Goal: Task Accomplishment & Management: Use online tool/utility

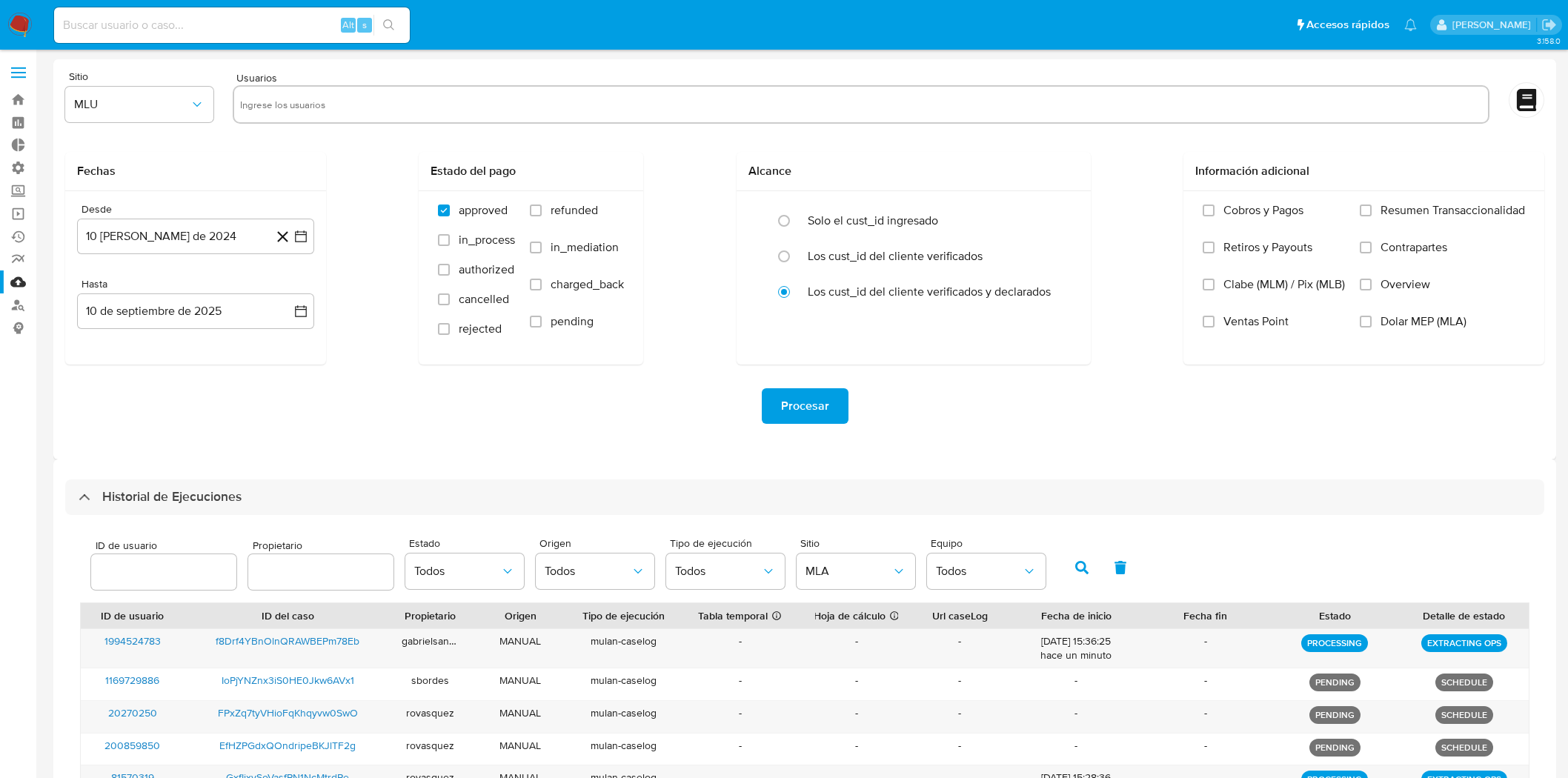
select select "10"
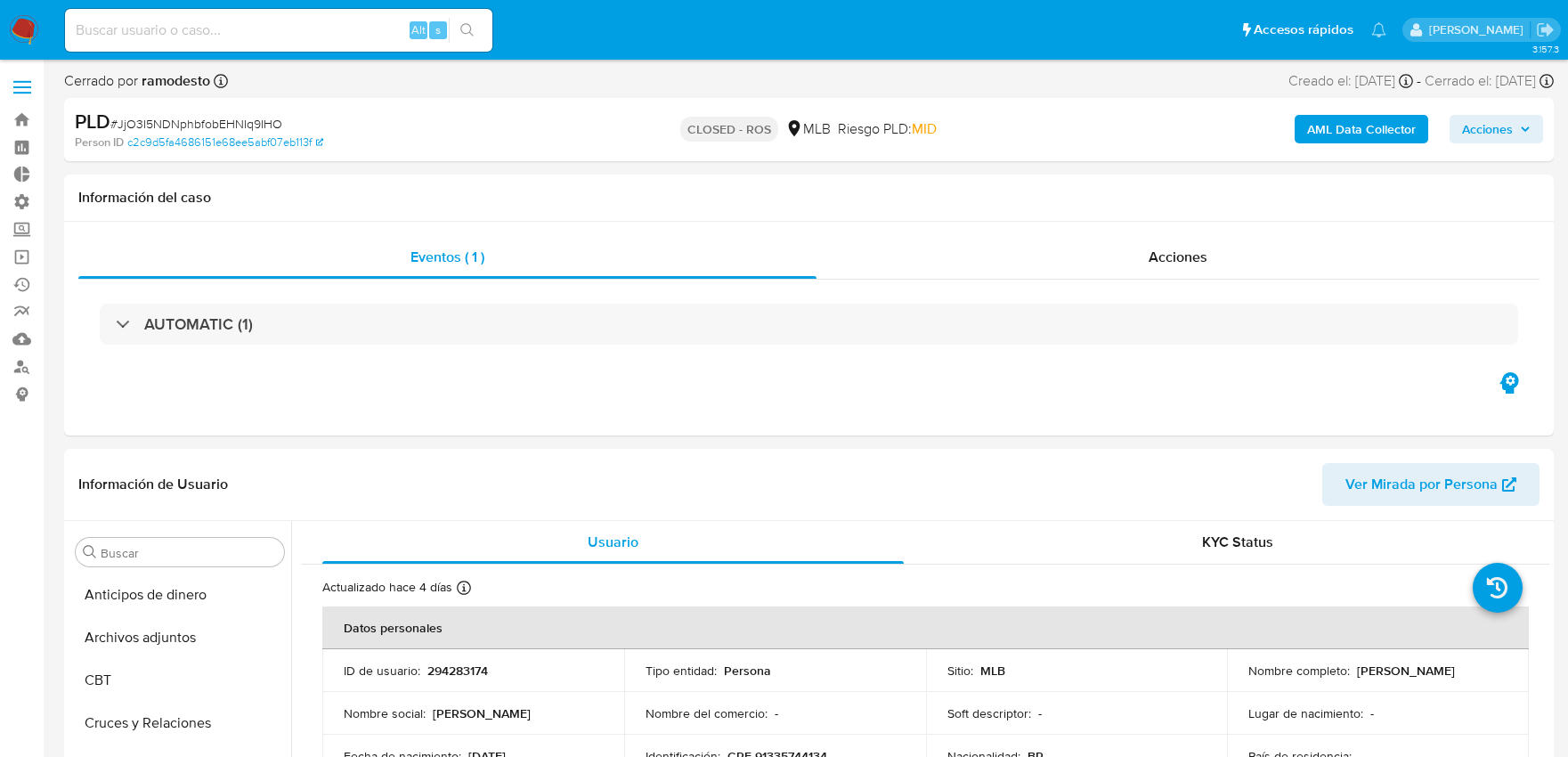
select select "10"
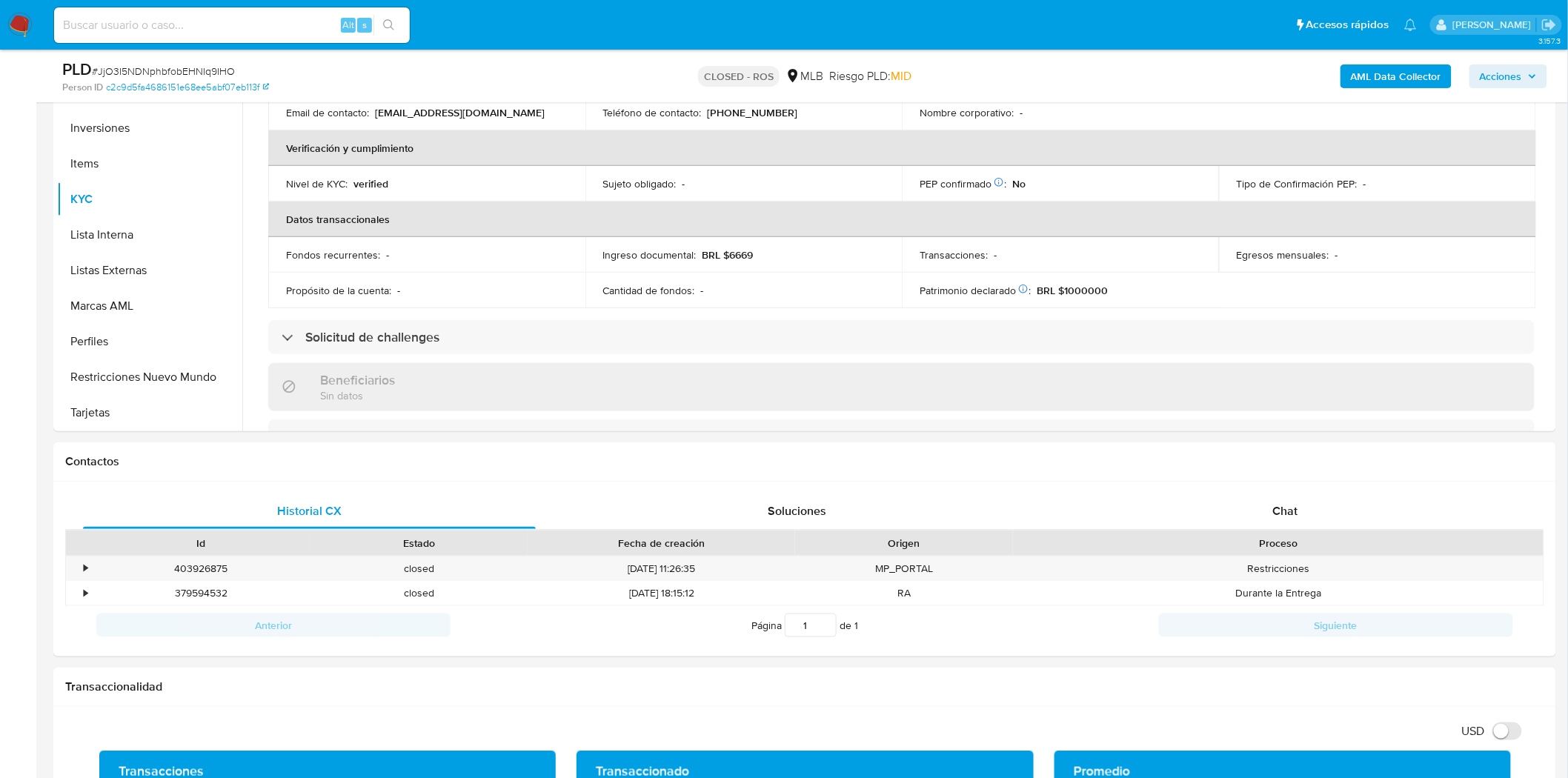
scroll to position [246, 0]
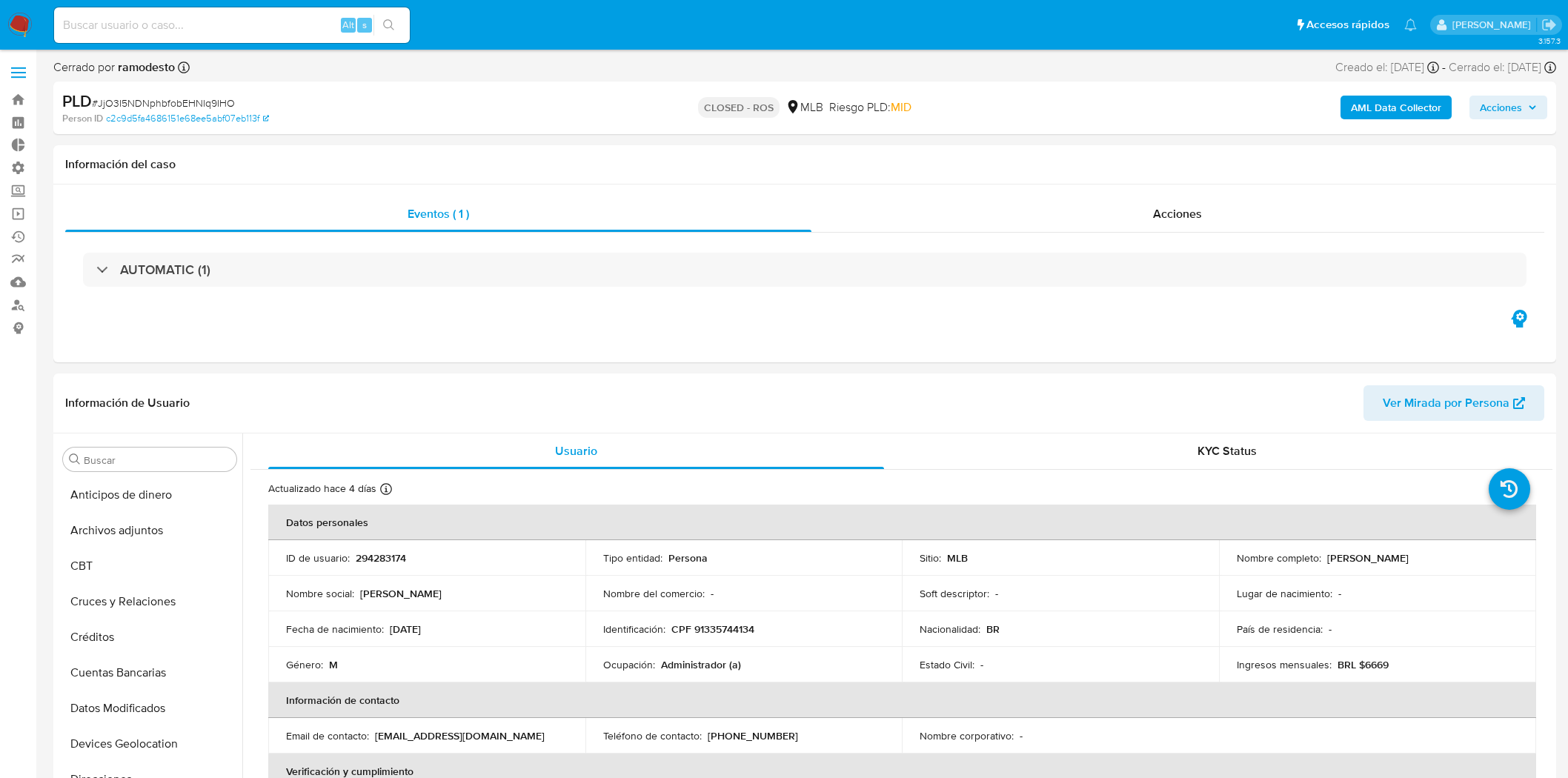
select select "10"
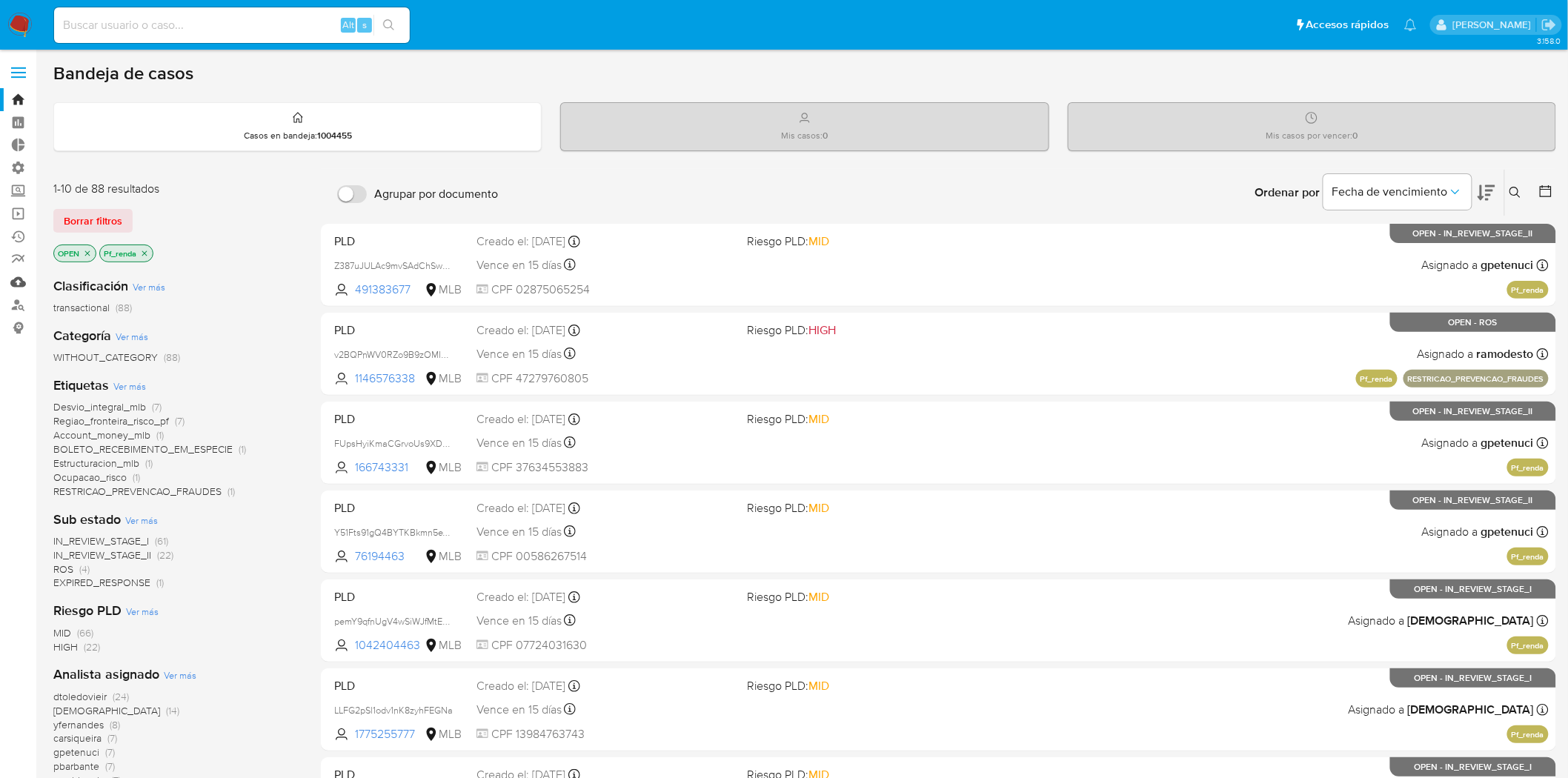
click at [21, 283] on link "Mulan" at bounding box center [88, 282] width 177 height 23
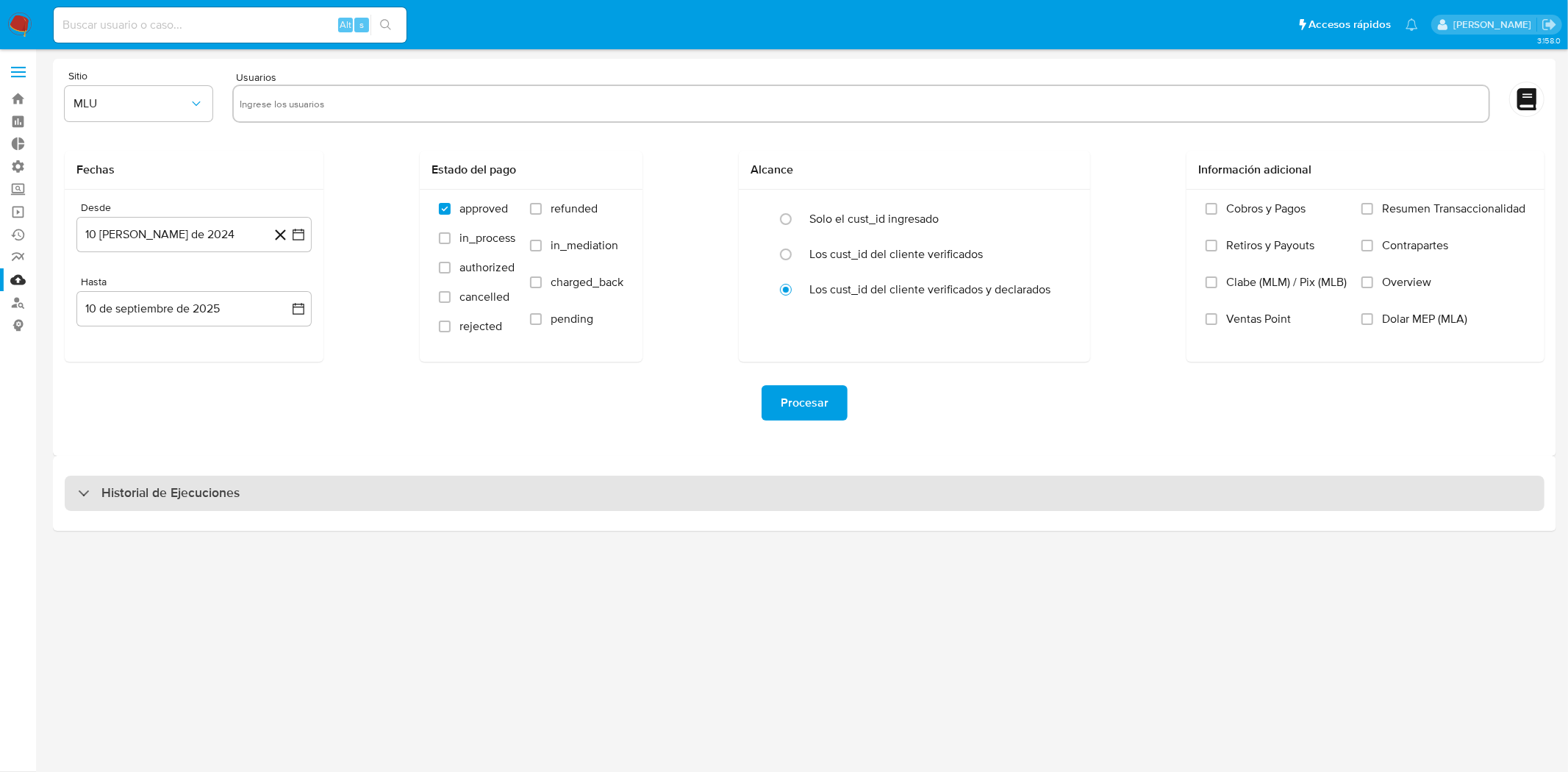
click at [543, 486] on div "Historial de Ejecuciones" at bounding box center [804, 493] width 1480 height 35
select select "10"
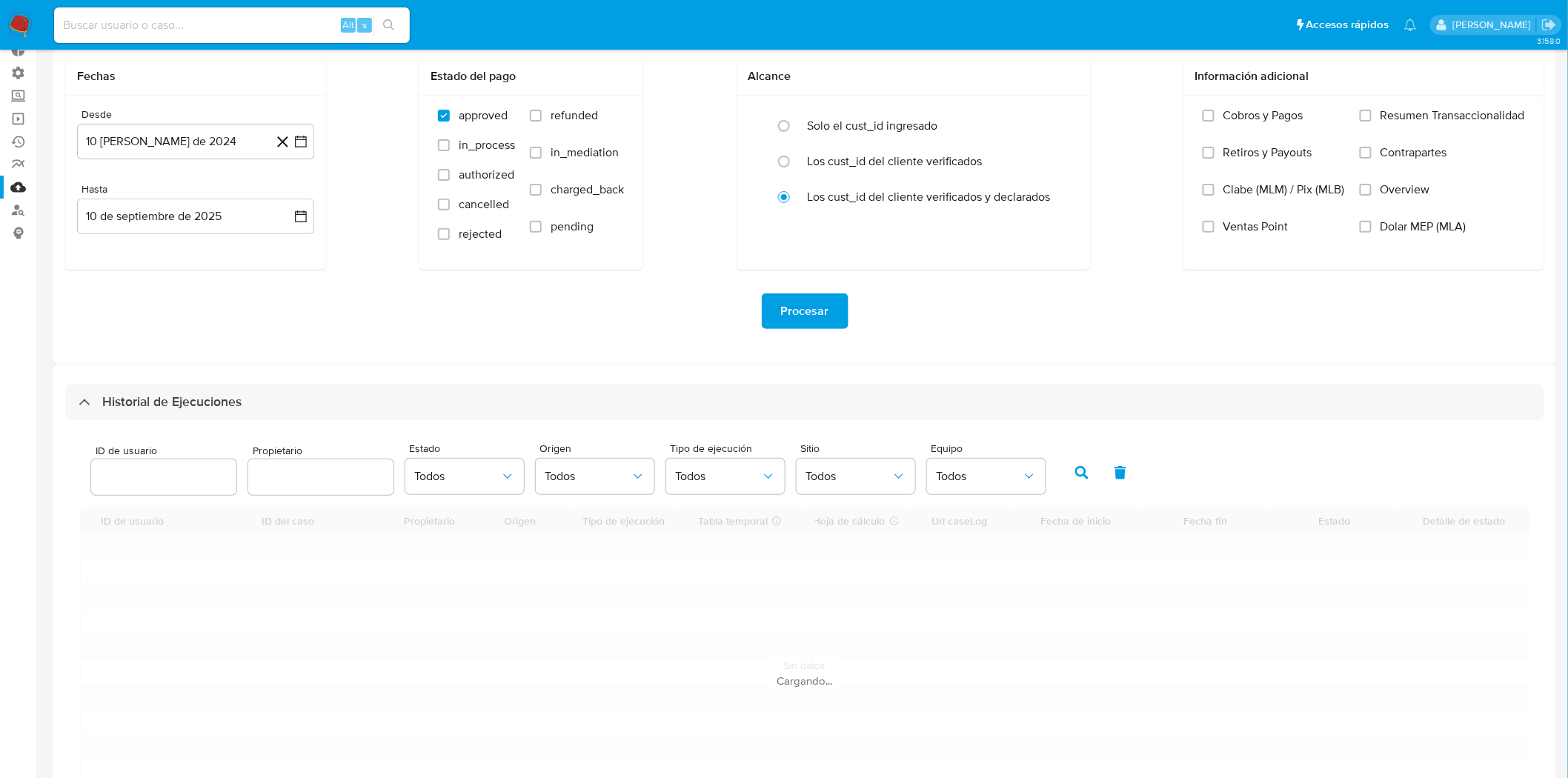
scroll to position [240, 0]
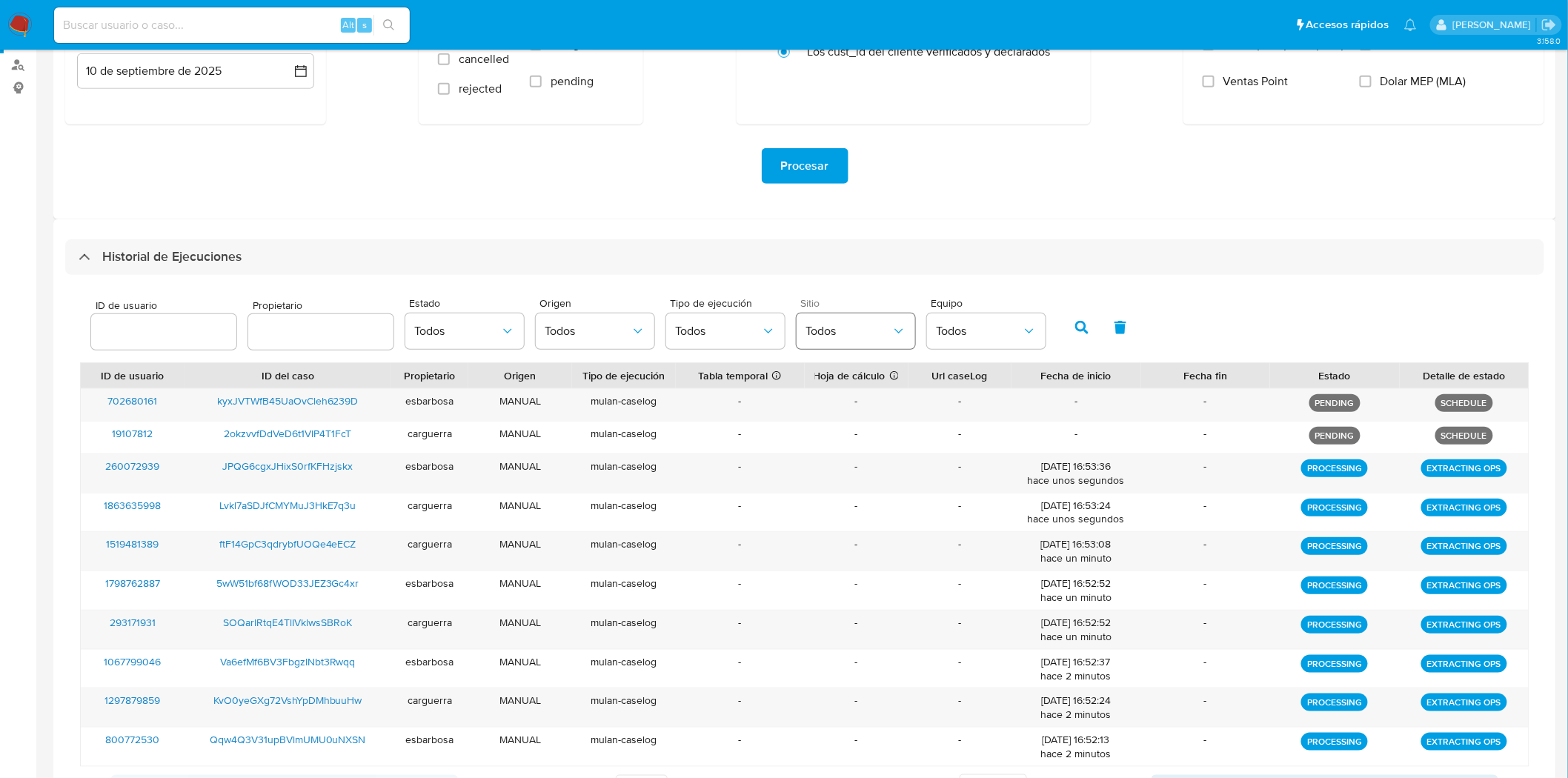
click at [836, 324] on span "Todos" at bounding box center [848, 331] width 86 height 14
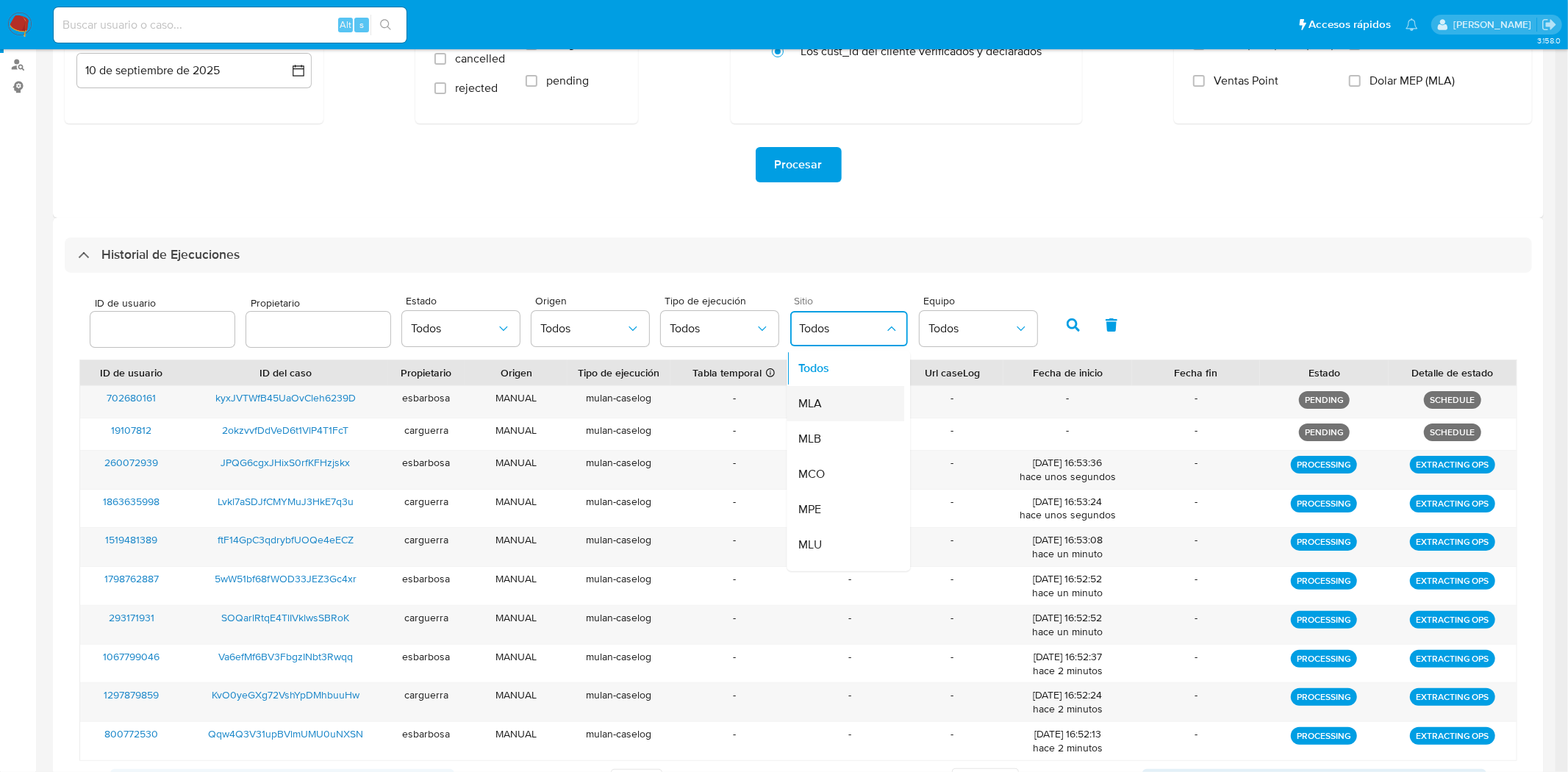
click at [838, 397] on div "MLA" at bounding box center [841, 403] width 85 height 35
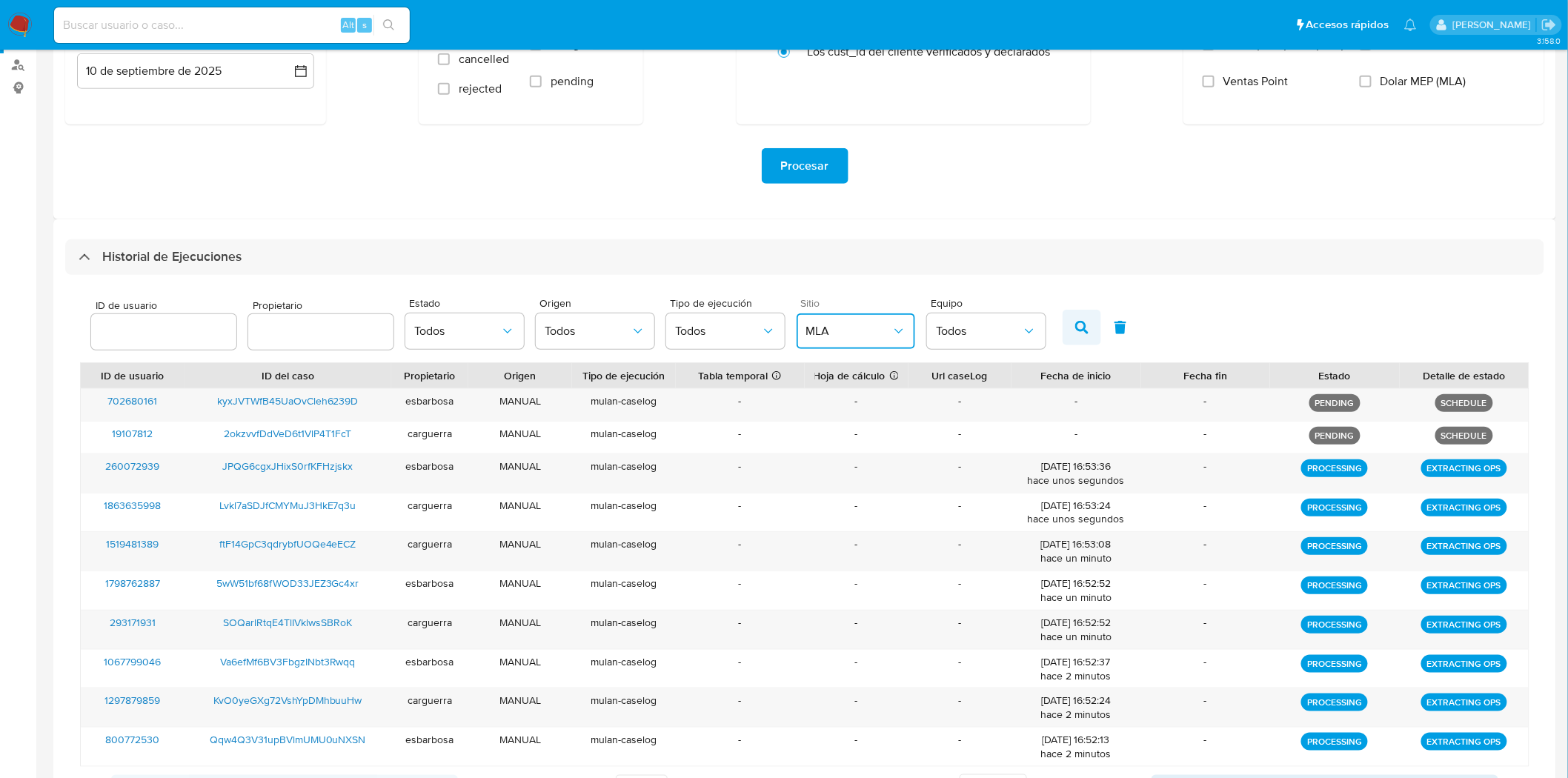
click at [1075, 326] on icon "button" at bounding box center [1082, 328] width 14 height 14
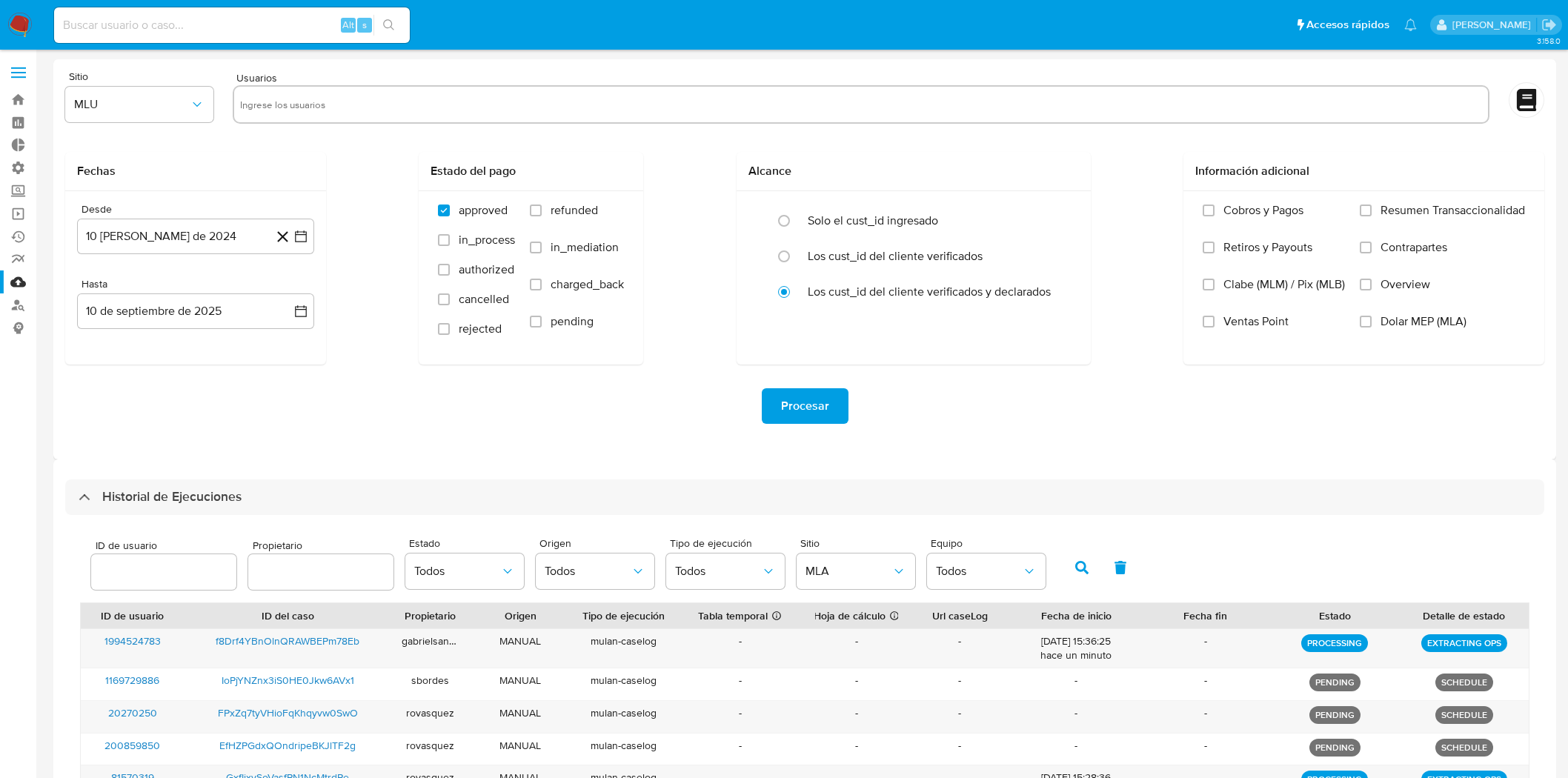
select select "10"
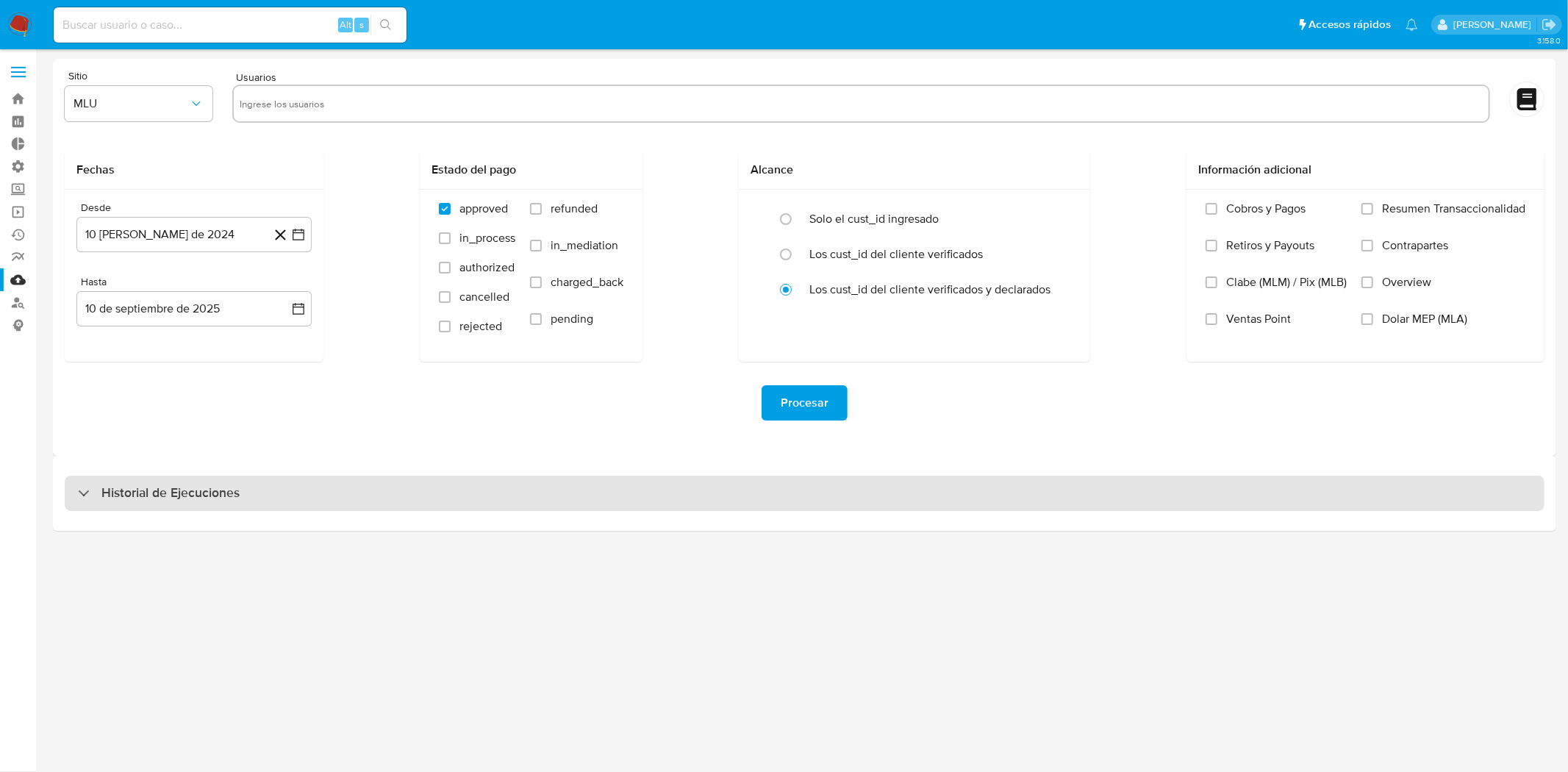
click at [810, 500] on div "Historial de Ejecuciones" at bounding box center [804, 493] width 1480 height 35
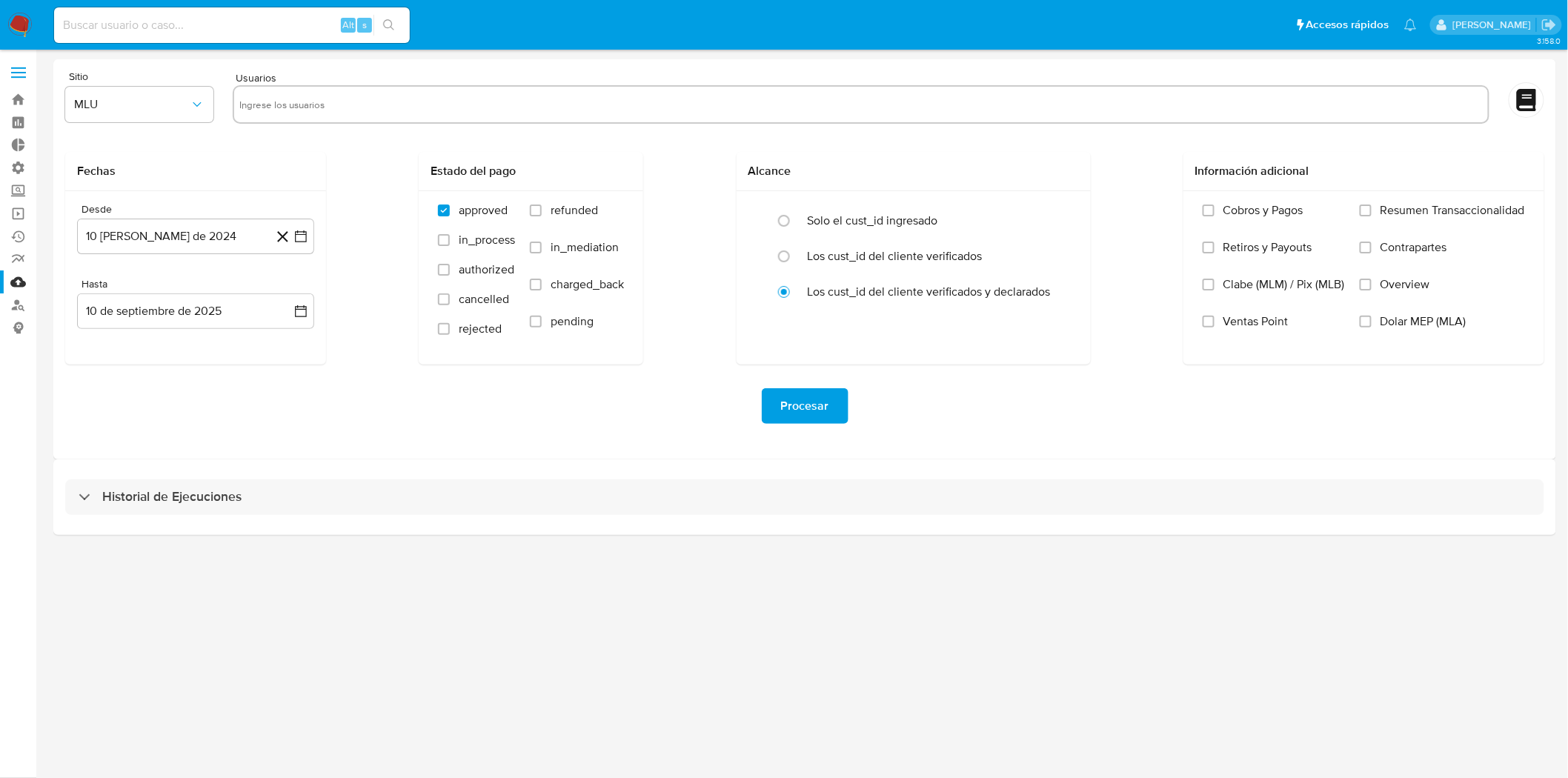
select select "10"
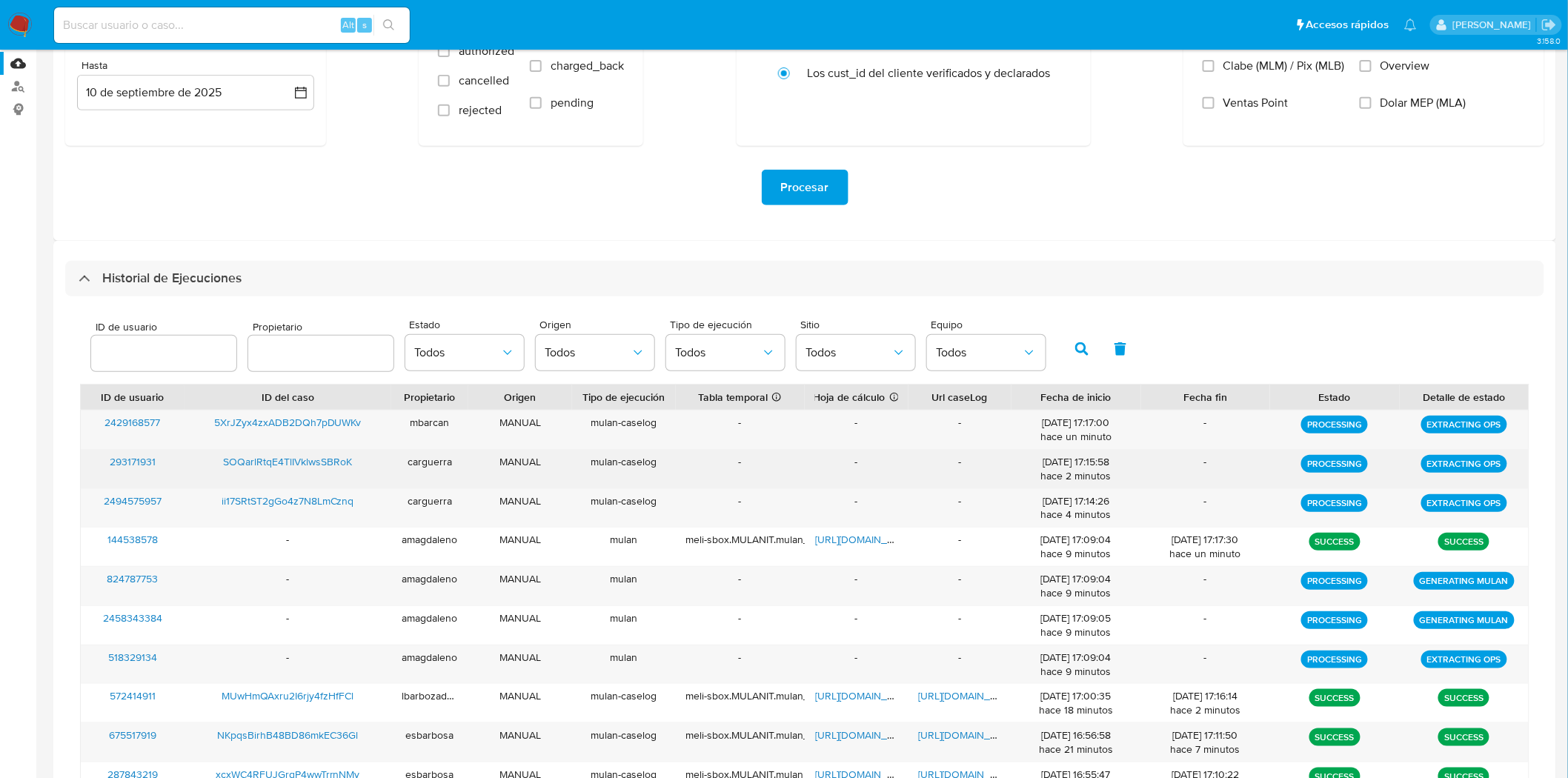
scroll to position [246, 0]
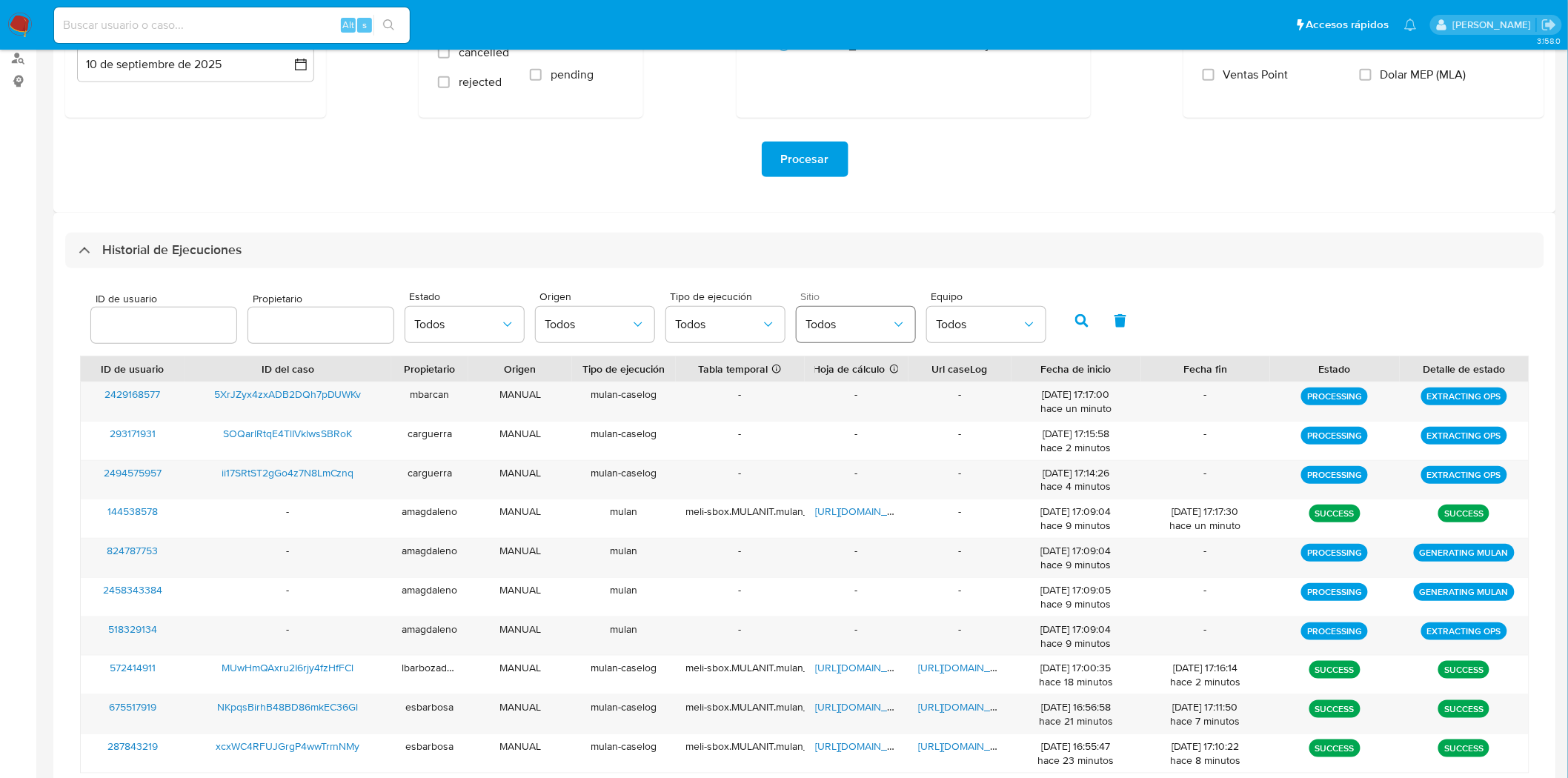
click at [879, 338] on button "Todos" at bounding box center [856, 324] width 119 height 36
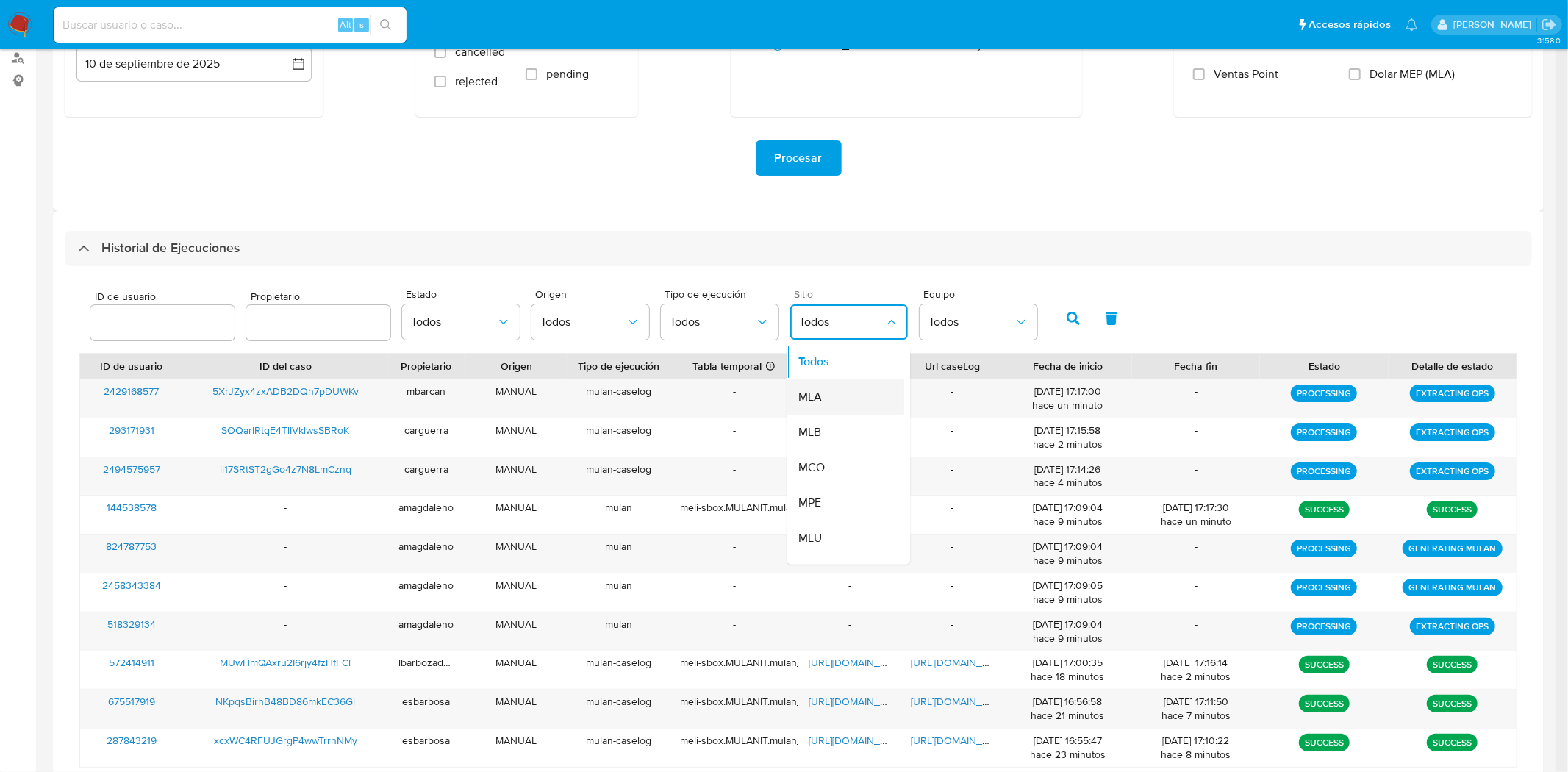
click at [861, 401] on div "MLA" at bounding box center [841, 397] width 85 height 35
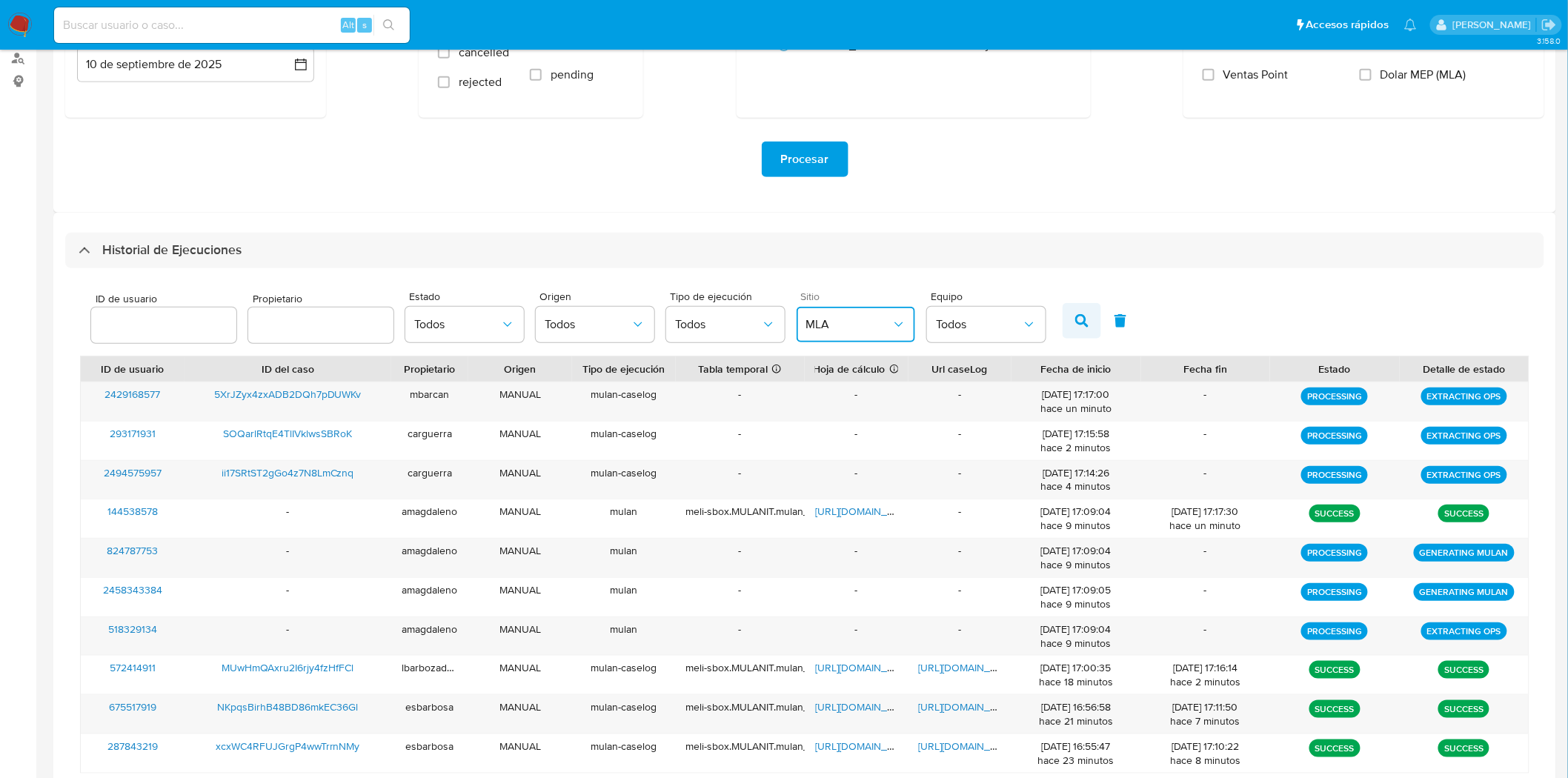
click at [1075, 320] on icon "button" at bounding box center [1082, 321] width 14 height 14
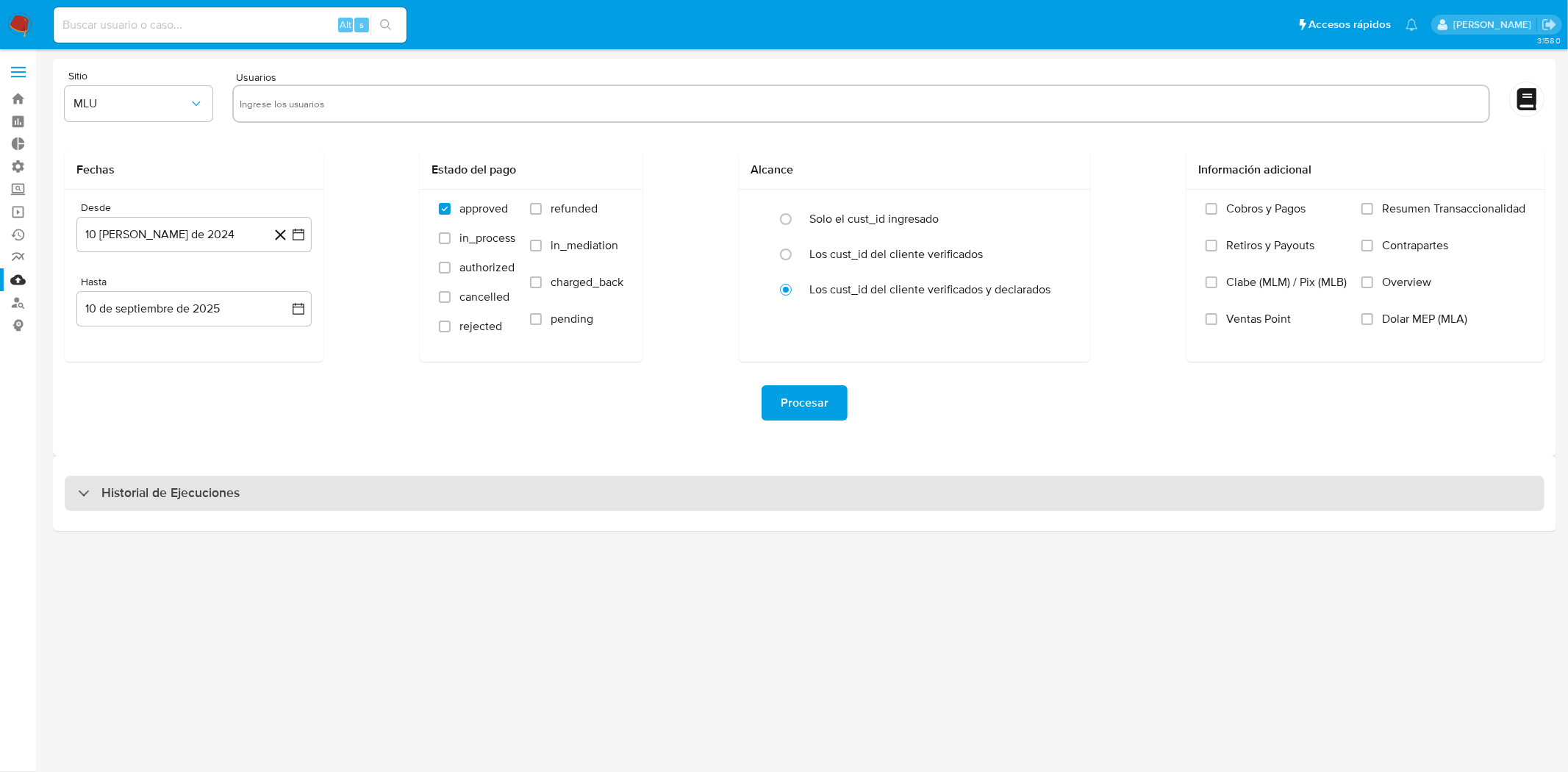
click at [581, 495] on div "Historial de Ejecuciones" at bounding box center [804, 493] width 1480 height 35
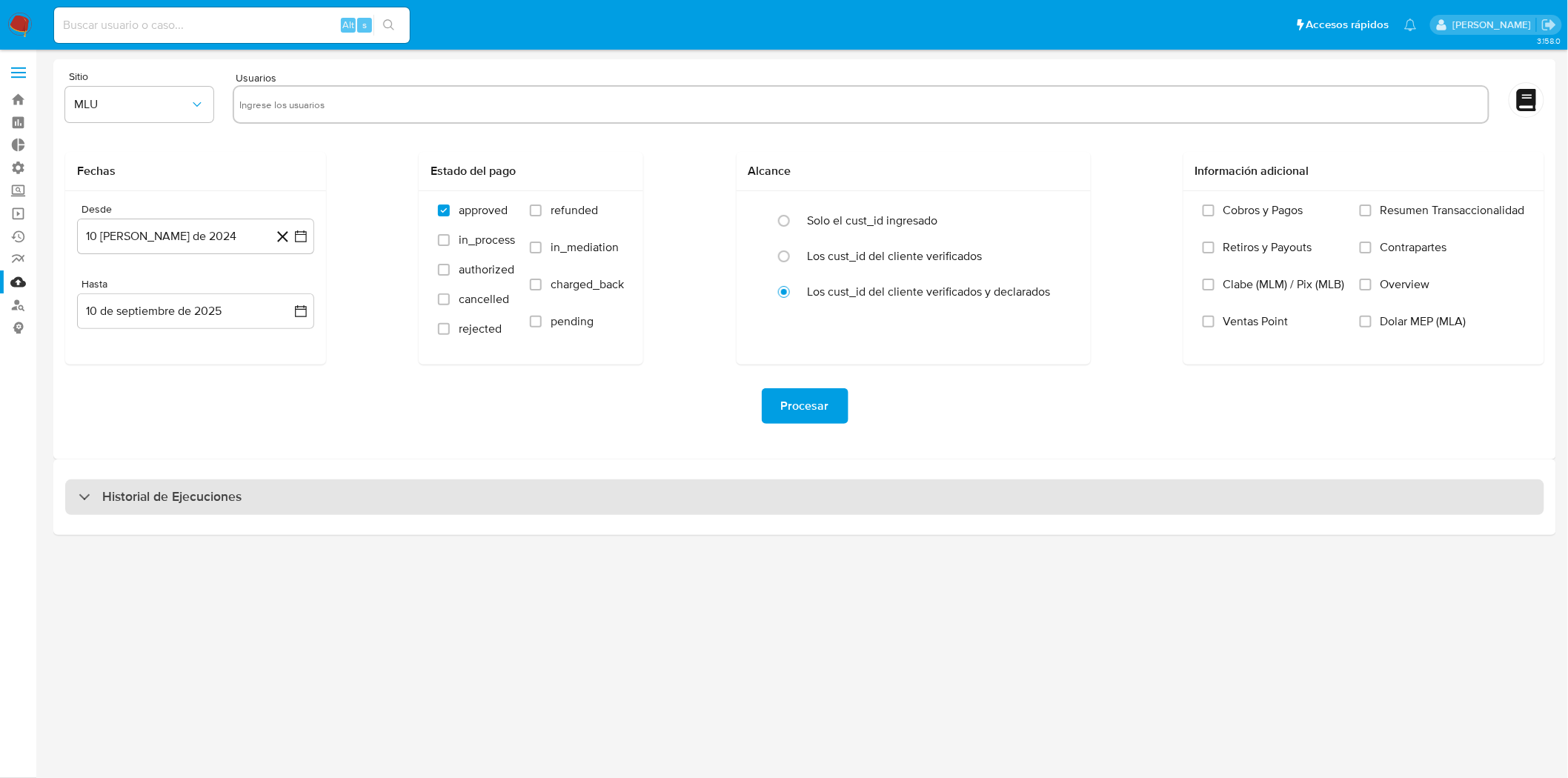
select select "10"
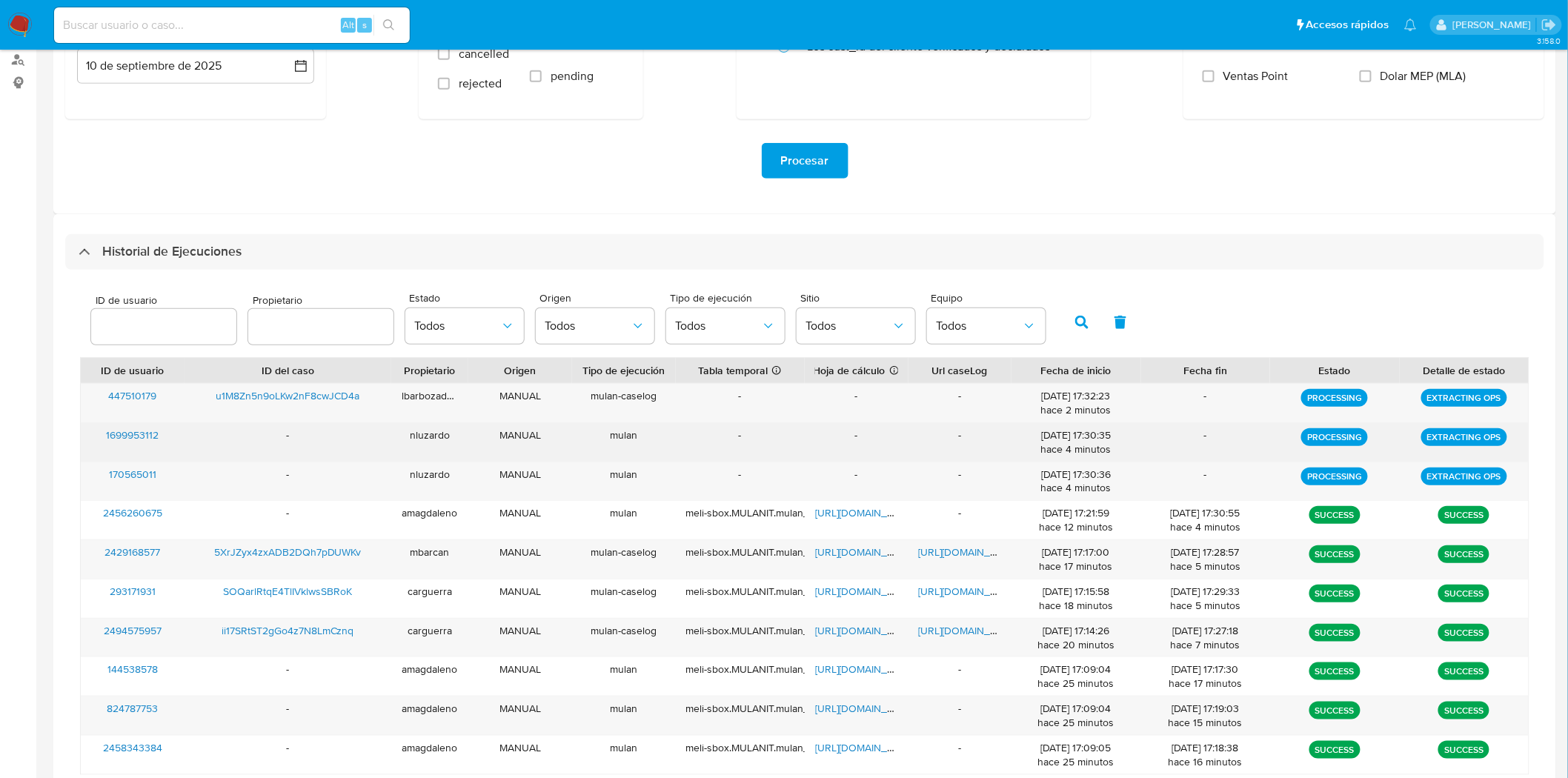
scroll to position [246, 0]
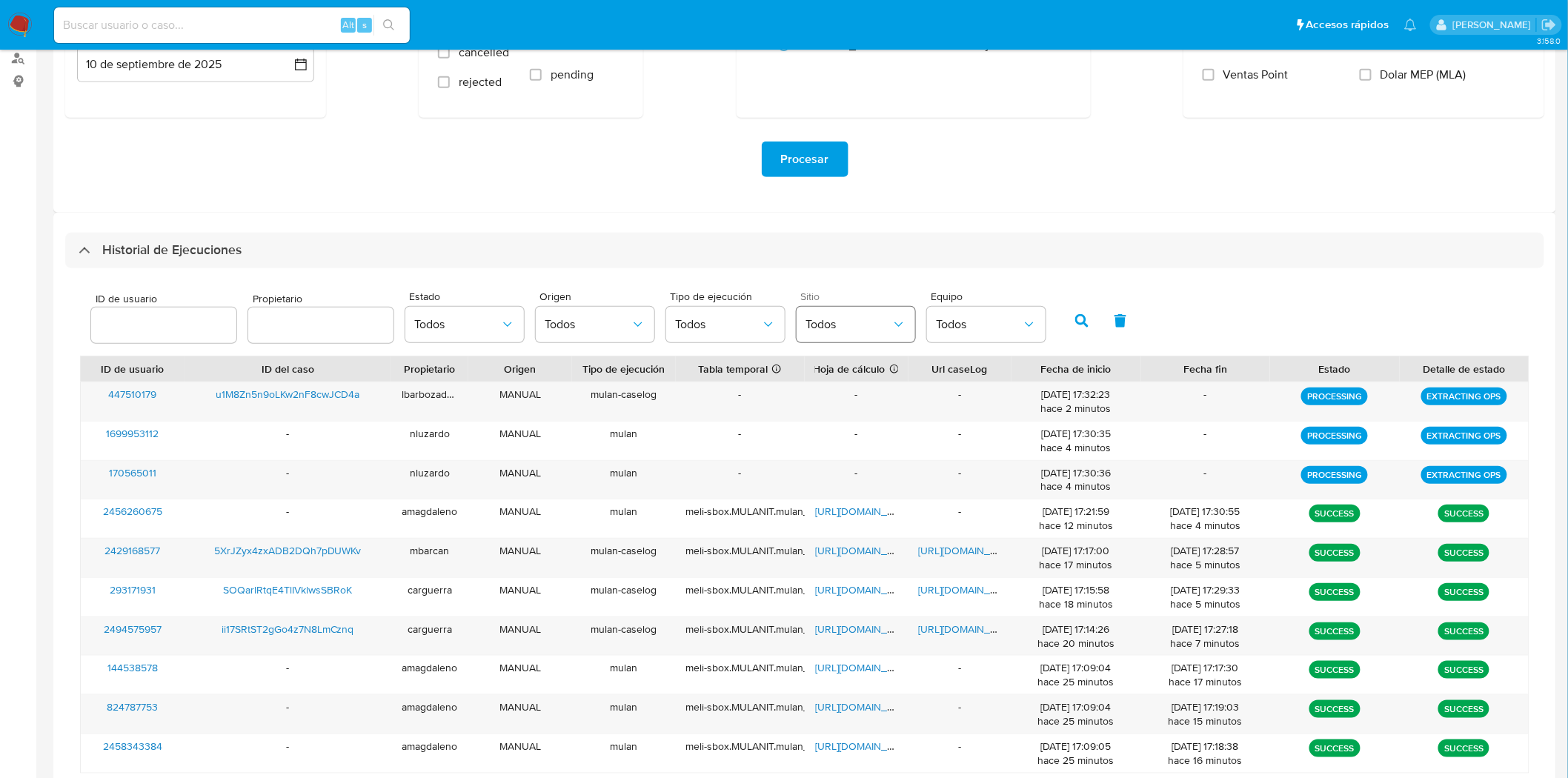
click at [873, 333] on button "Todos" at bounding box center [856, 324] width 119 height 36
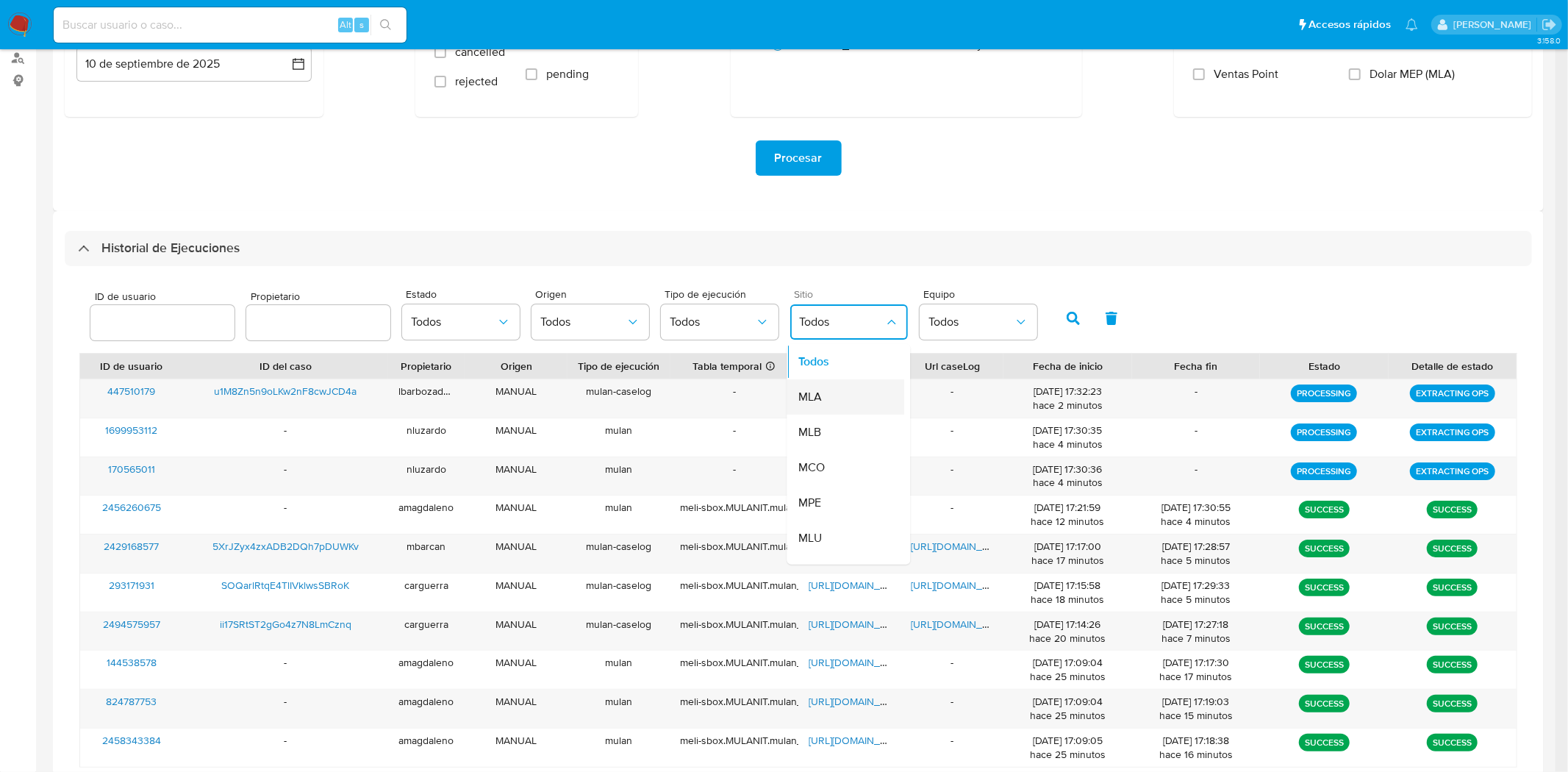
click at [854, 392] on div "MLA" at bounding box center [841, 397] width 85 height 35
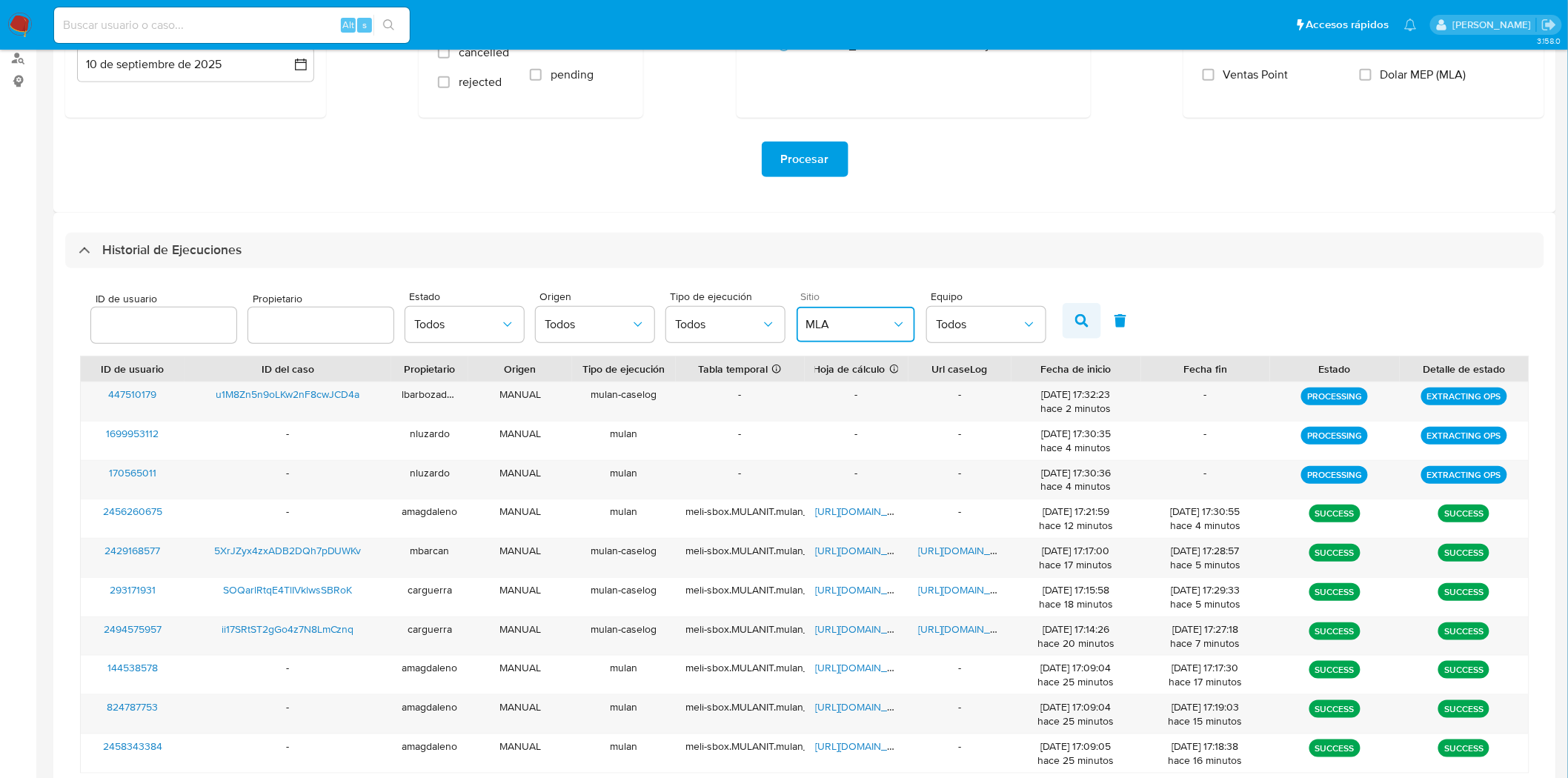
click at [1075, 319] on icon "button" at bounding box center [1082, 321] width 14 height 14
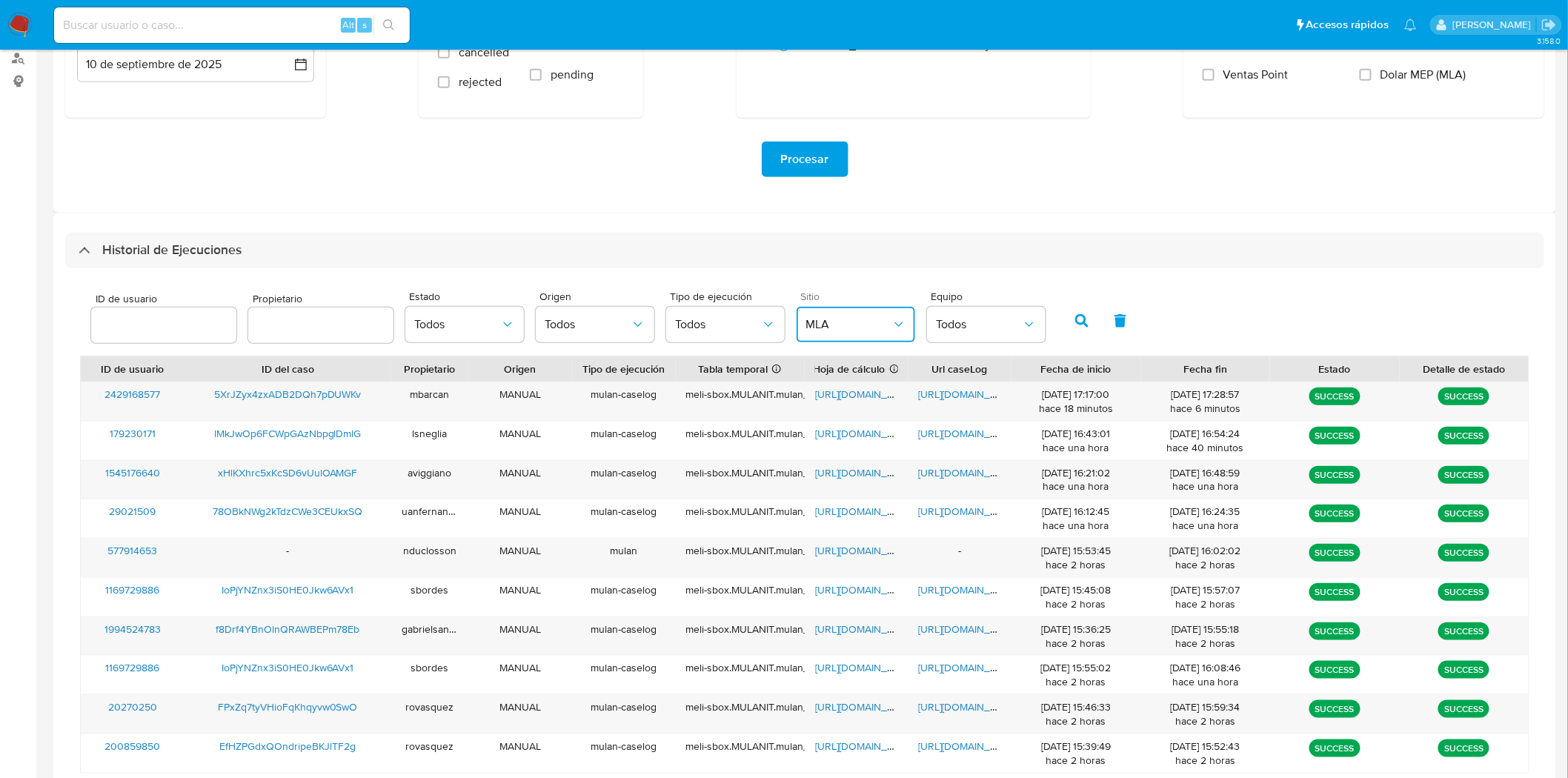
click at [895, 327] on icon "button" at bounding box center [898, 325] width 8 height 5
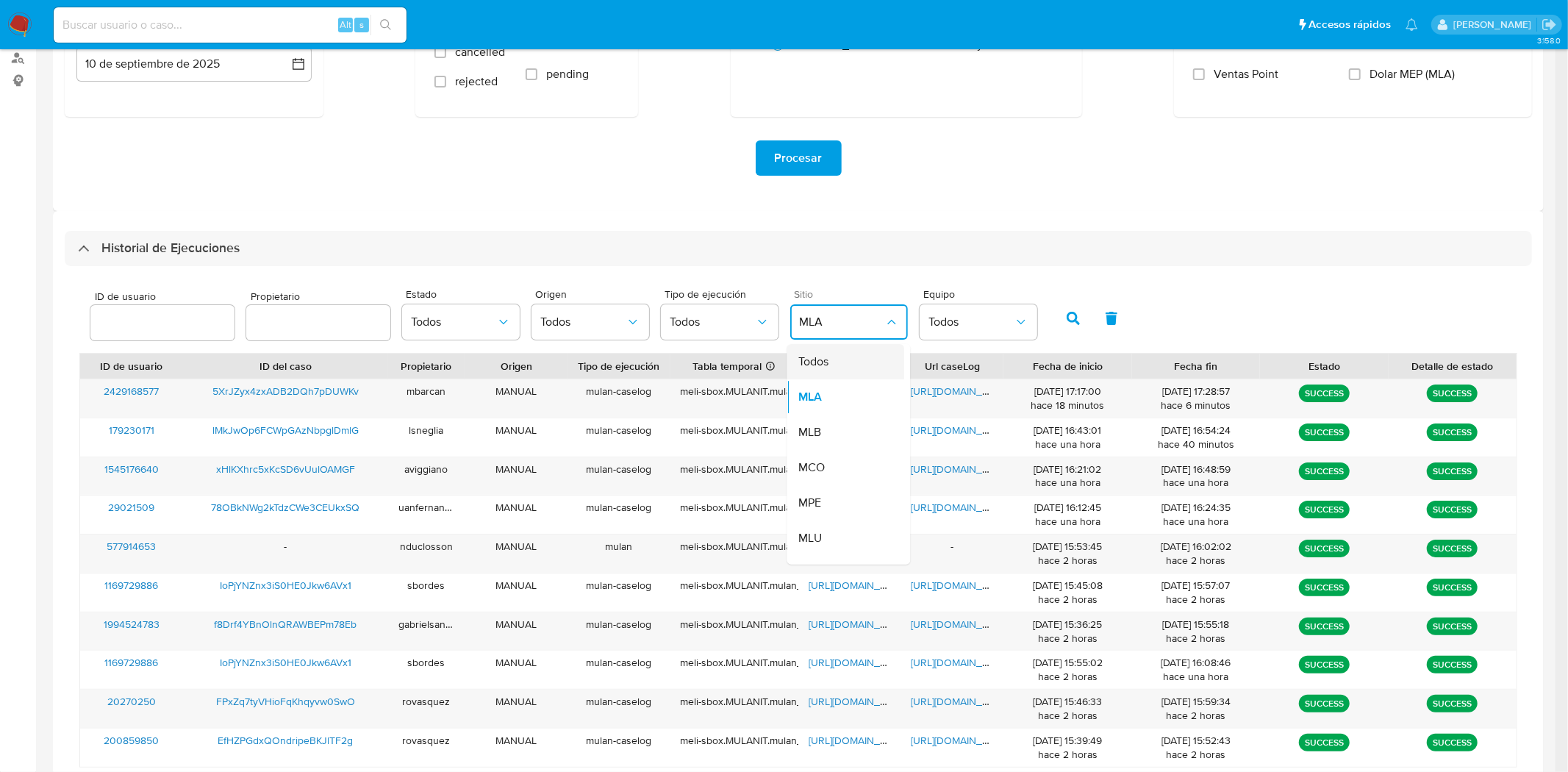
click at [849, 349] on div "Todos" at bounding box center [841, 361] width 85 height 35
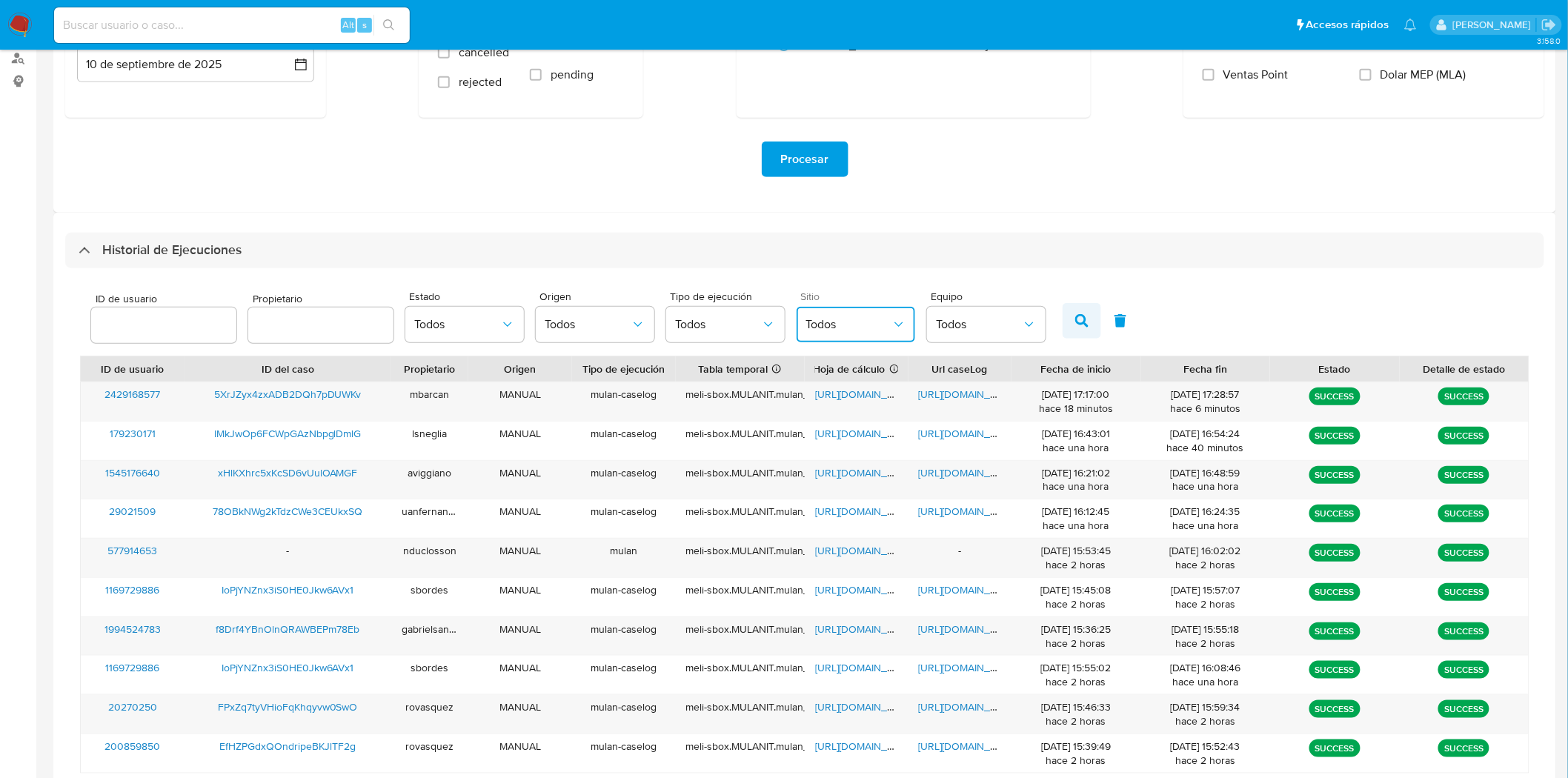
click at [1083, 327] on button "button" at bounding box center [1082, 320] width 39 height 36
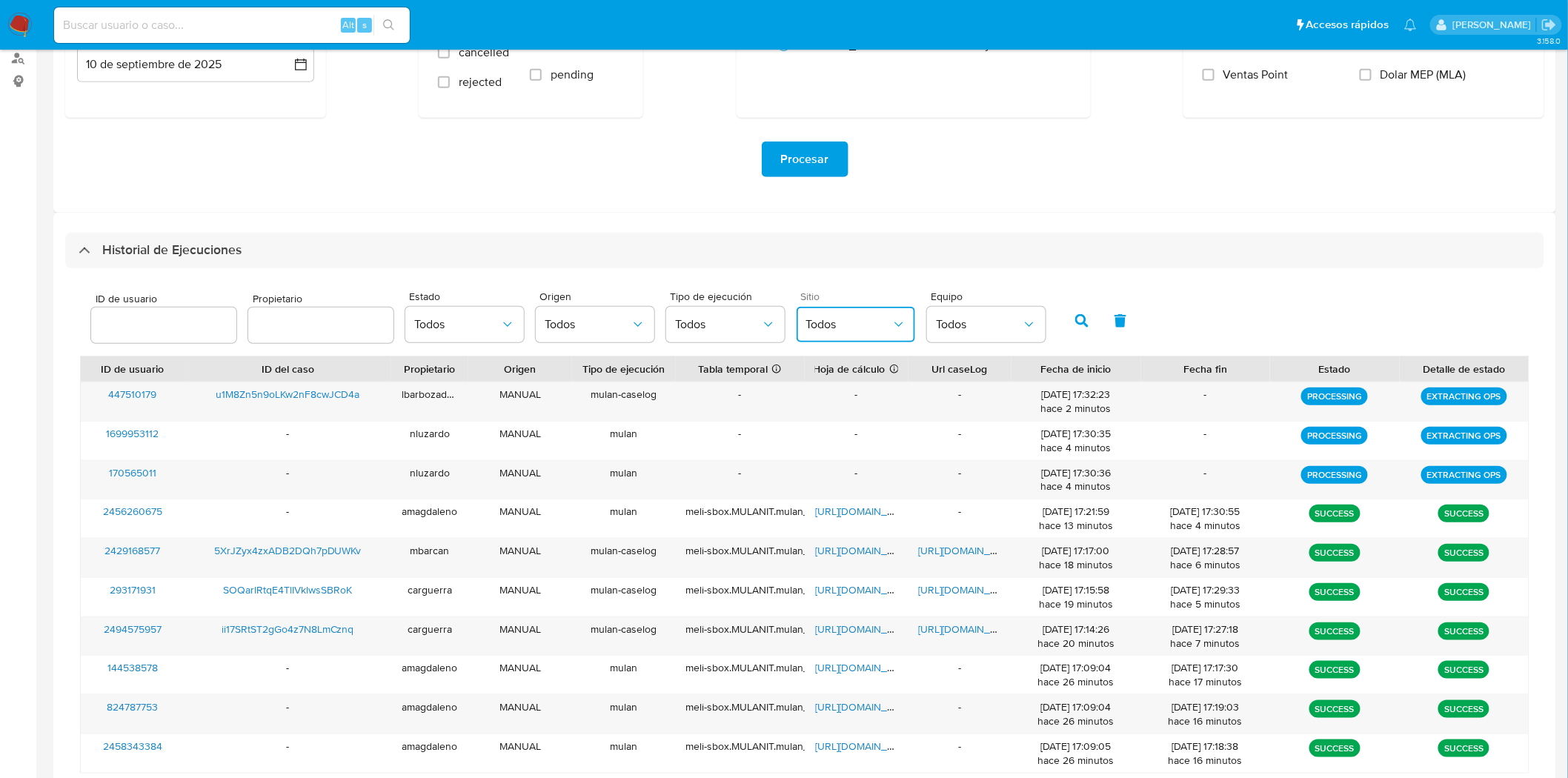
click at [863, 330] on span "Todos" at bounding box center [848, 324] width 86 height 14
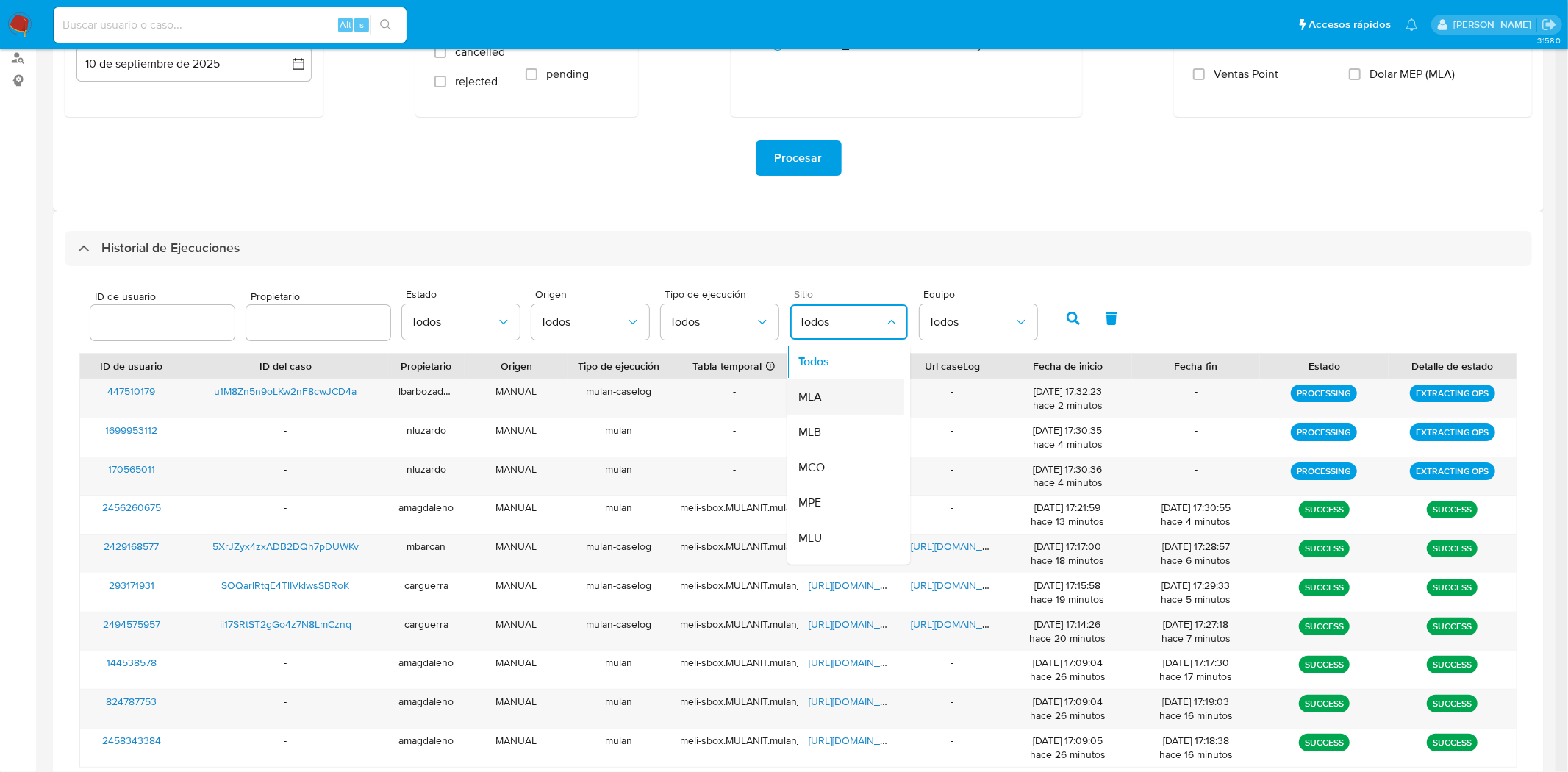
click at [841, 395] on div "MLA" at bounding box center [841, 397] width 85 height 35
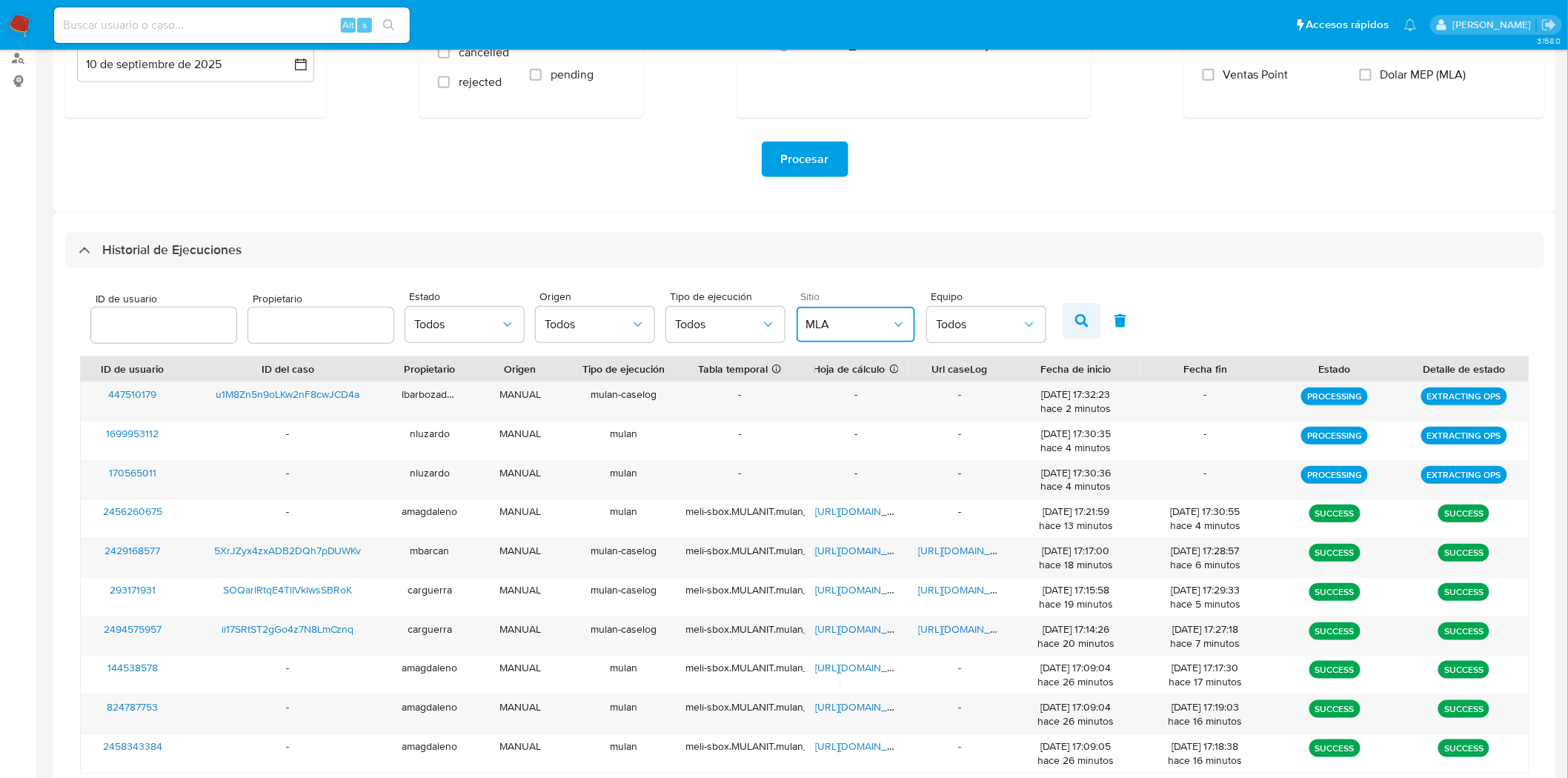
click at [1082, 326] on button "button" at bounding box center [1082, 320] width 39 height 36
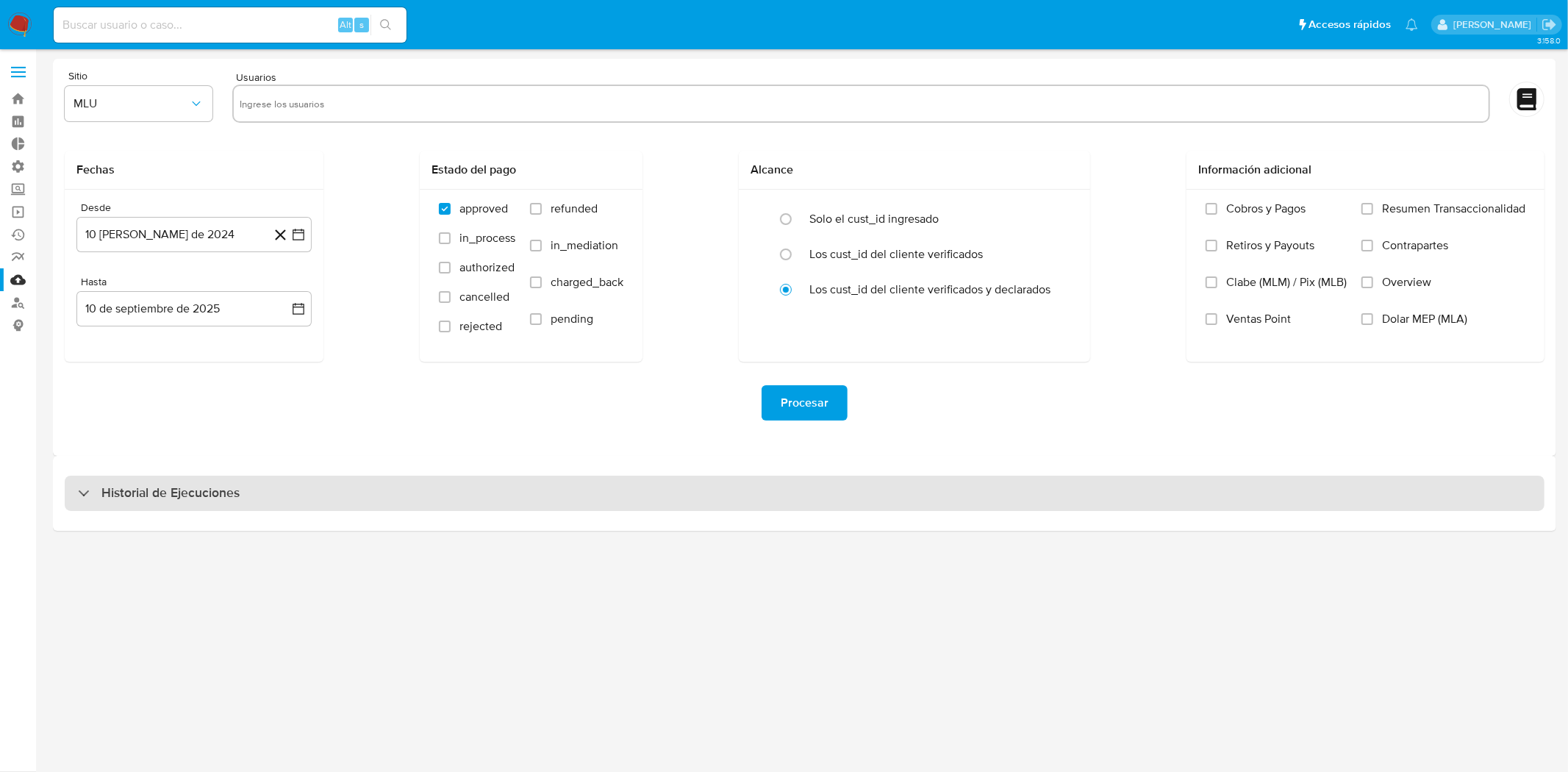
click at [533, 488] on div "Historial de Ejecuciones" at bounding box center [804, 493] width 1480 height 35
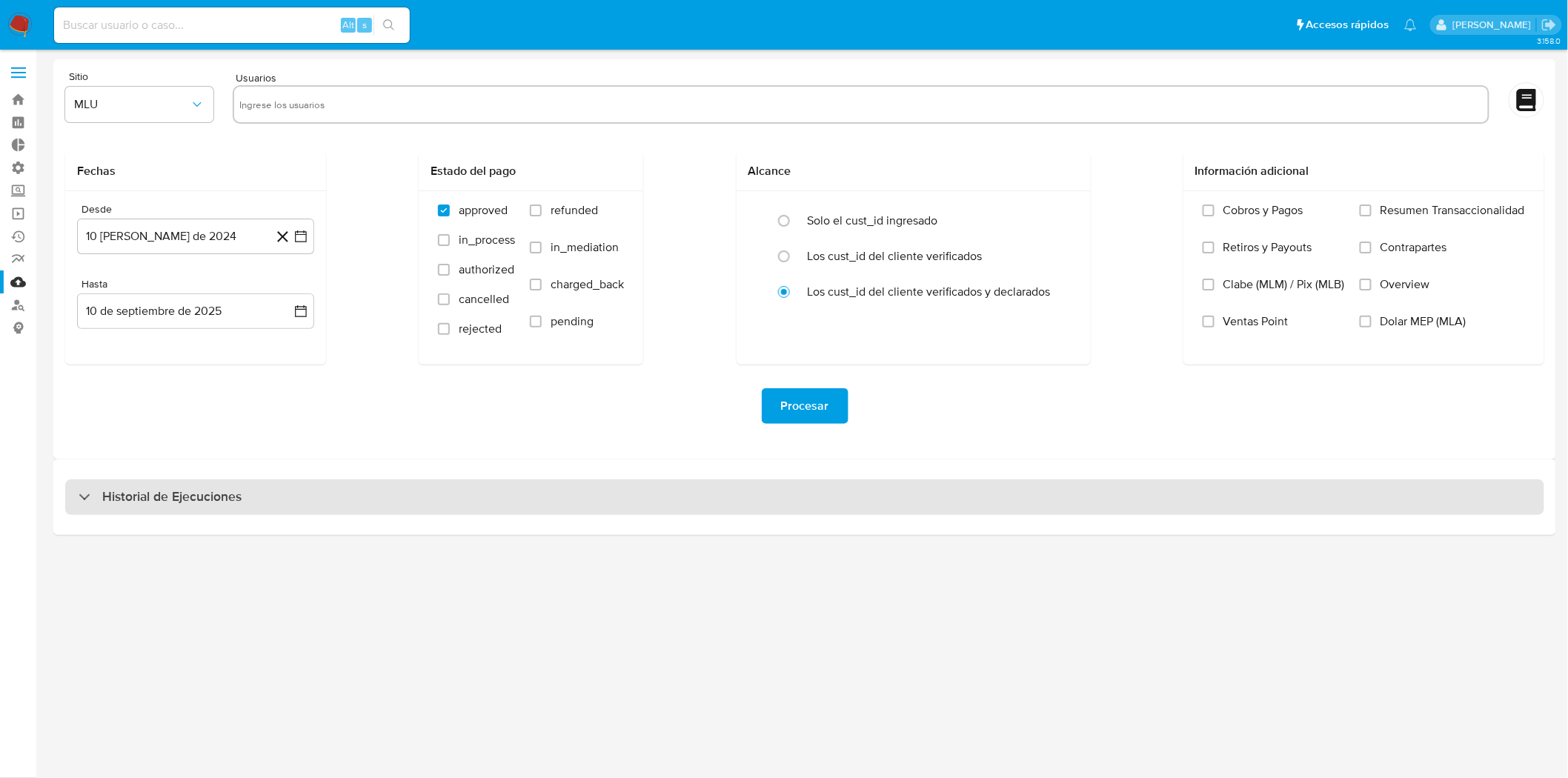
select select "10"
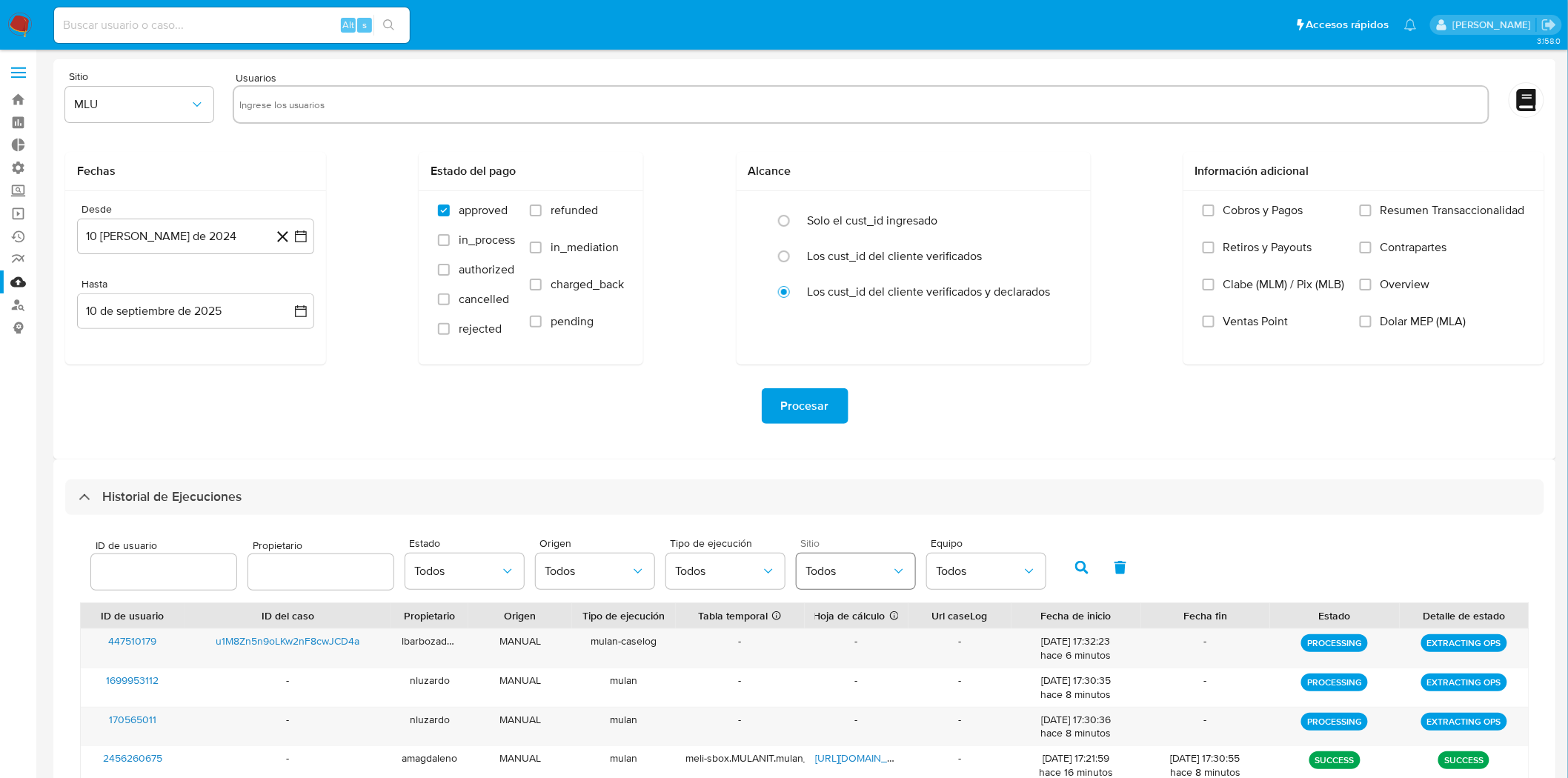
click at [892, 570] on icon "button" at bounding box center [898, 570] width 14 height 14
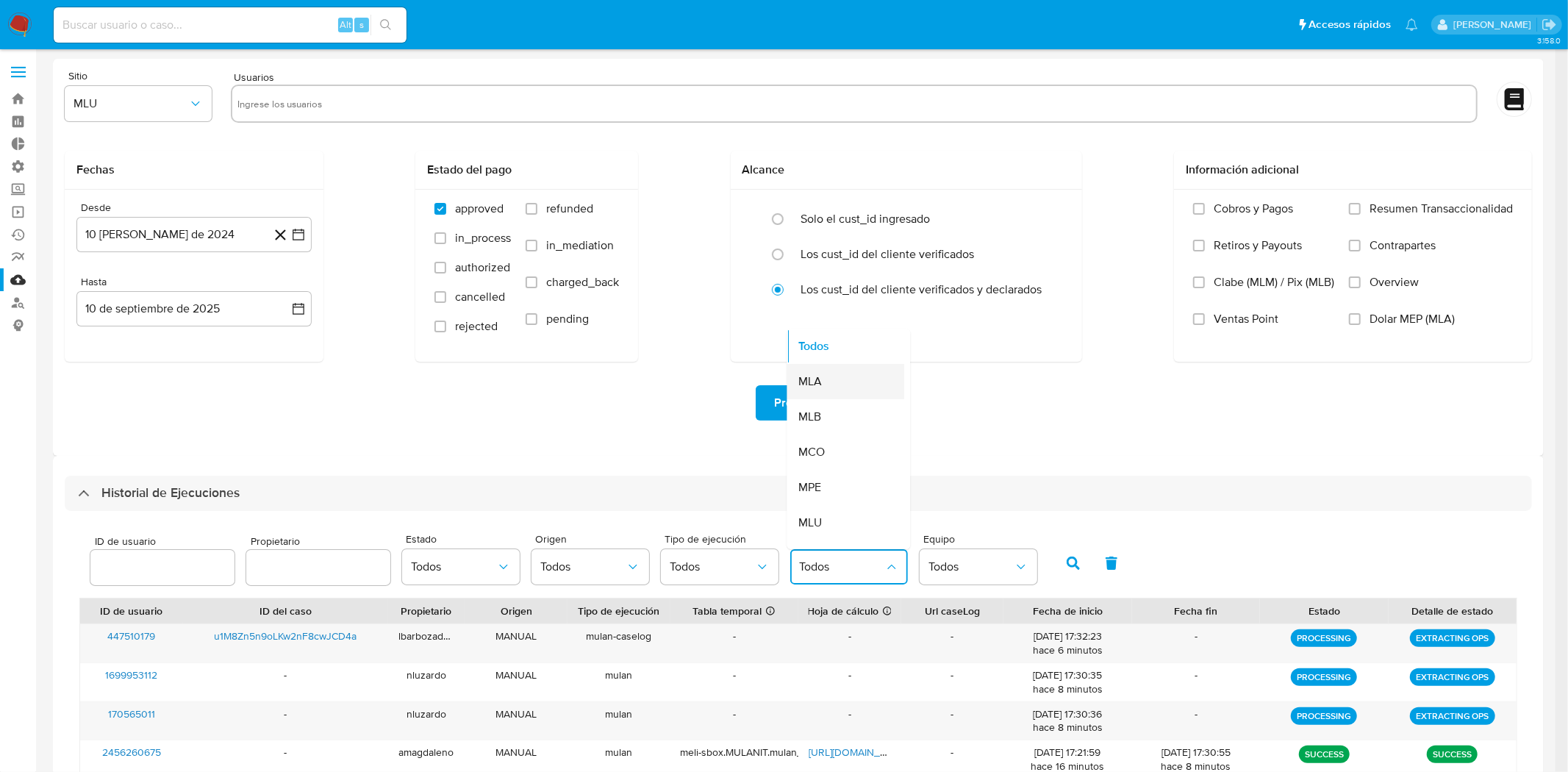
click at [831, 385] on div "MLA" at bounding box center [841, 381] width 85 height 35
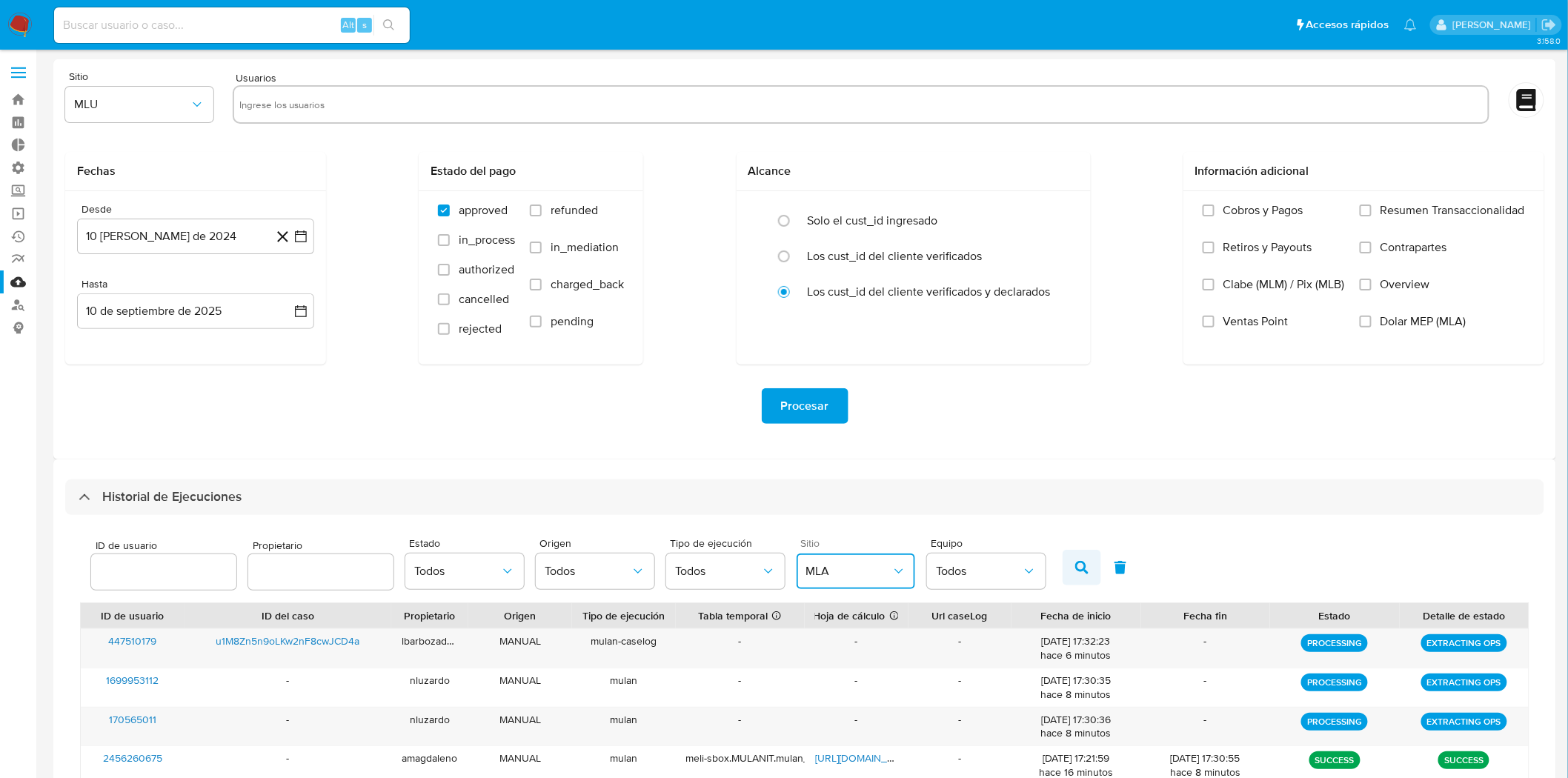
click at [1075, 567] on icon "button" at bounding box center [1082, 567] width 14 height 14
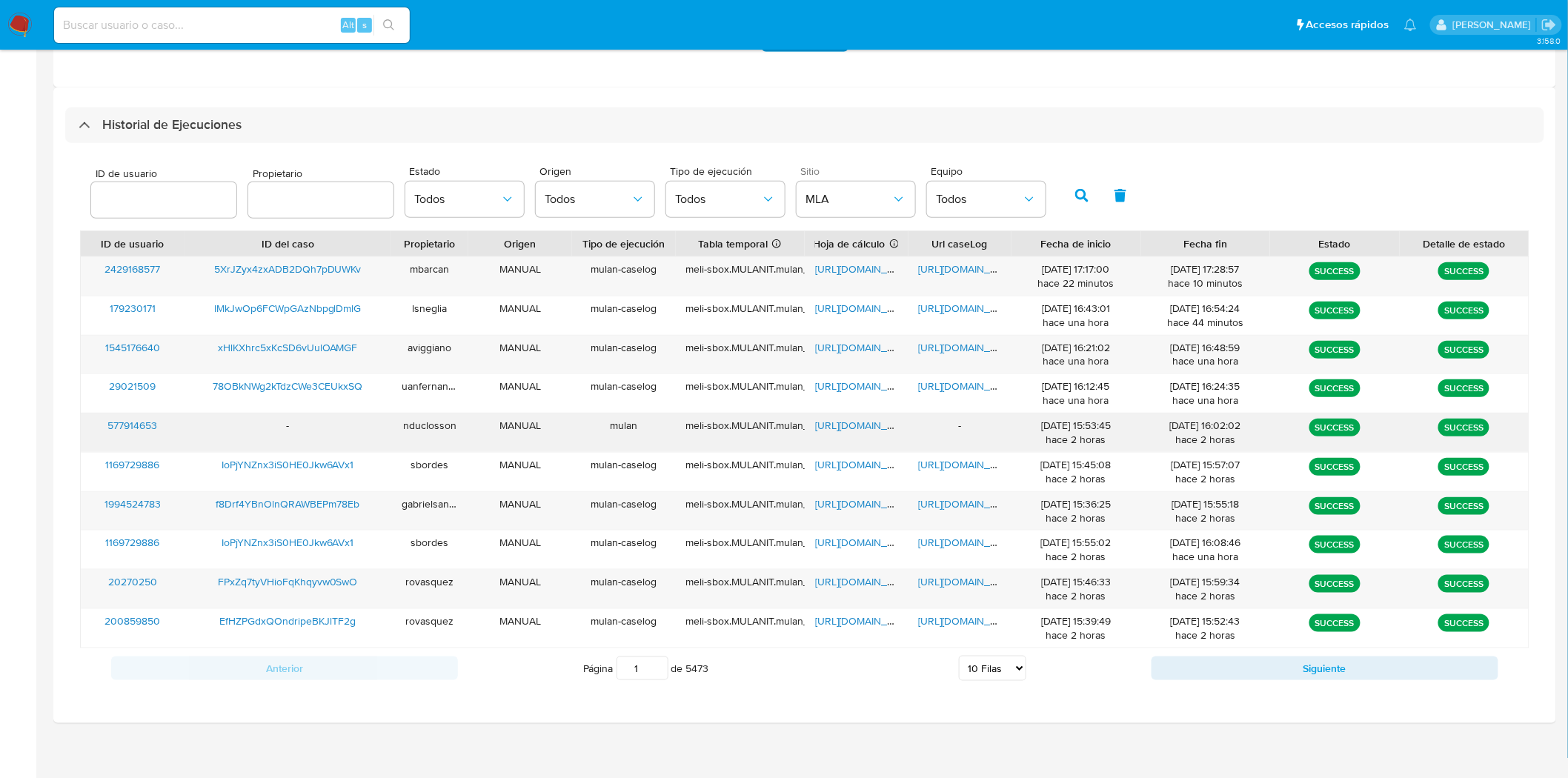
scroll to position [380, 0]
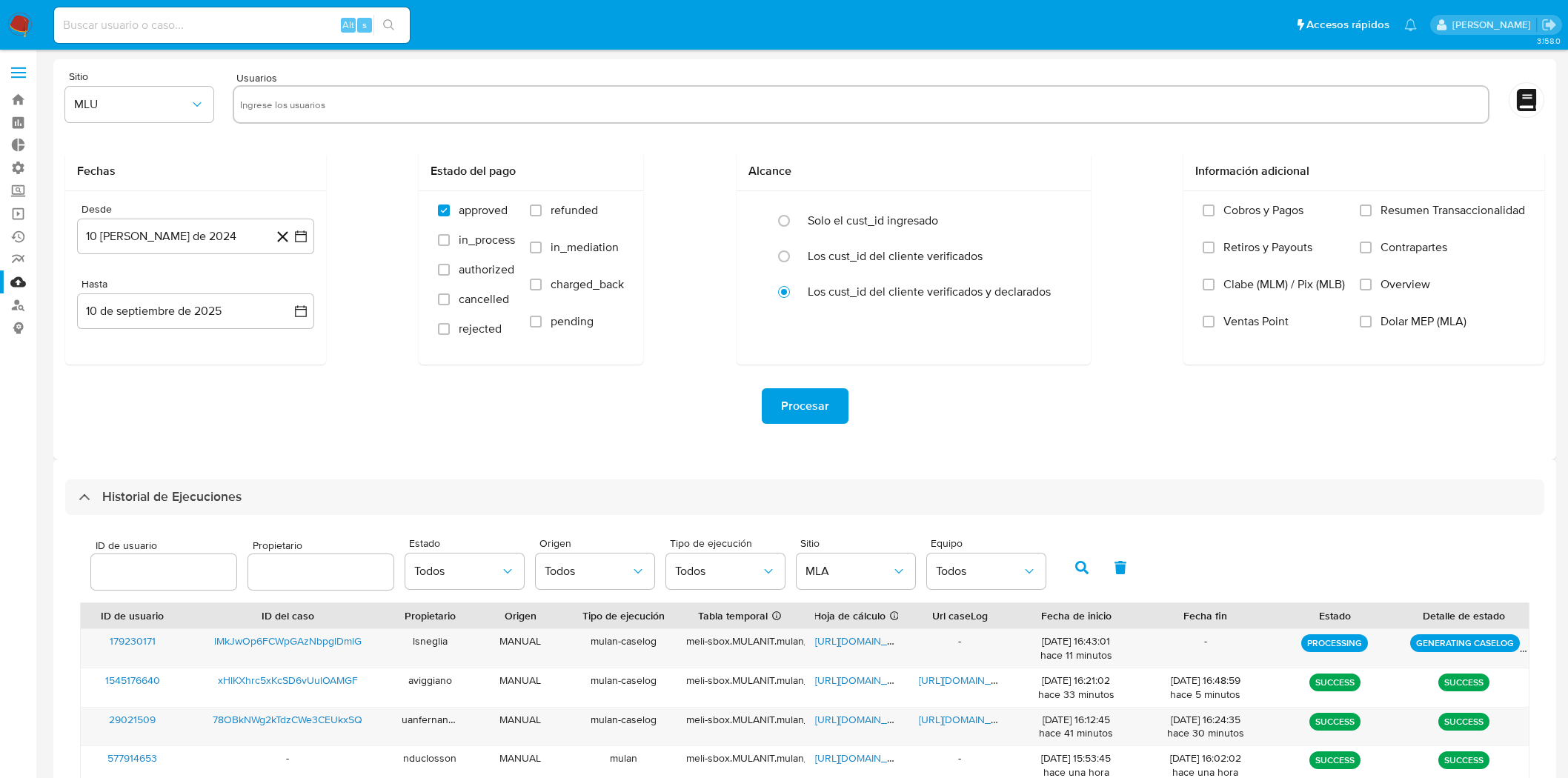
select select "10"
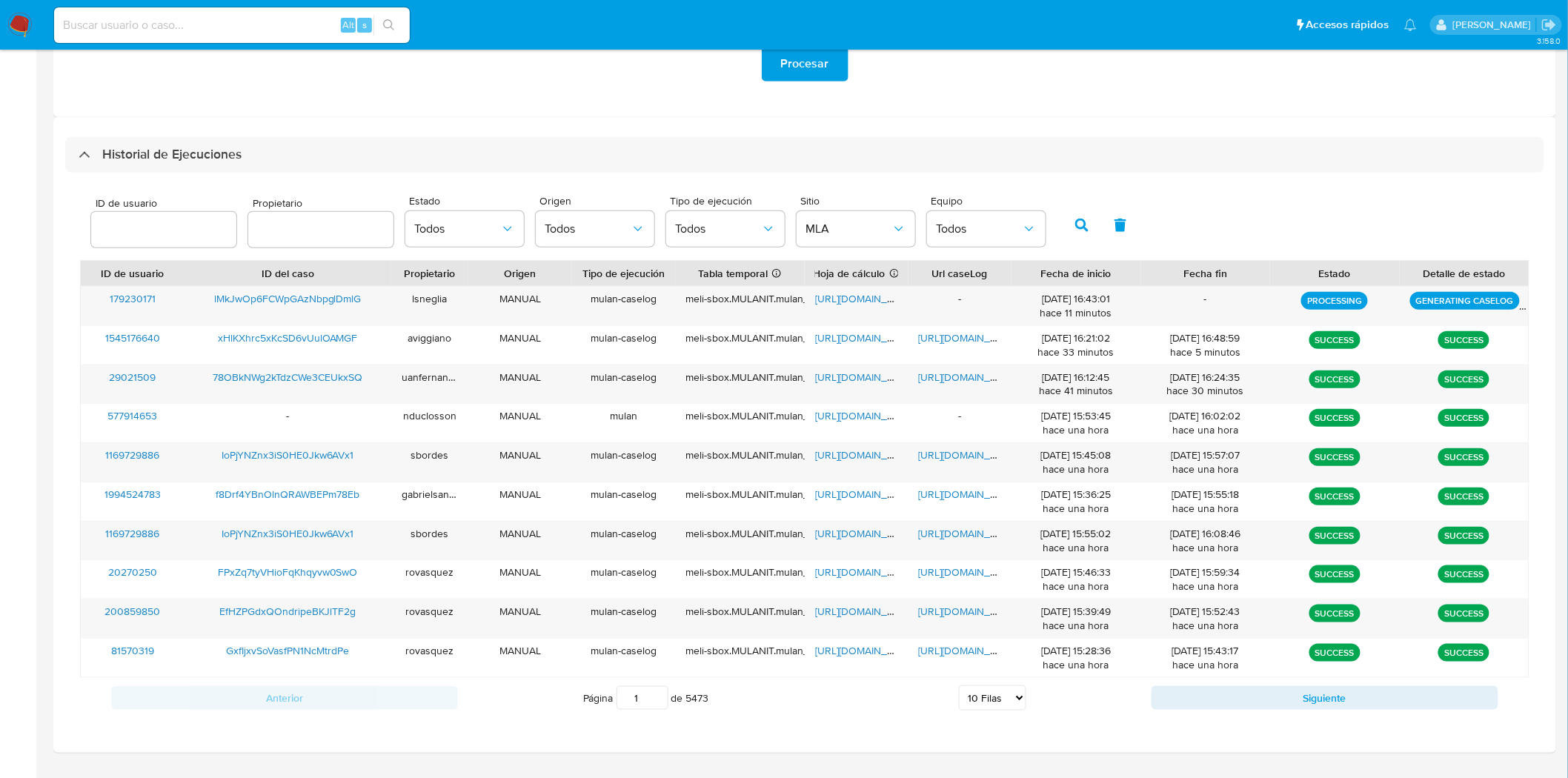
scroll to position [380, 0]
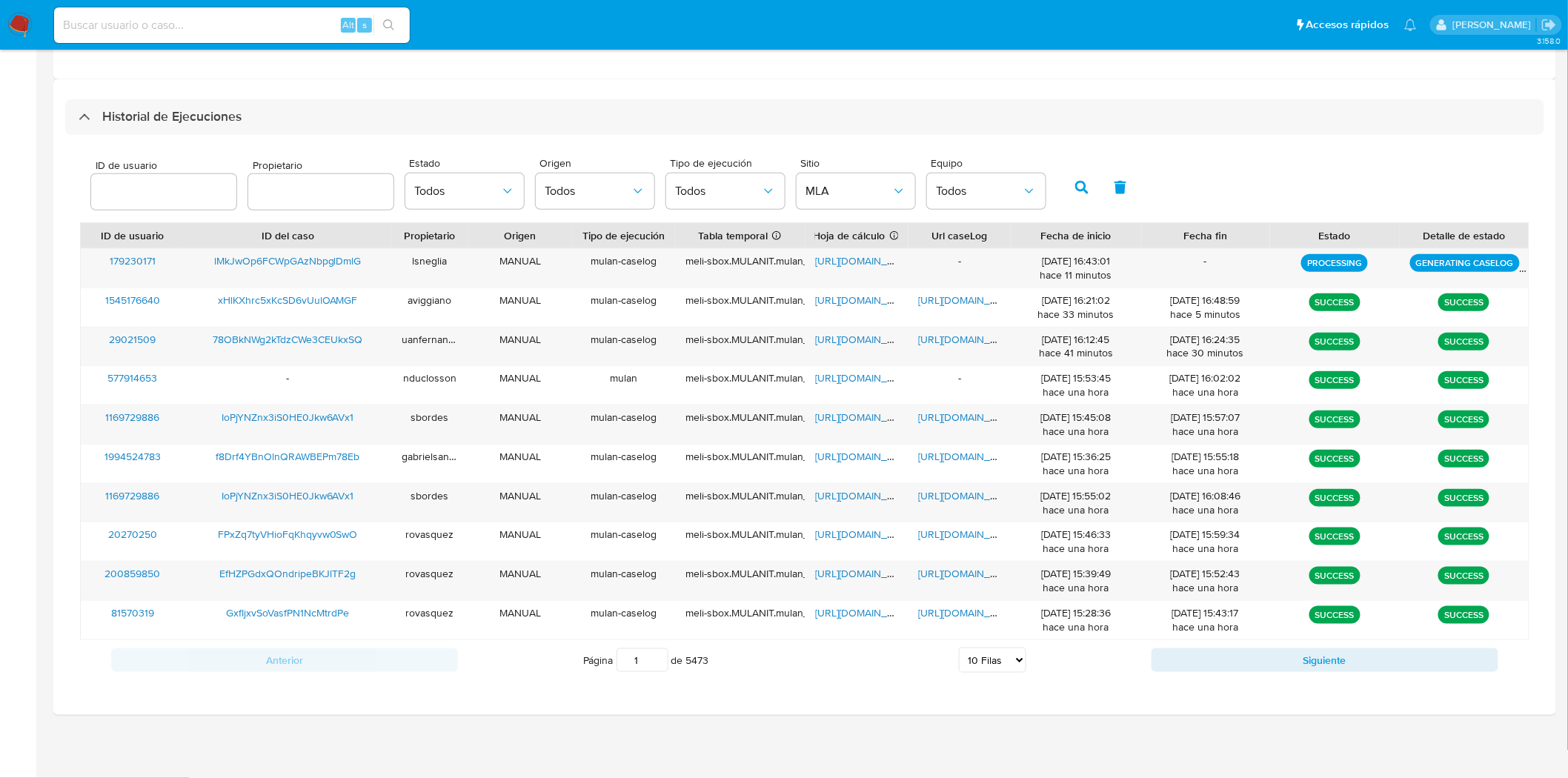
click at [1074, 197] on button "button" at bounding box center [1082, 187] width 39 height 36
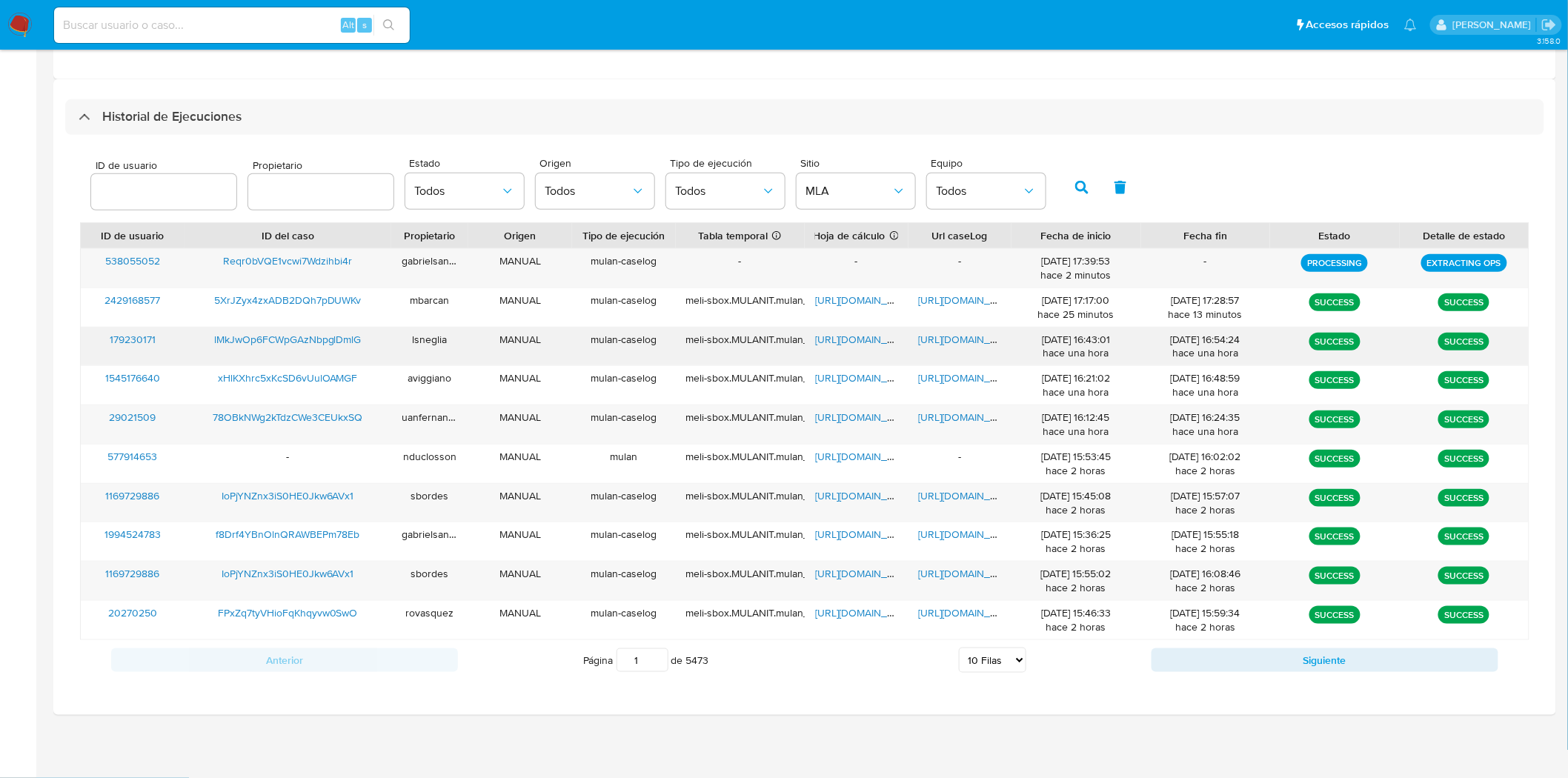
click at [947, 343] on span "https://docs.google.com/document/d/1wBwmcUWikq9__8d0N06D9nkH4x3LTknI5VCdrr4b-U8…" at bounding box center [970, 338] width 102 height 14
click at [947, 341] on span "https://docs.google.com/document/d/1wBwmcUWikq9__8d0N06D9nkH4x3LTknI5VCdrr4b-U8…" at bounding box center [970, 338] width 102 height 14
click at [279, 338] on span "lMkJwOp6FCWpGAzNbpglDmlG" at bounding box center [288, 338] width 148 height 14
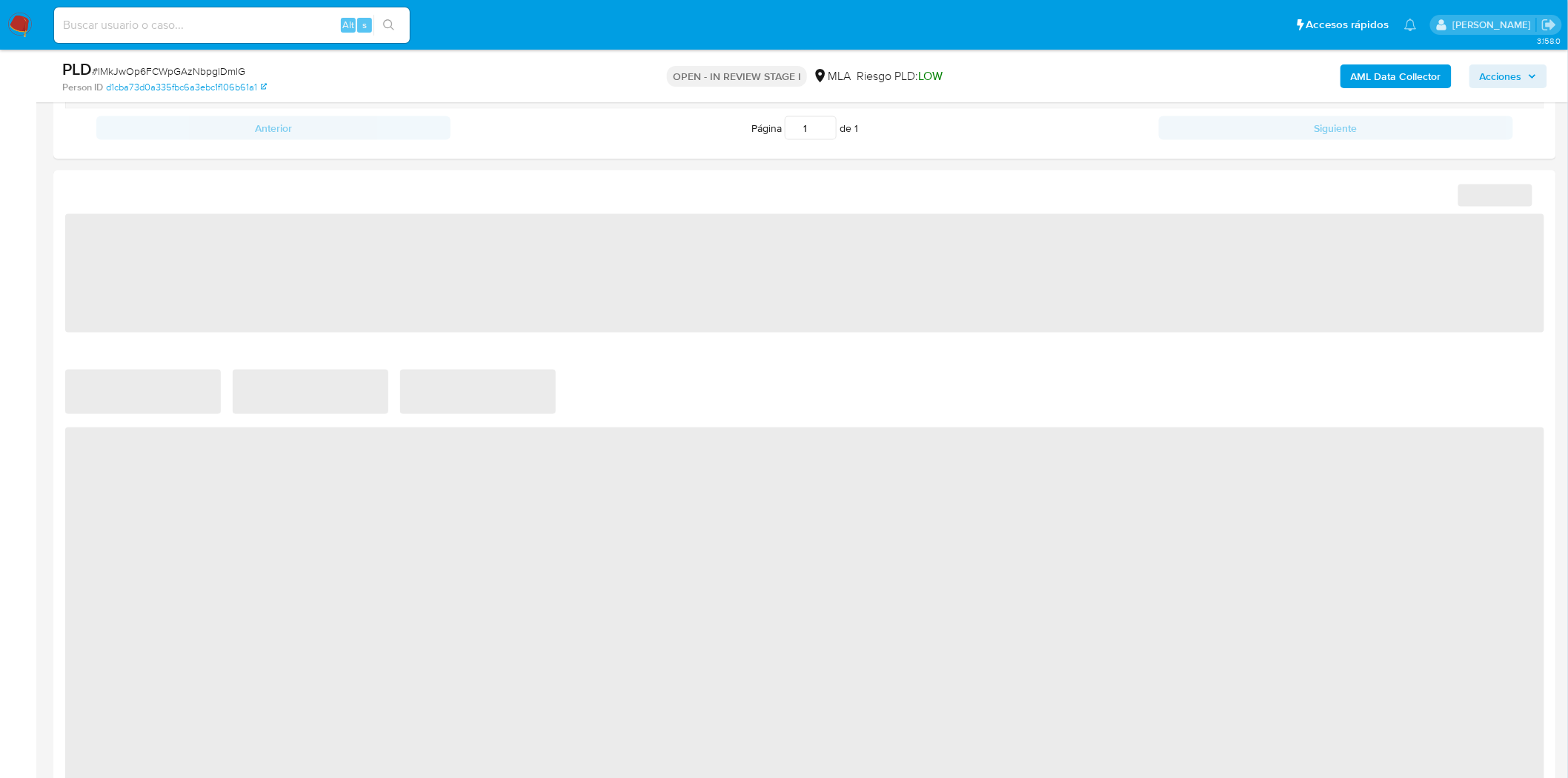
scroll to position [1346, 0]
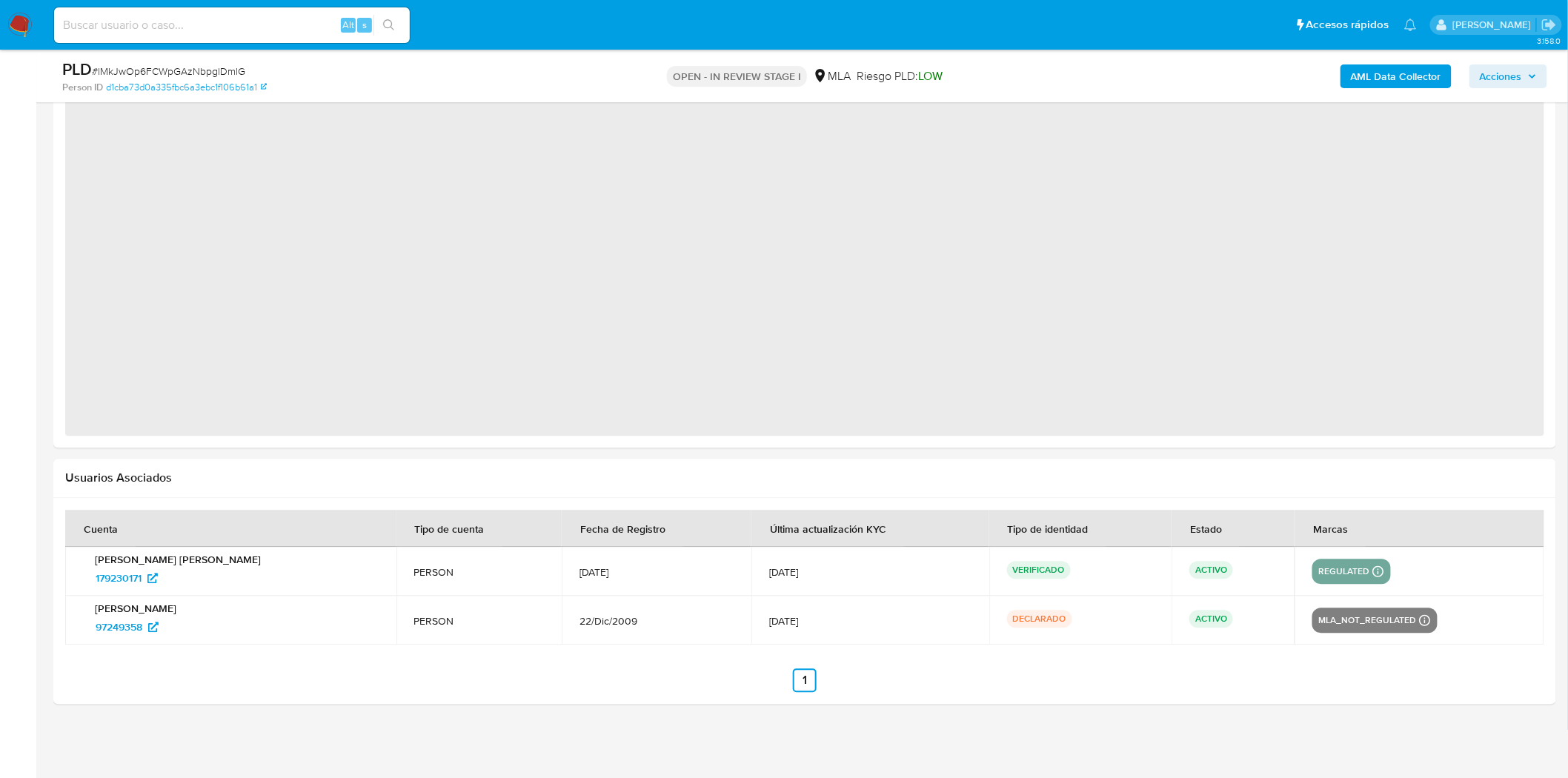
select select "10"
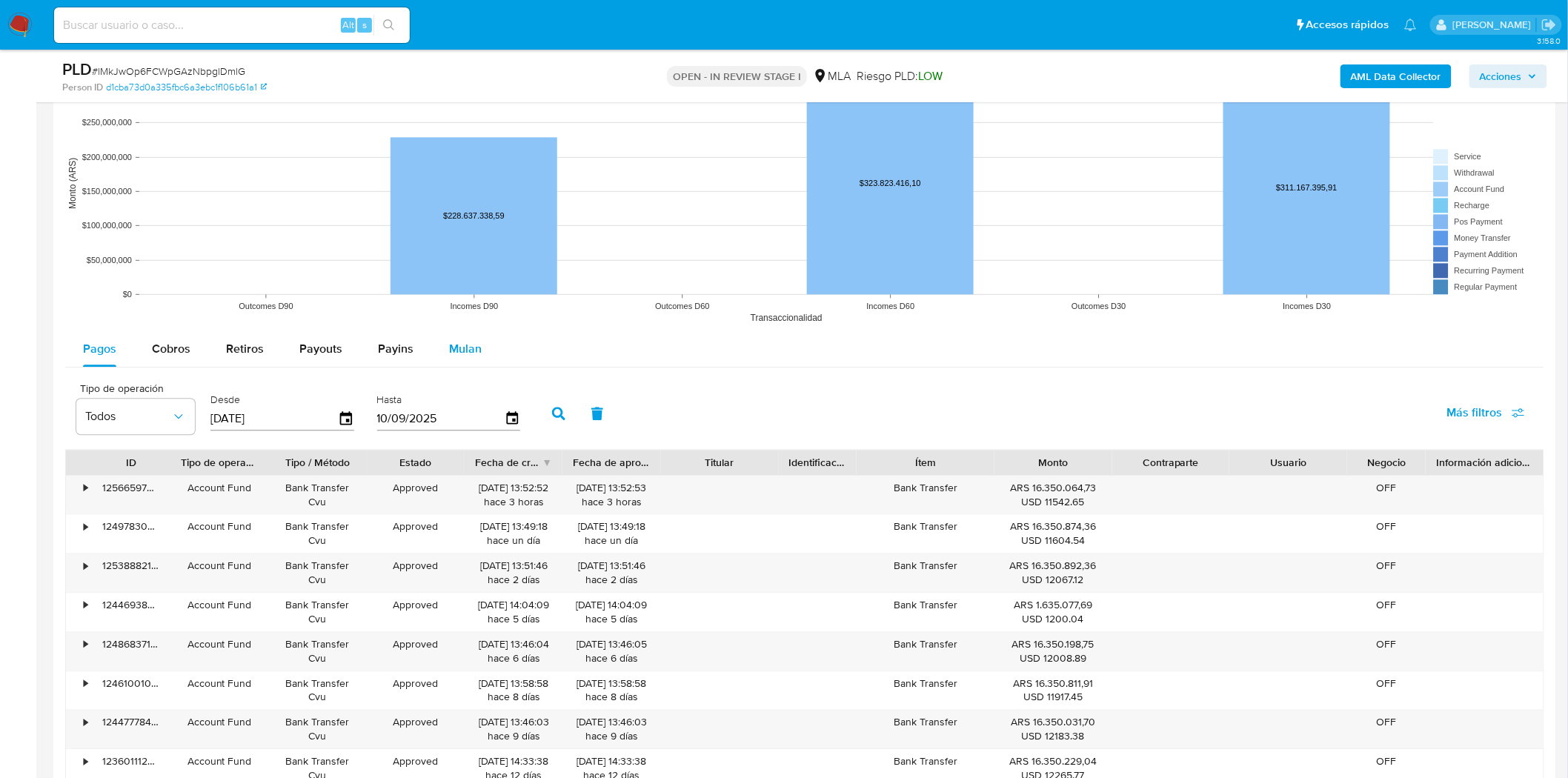
click at [449, 356] on span "Mulan" at bounding box center [465, 348] width 33 height 17
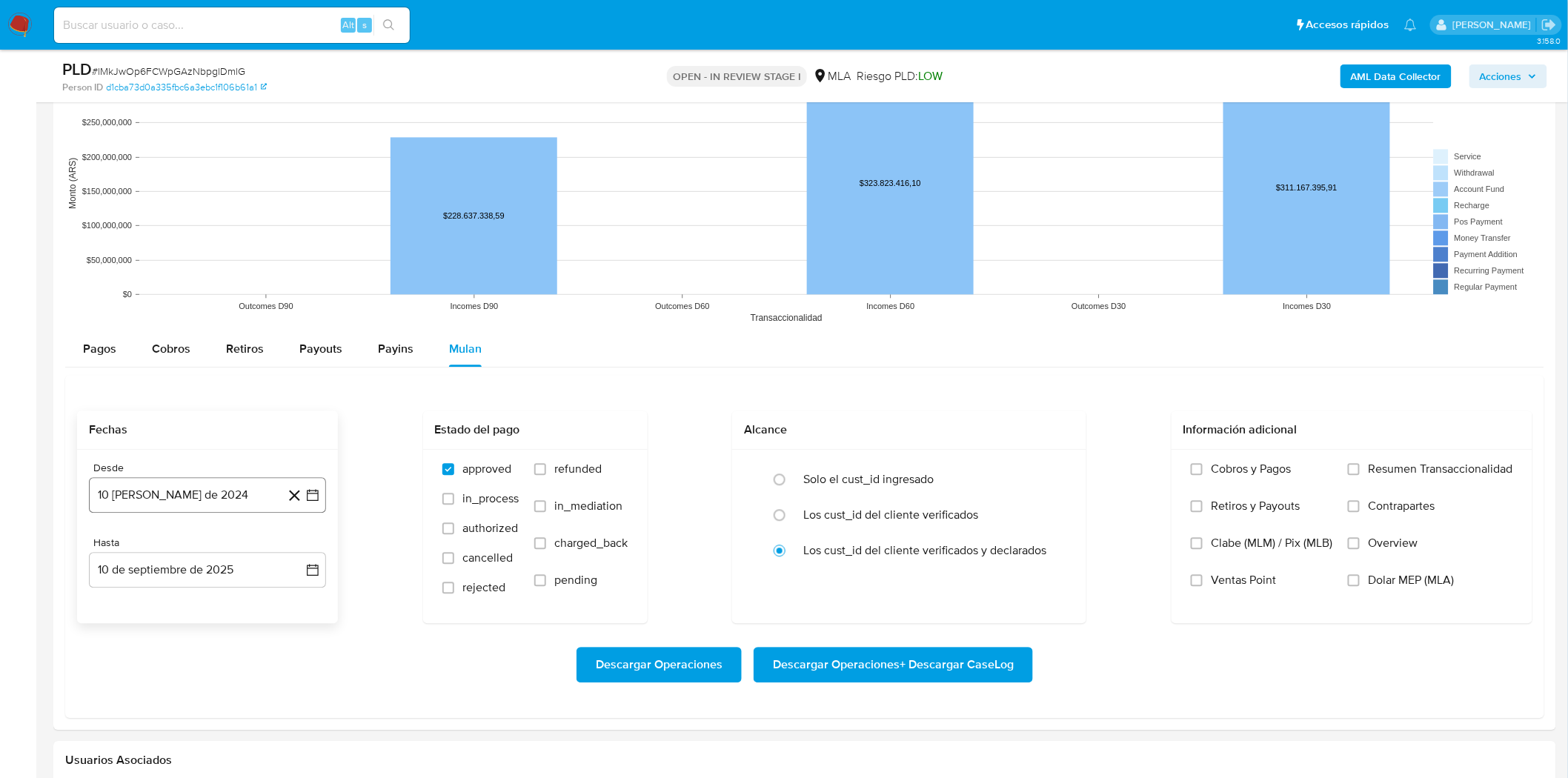
click at [234, 497] on button "10 [PERSON_NAME] de 2024" at bounding box center [208, 494] width 237 height 36
click at [241, 551] on icon "Seleccionar mes y año" at bounding box center [243, 548] width 12 height 12
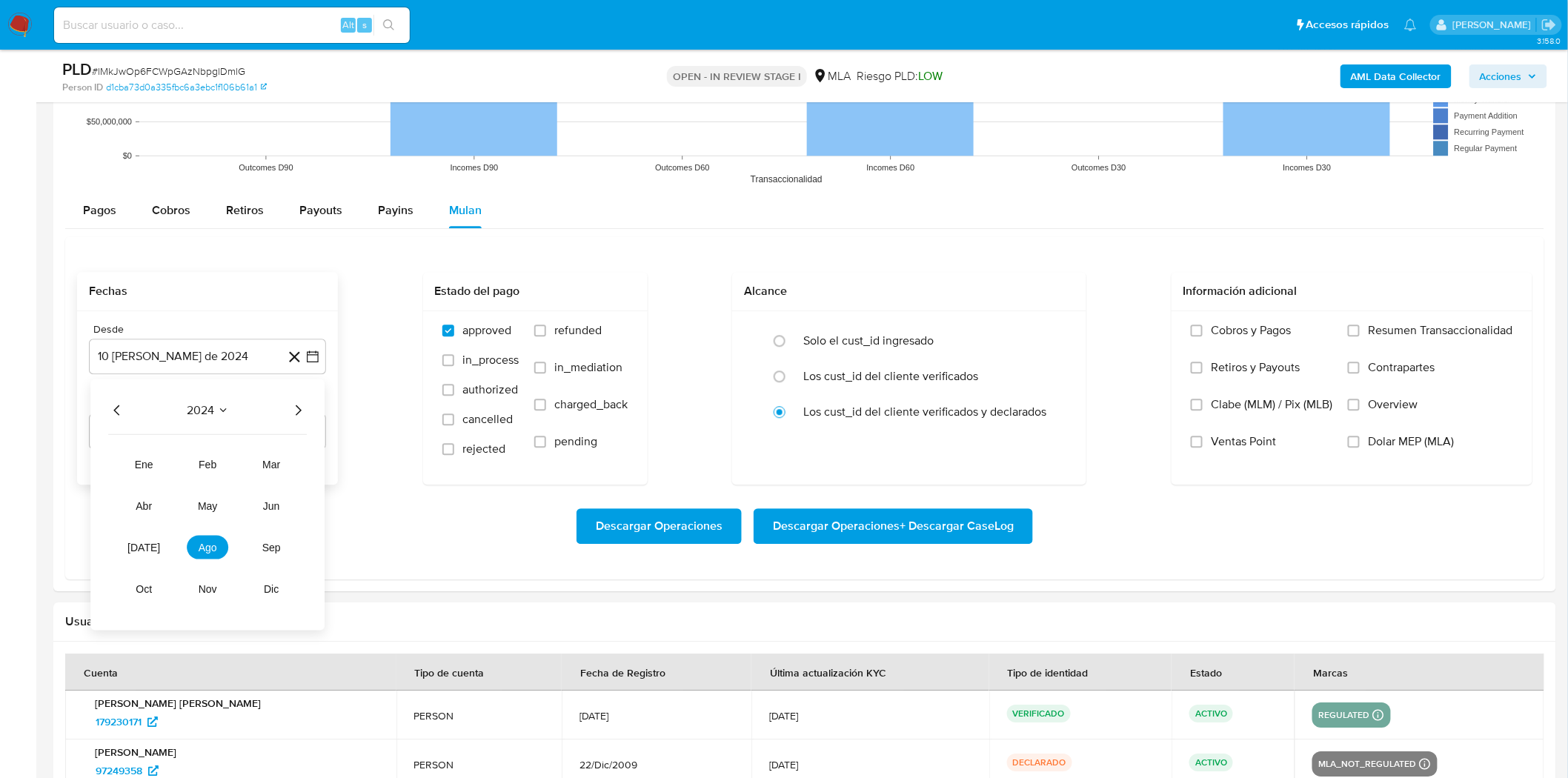
scroll to position [1511, 0]
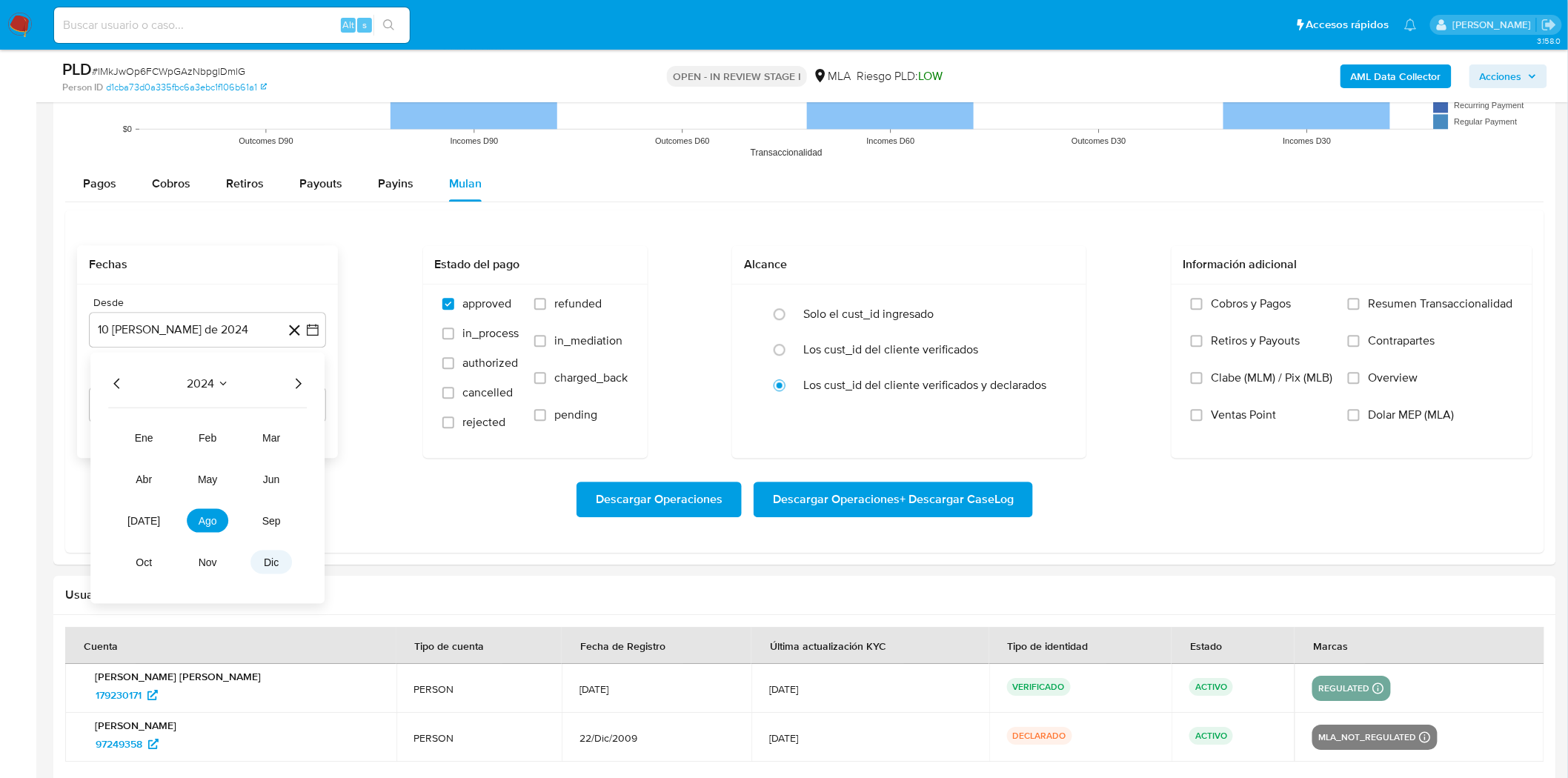
click at [271, 565] on span "dic" at bounding box center [271, 562] width 14 height 12
click at [299, 390] on icon "Mes siguiente" at bounding box center [299, 383] width 17 height 17
click at [236, 389] on icon "Seleccionar mes y año" at bounding box center [240, 383] width 12 height 12
click at [138, 524] on span "jul" at bounding box center [142, 520] width 33 height 12
click at [145, 440] on button "1" at bounding box center [148, 437] width 24 height 24
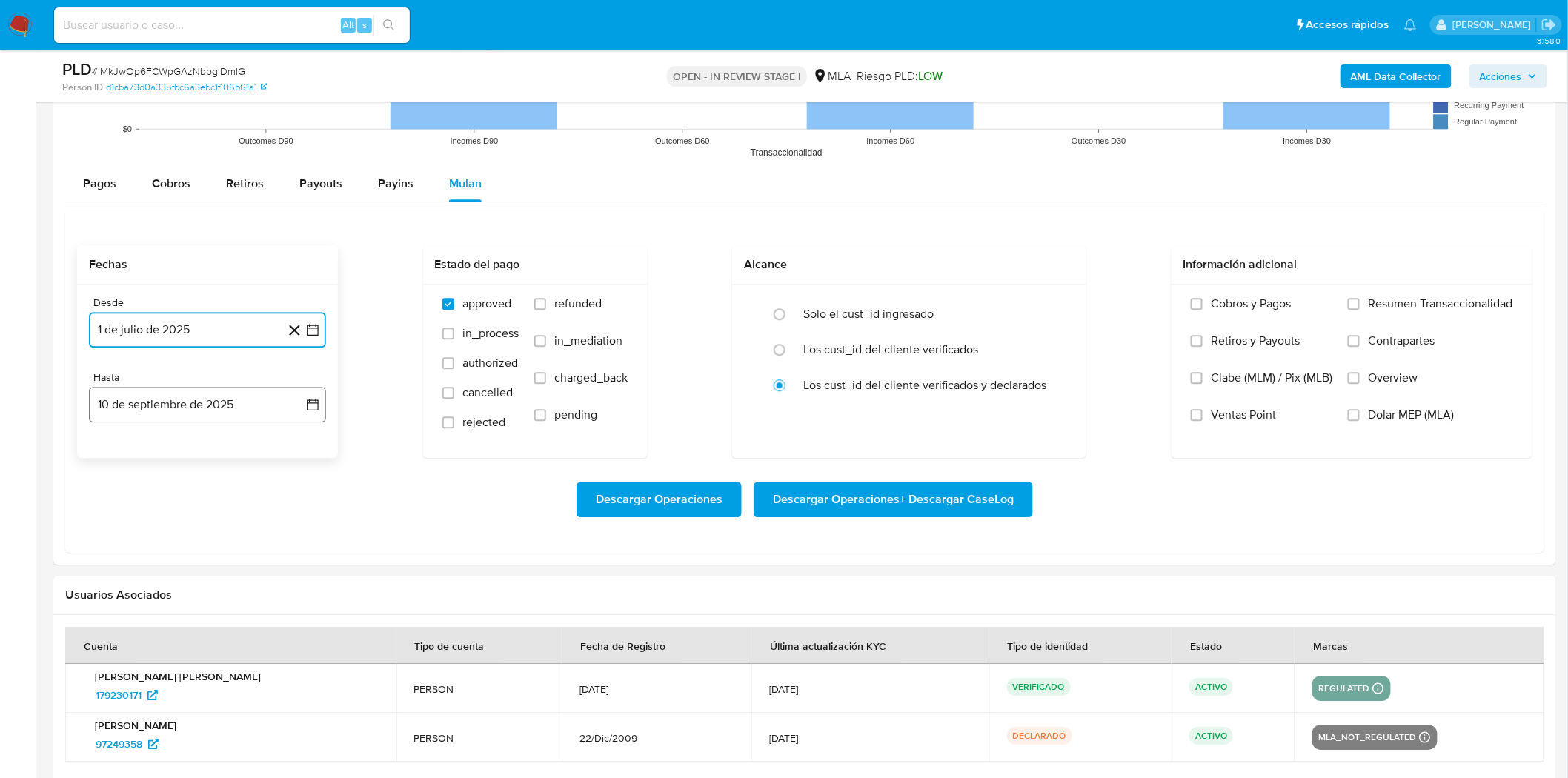
click at [137, 405] on button "10 de septiembre de 2025" at bounding box center [208, 404] width 237 height 36
click at [114, 458] on icon "Mes anterior" at bounding box center [115, 457] width 17 height 17
click at [302, 630] on button "31" at bounding box center [296, 630] width 24 height 24
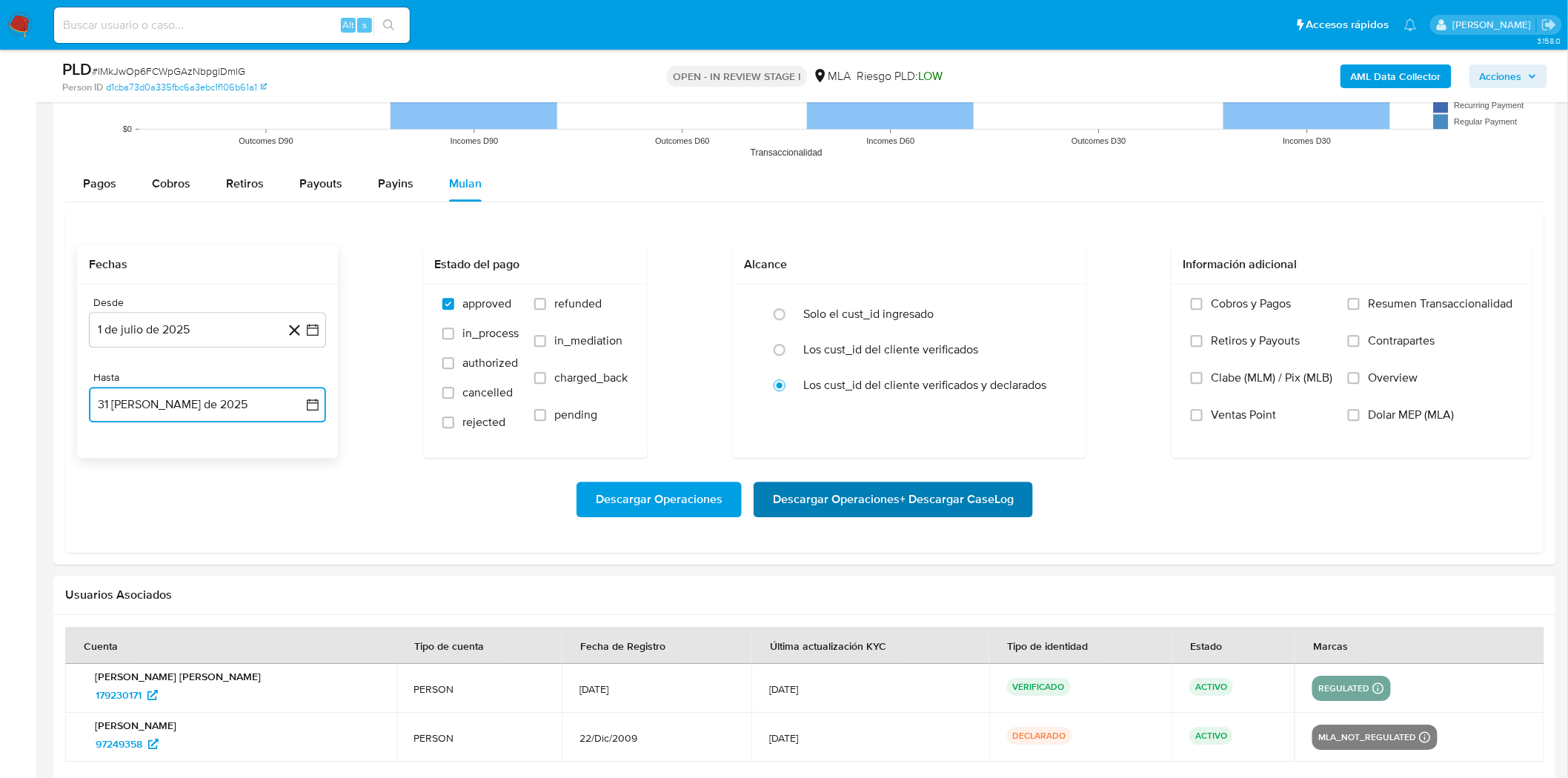
click at [864, 501] on span "Descargar Operaciones + Descargar CaseLog" at bounding box center [893, 499] width 241 height 33
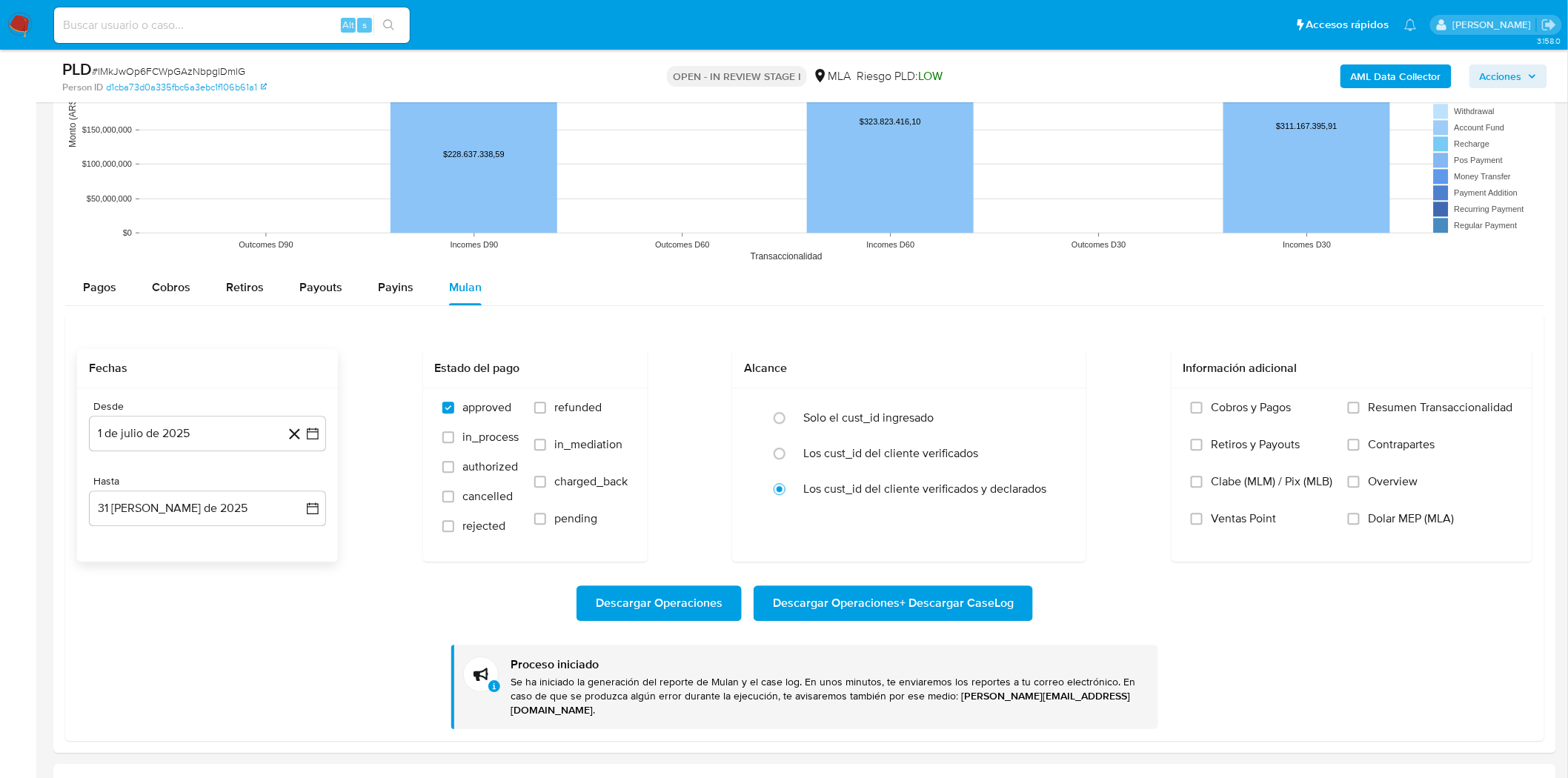
scroll to position [1206, 0]
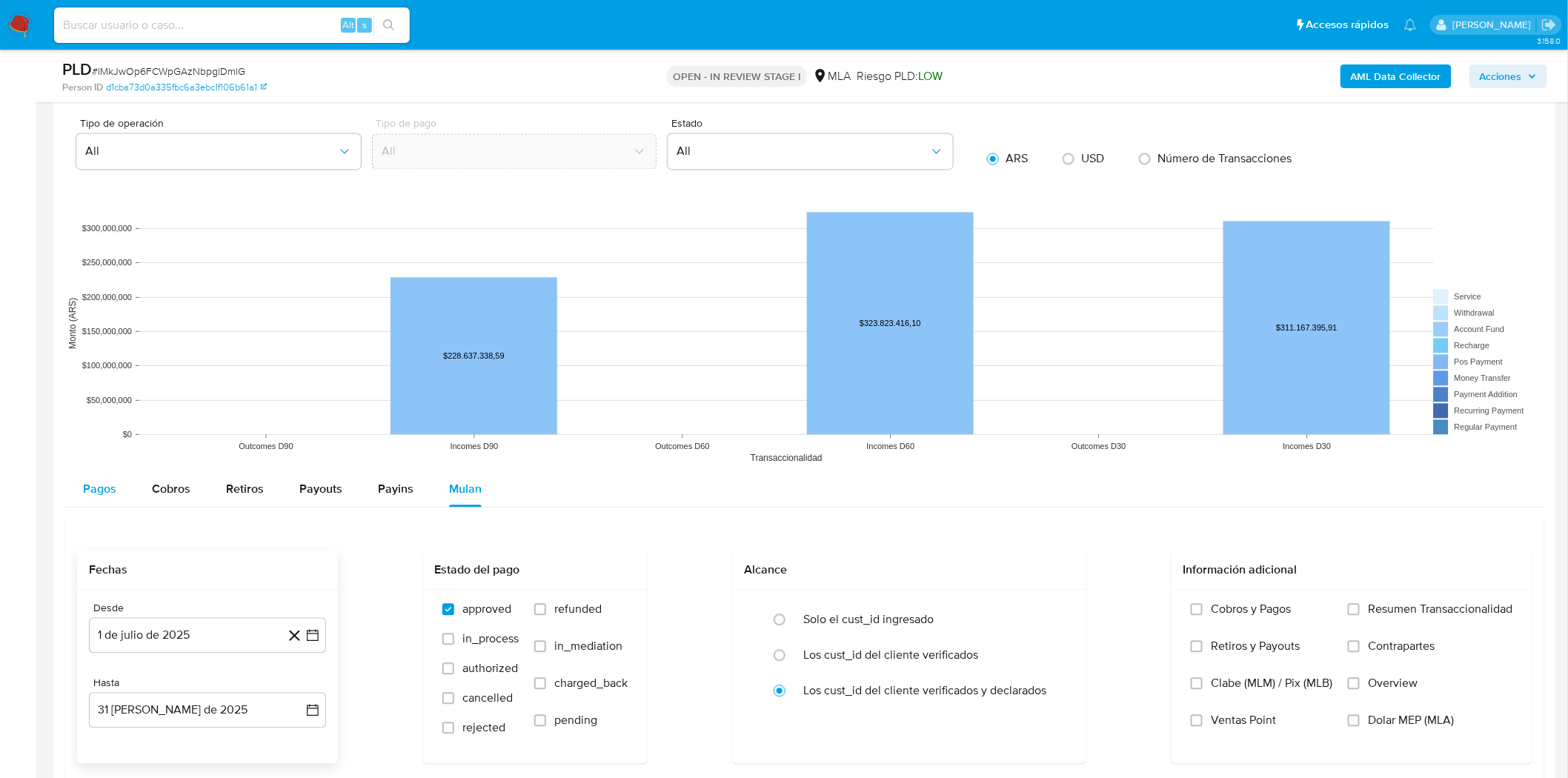
click at [121, 485] on button "Pagos" at bounding box center [100, 488] width 69 height 36
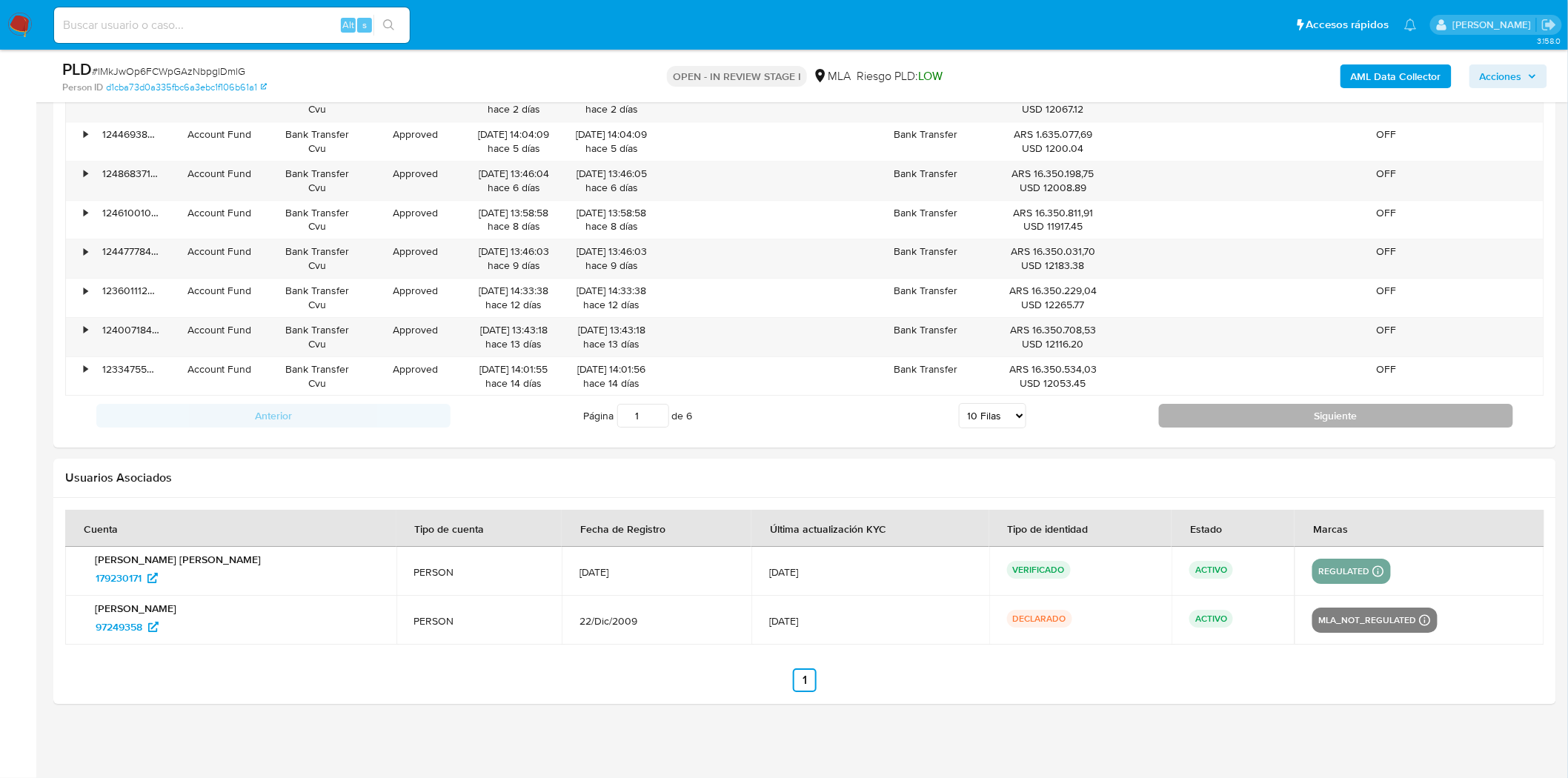
click at [1177, 419] on button "Siguiente" at bounding box center [1336, 415] width 355 height 24
type input "2"
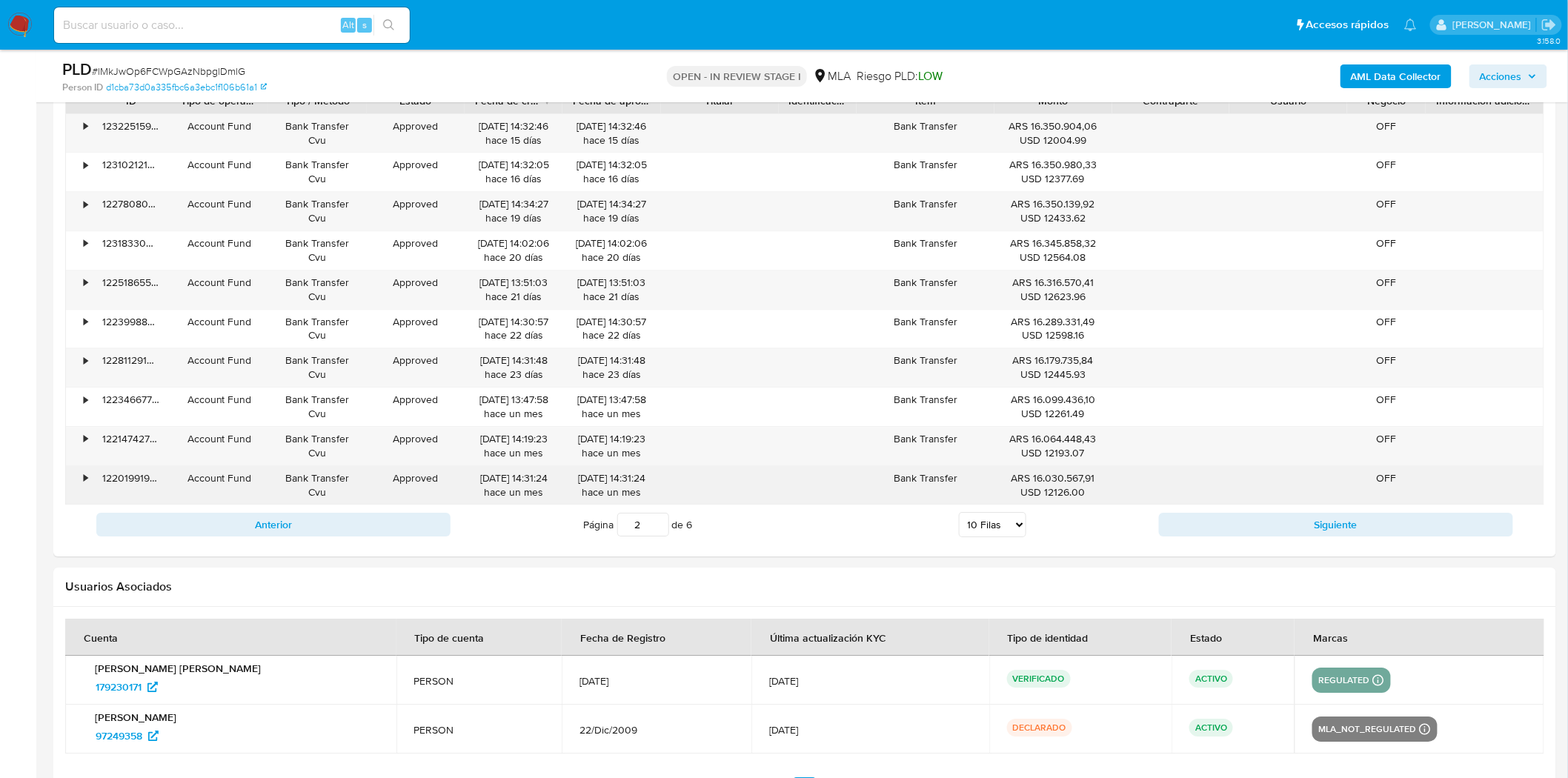
scroll to position [1572, 0]
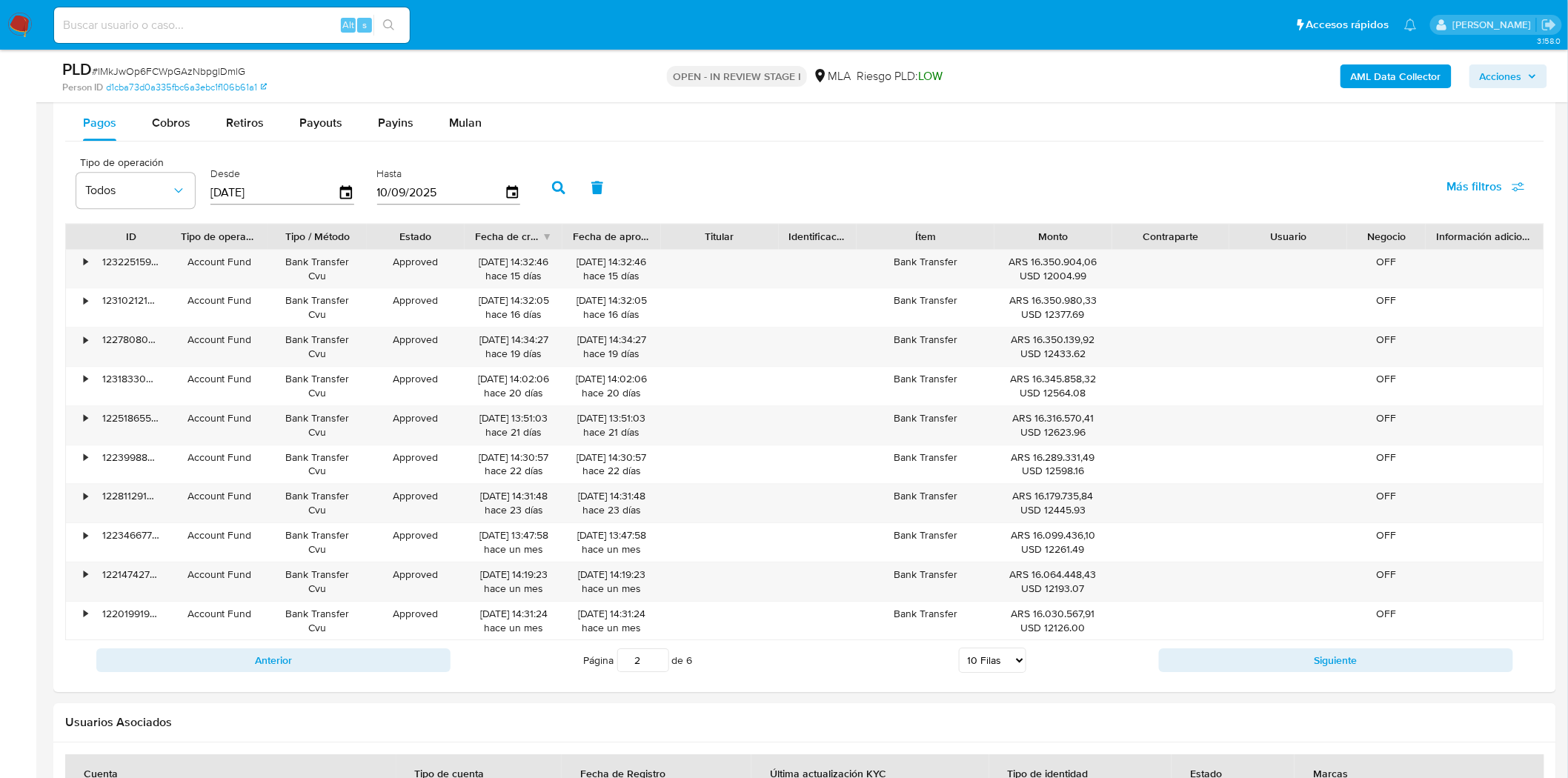
click at [271, 198] on input "[DATE]" at bounding box center [275, 192] width 128 height 24
click at [243, 191] on input "[DATE]" at bounding box center [275, 192] width 128 height 24
click at [341, 195] on icon "button" at bounding box center [346, 193] width 26 height 26
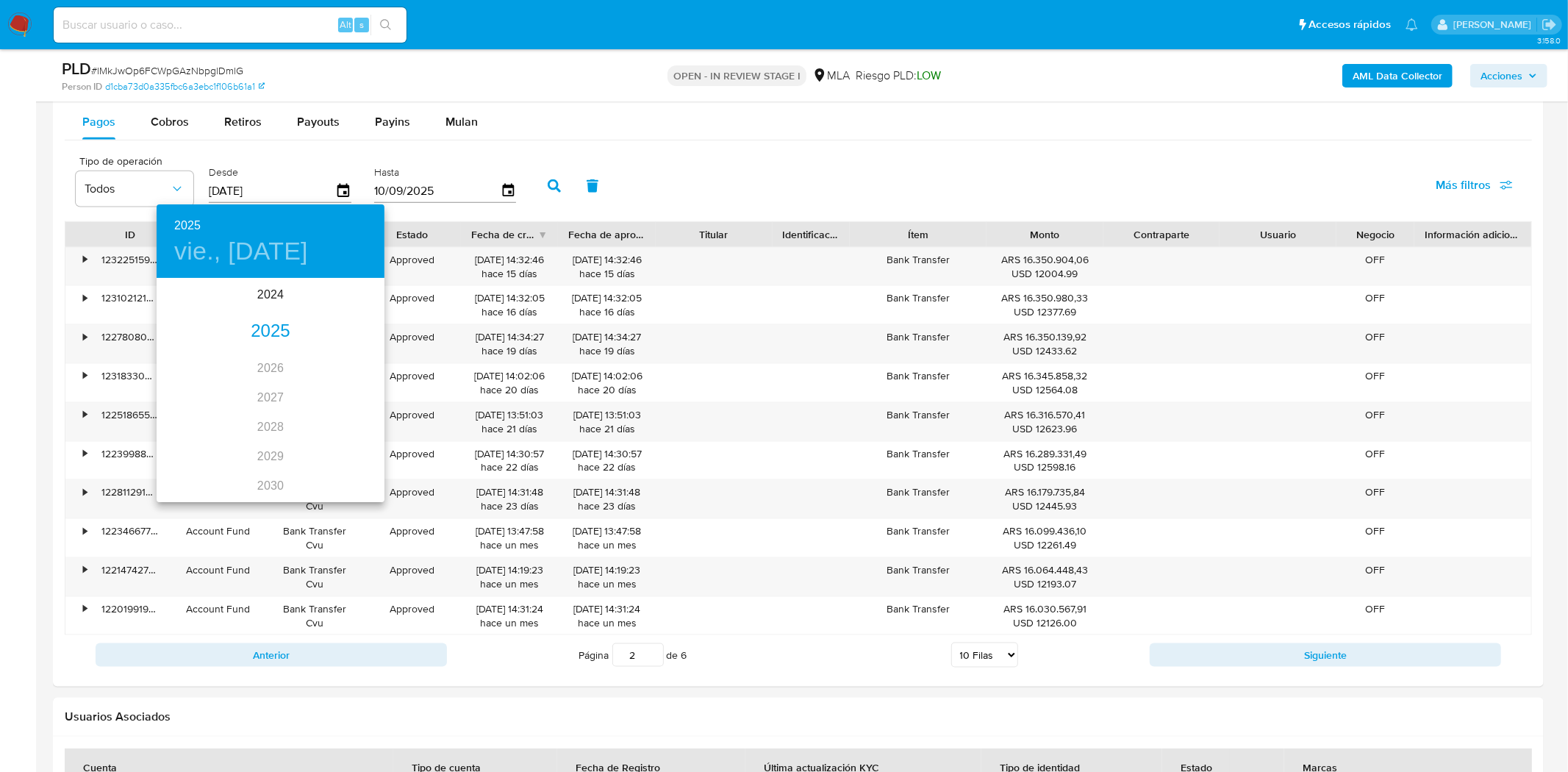
click at [262, 333] on div "2025" at bounding box center [270, 331] width 228 height 29
click at [186, 419] on div "jul." at bounding box center [194, 417] width 75 height 55
click at [213, 353] on p "1" at bounding box center [212, 355] width 6 height 14
type input "01/07/2025"
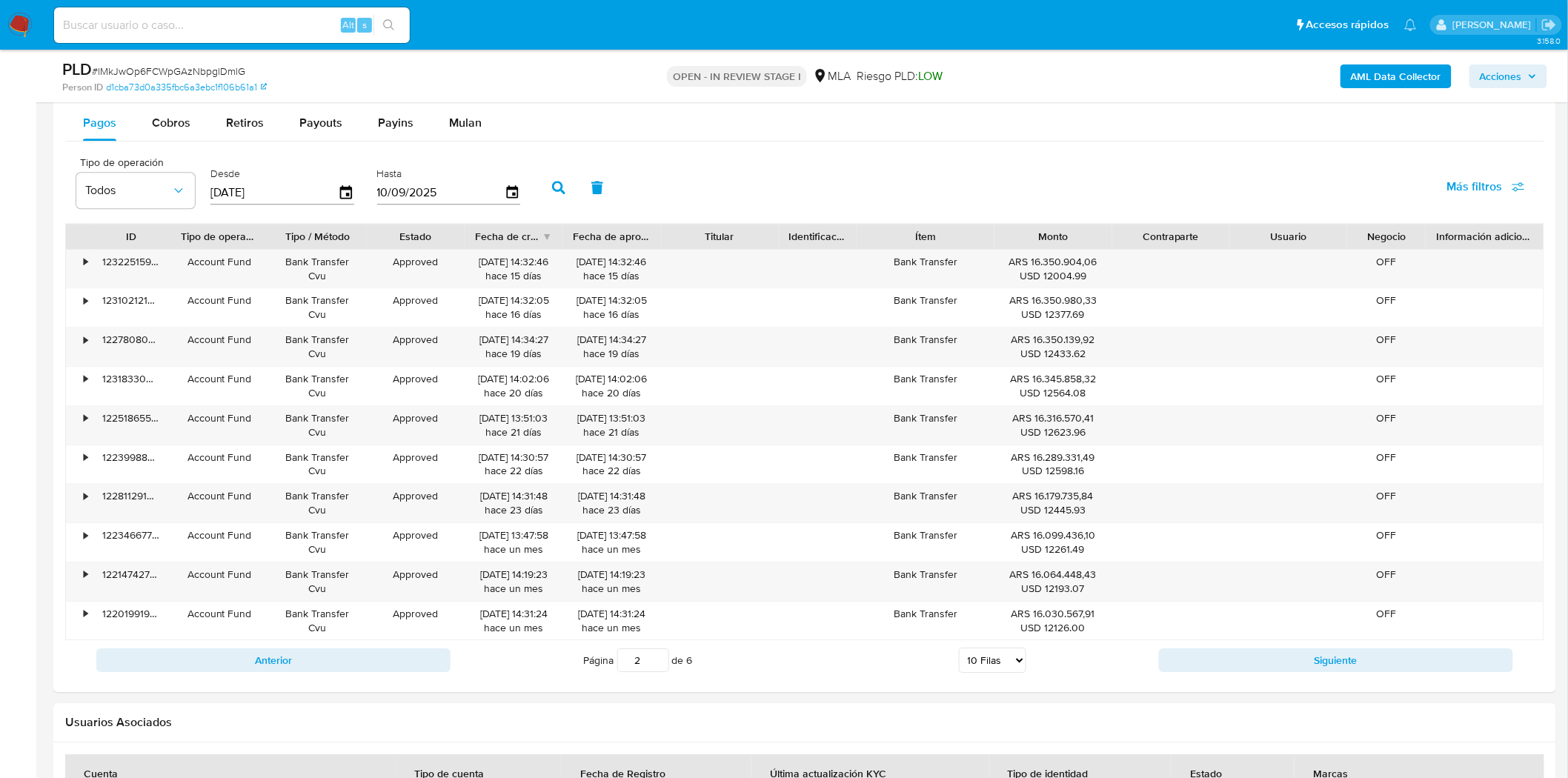
click at [402, 196] on input "10/09/2025" at bounding box center [441, 192] width 128 height 24
click at [408, 191] on input "10/09/2025" at bounding box center [441, 192] width 128 height 24
click at [506, 191] on icon "button" at bounding box center [512, 193] width 26 height 26
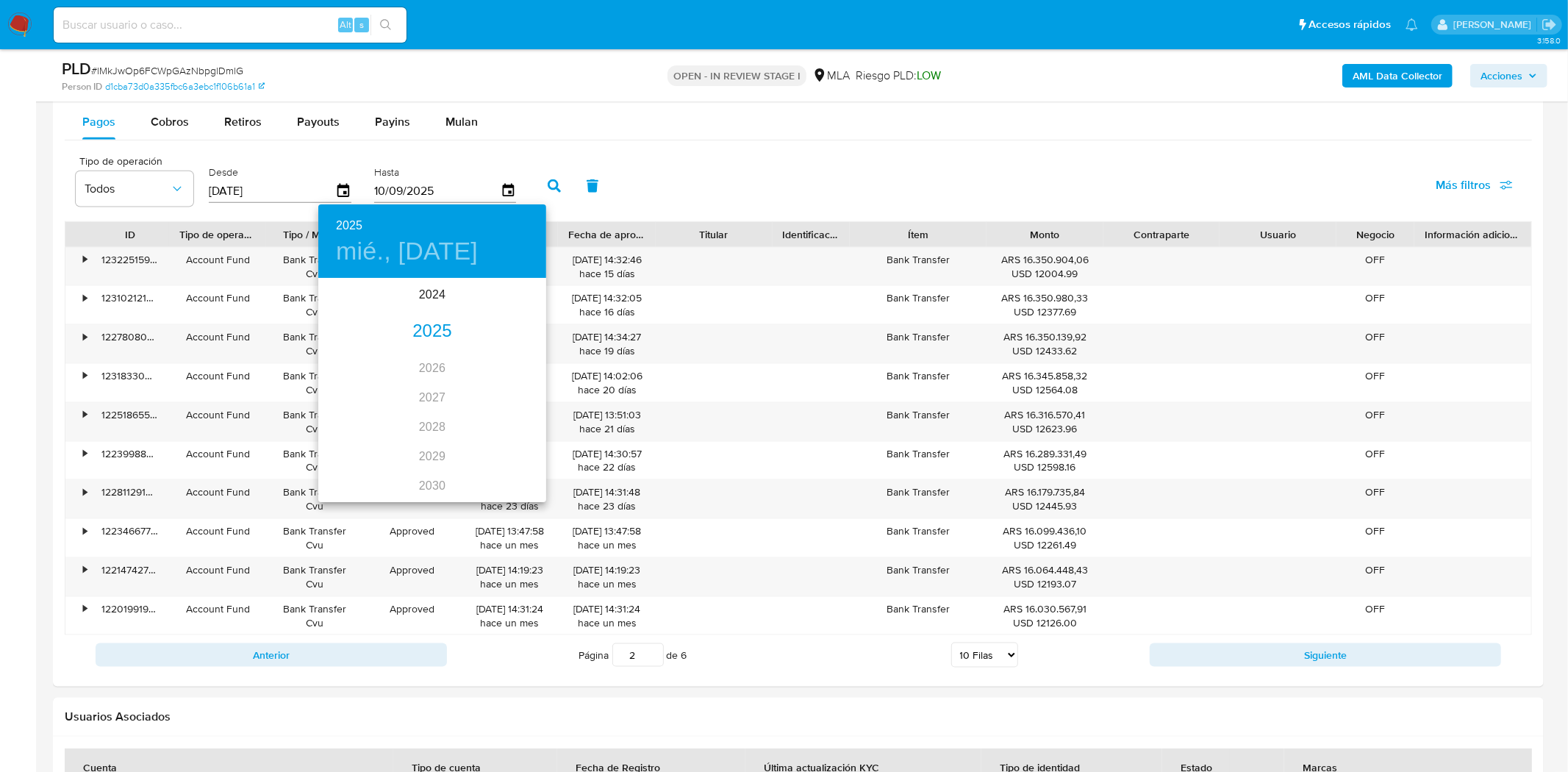
click at [430, 336] on div "2025" at bounding box center [432, 331] width 228 height 29
click at [358, 420] on div "jul." at bounding box center [356, 417] width 75 height 55
click at [430, 461] on p "31" at bounding box center [432, 461] width 12 height 14
type input "31/07/2025"
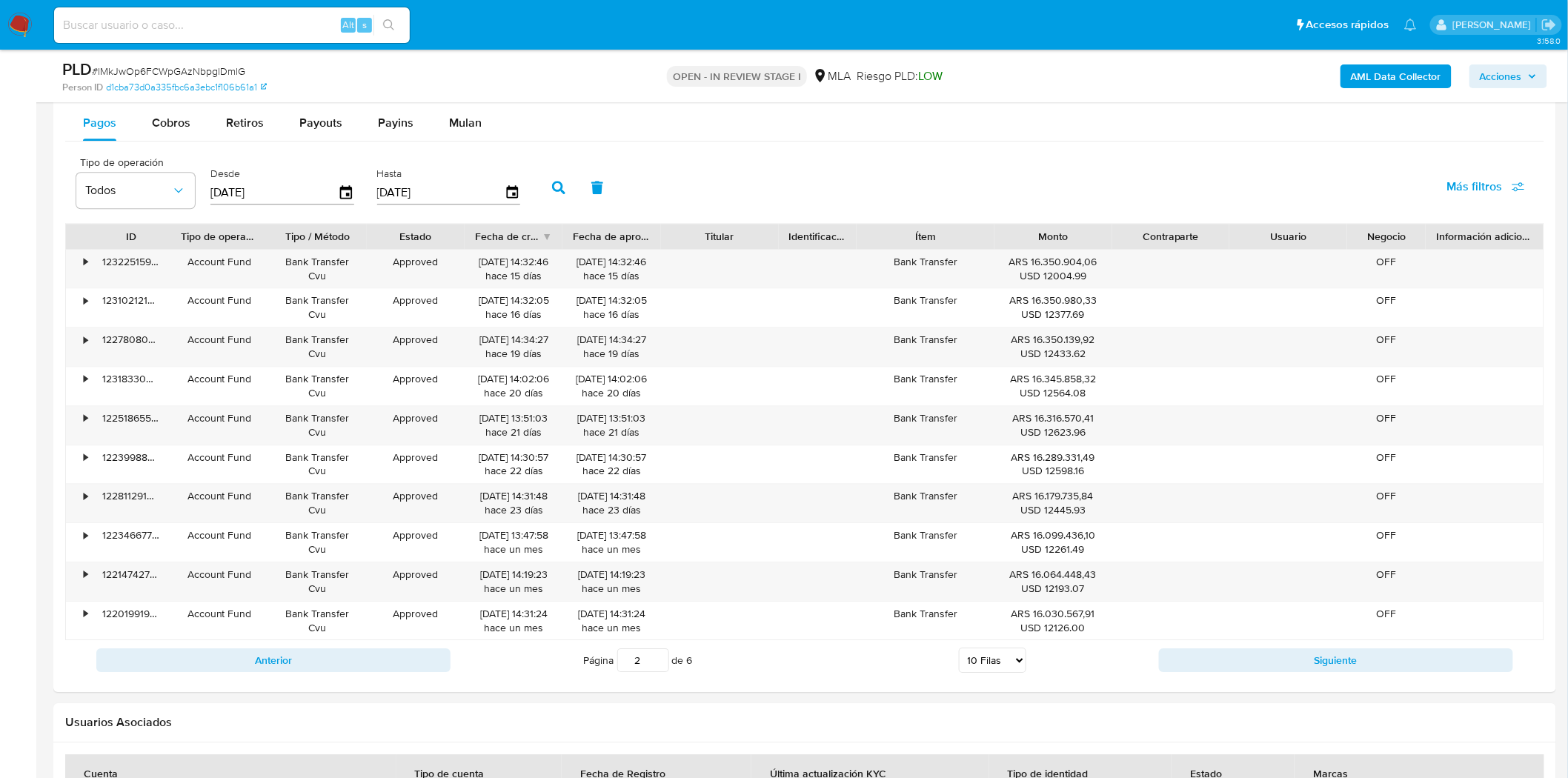
click at [544, 191] on button "button" at bounding box center [558, 187] width 39 height 36
click at [406, 663] on button "Anterior" at bounding box center [274, 659] width 355 height 24
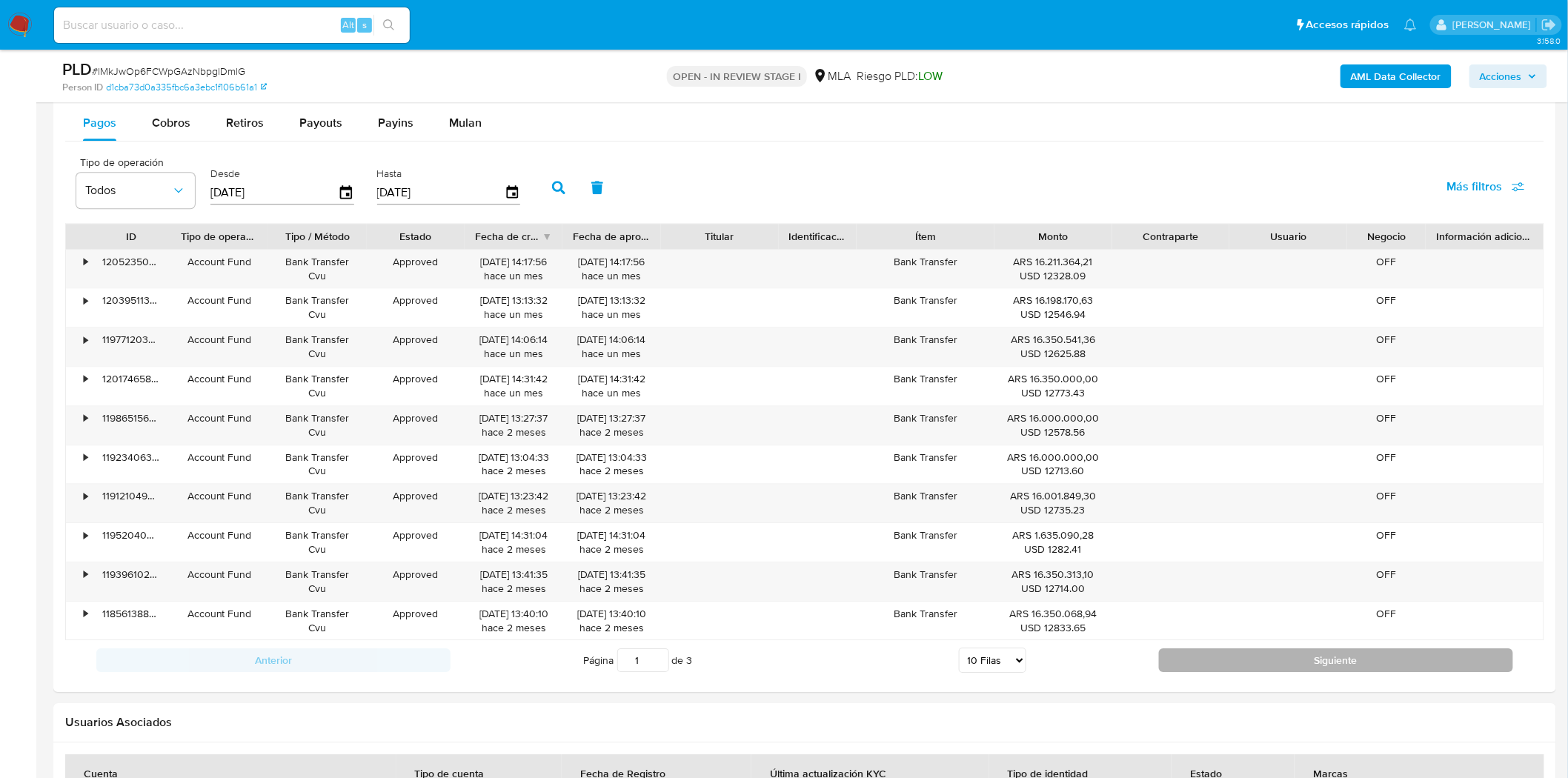
click at [1194, 658] on button "Siguiente" at bounding box center [1336, 659] width 355 height 24
click at [1208, 660] on button "Siguiente" at bounding box center [1336, 659] width 355 height 24
type input "3"
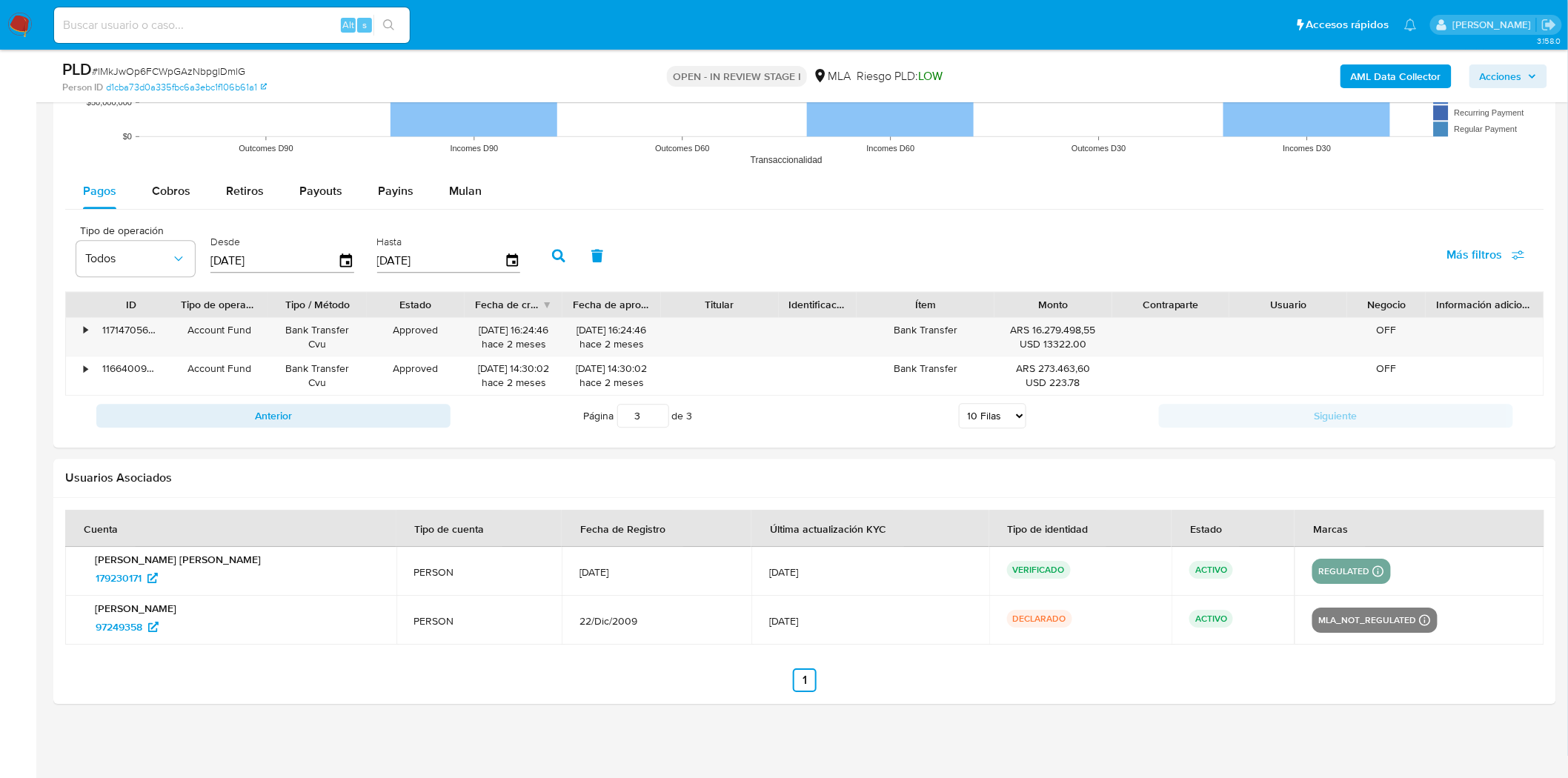
scroll to position [1423, 0]
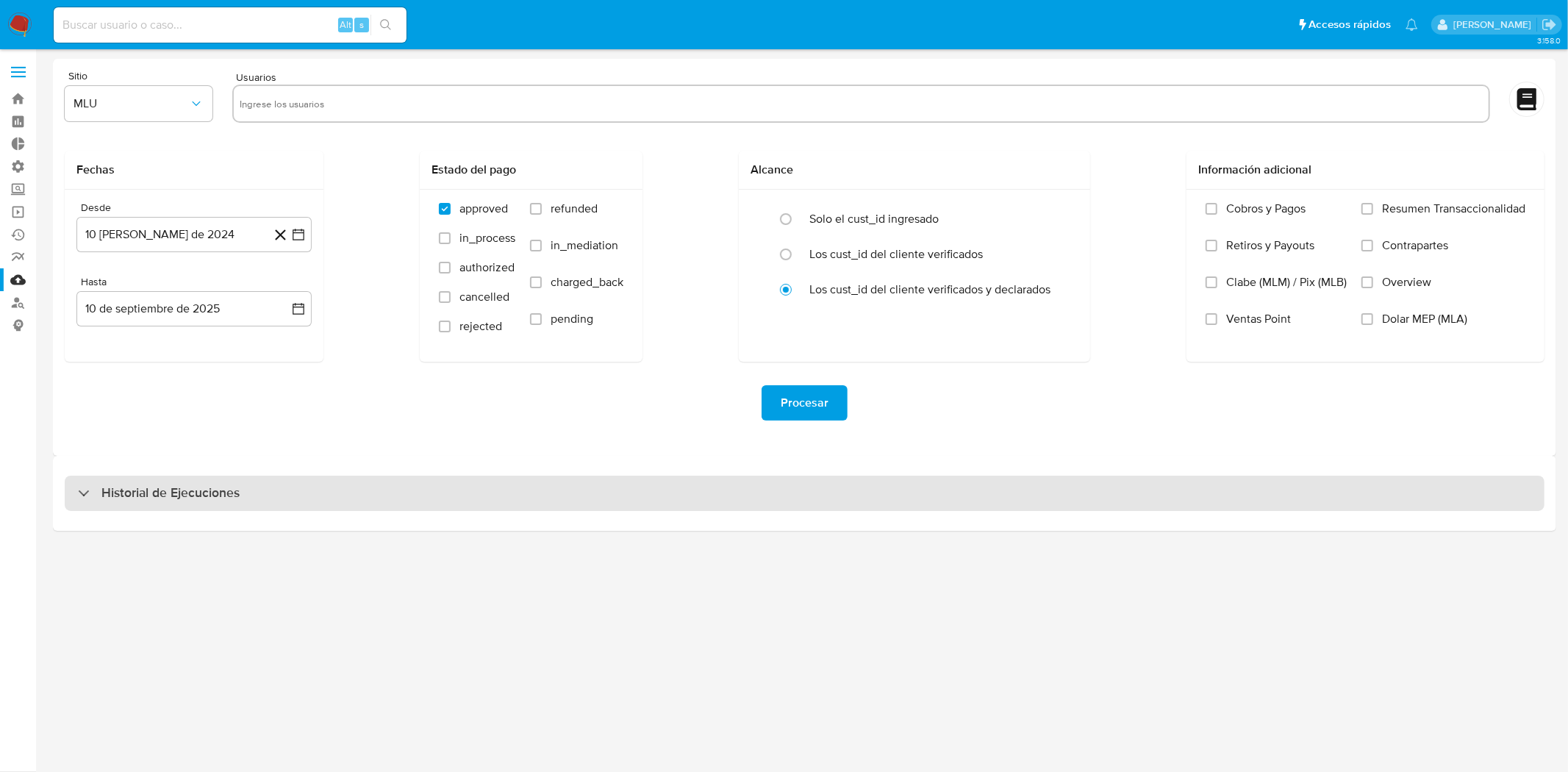
click at [278, 500] on div "Historial de Ejecuciones" at bounding box center [804, 493] width 1480 height 35
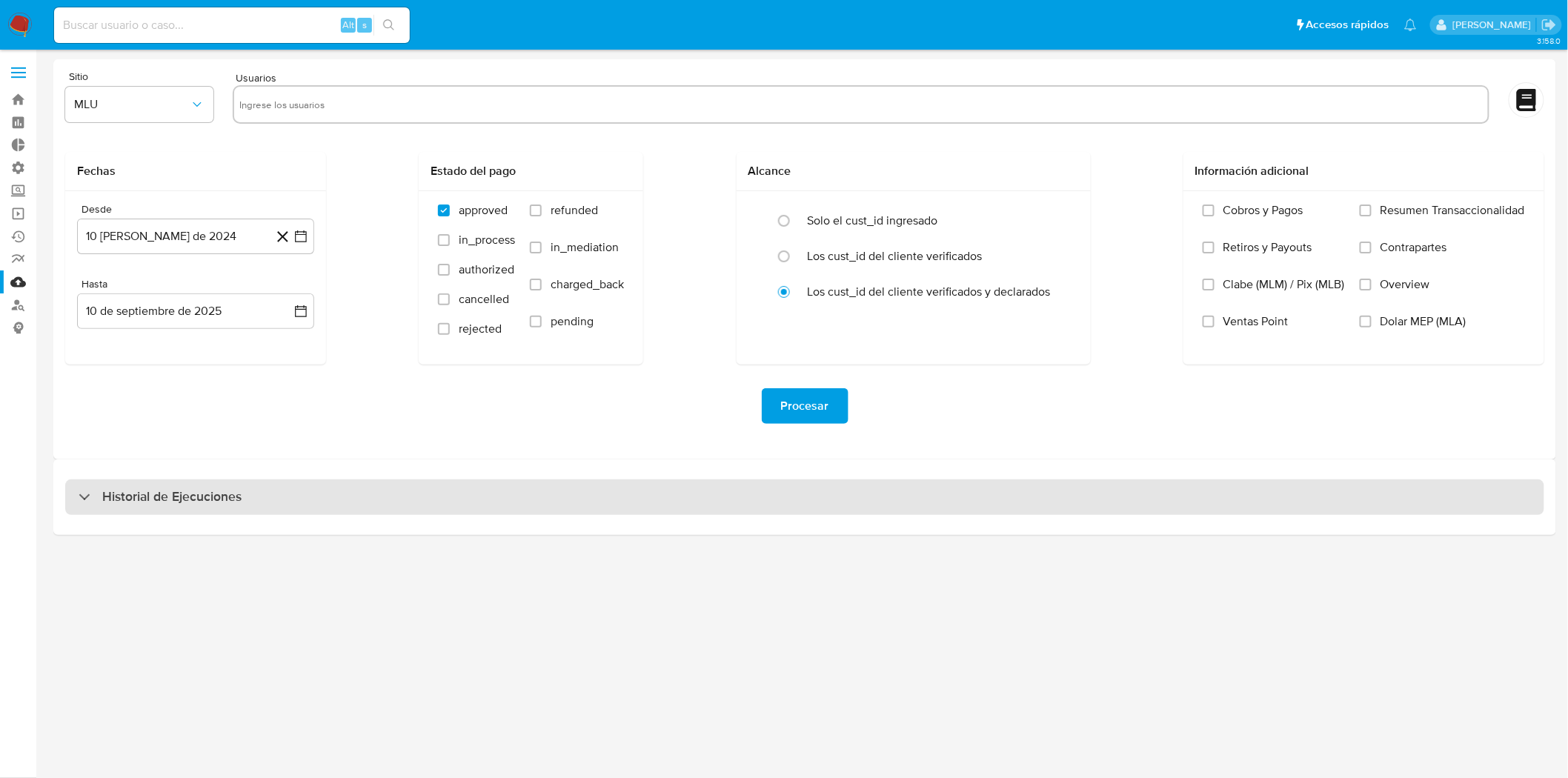
select select "10"
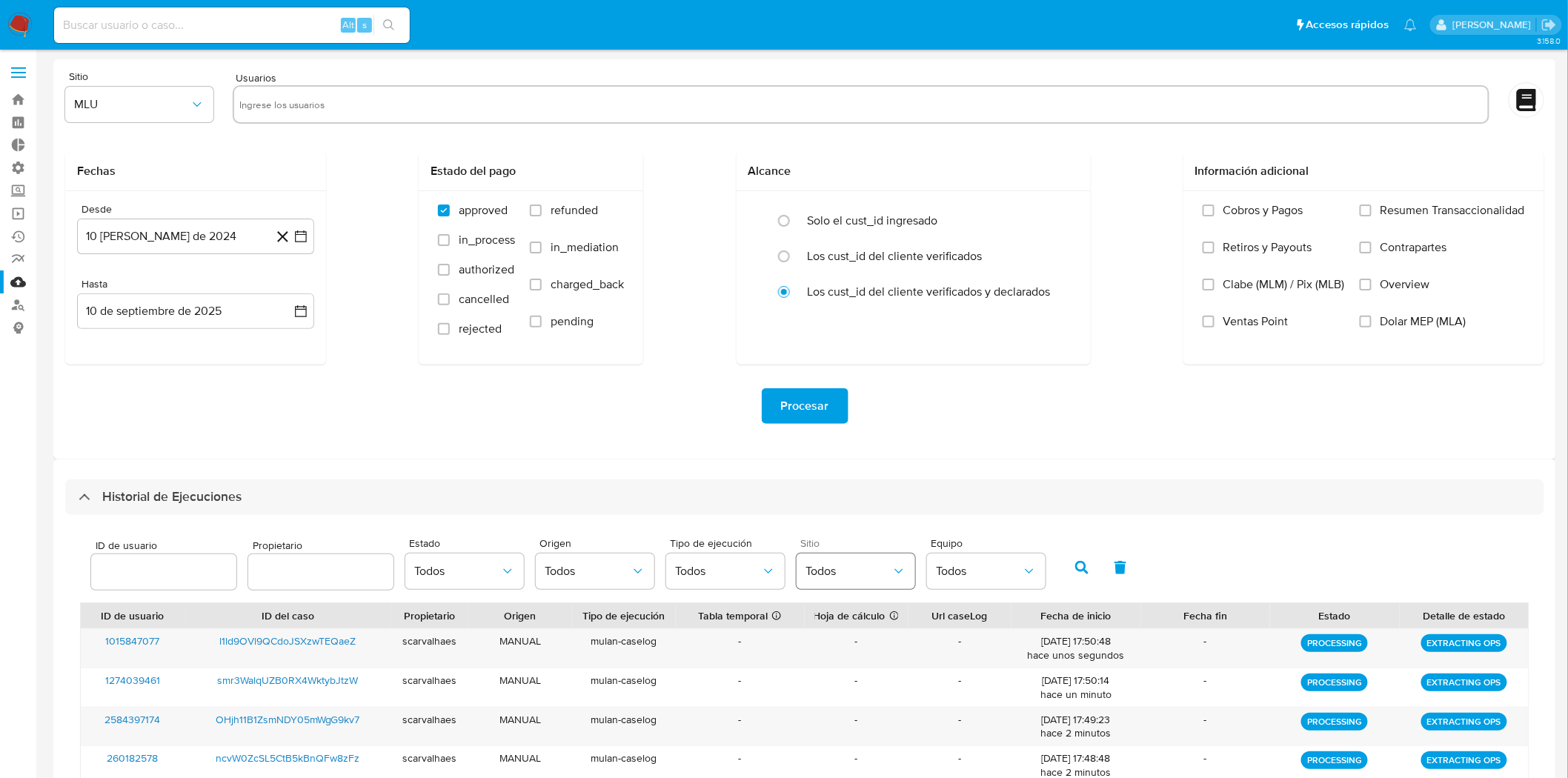
click at [851, 573] on span "Todos" at bounding box center [848, 570] width 86 height 14
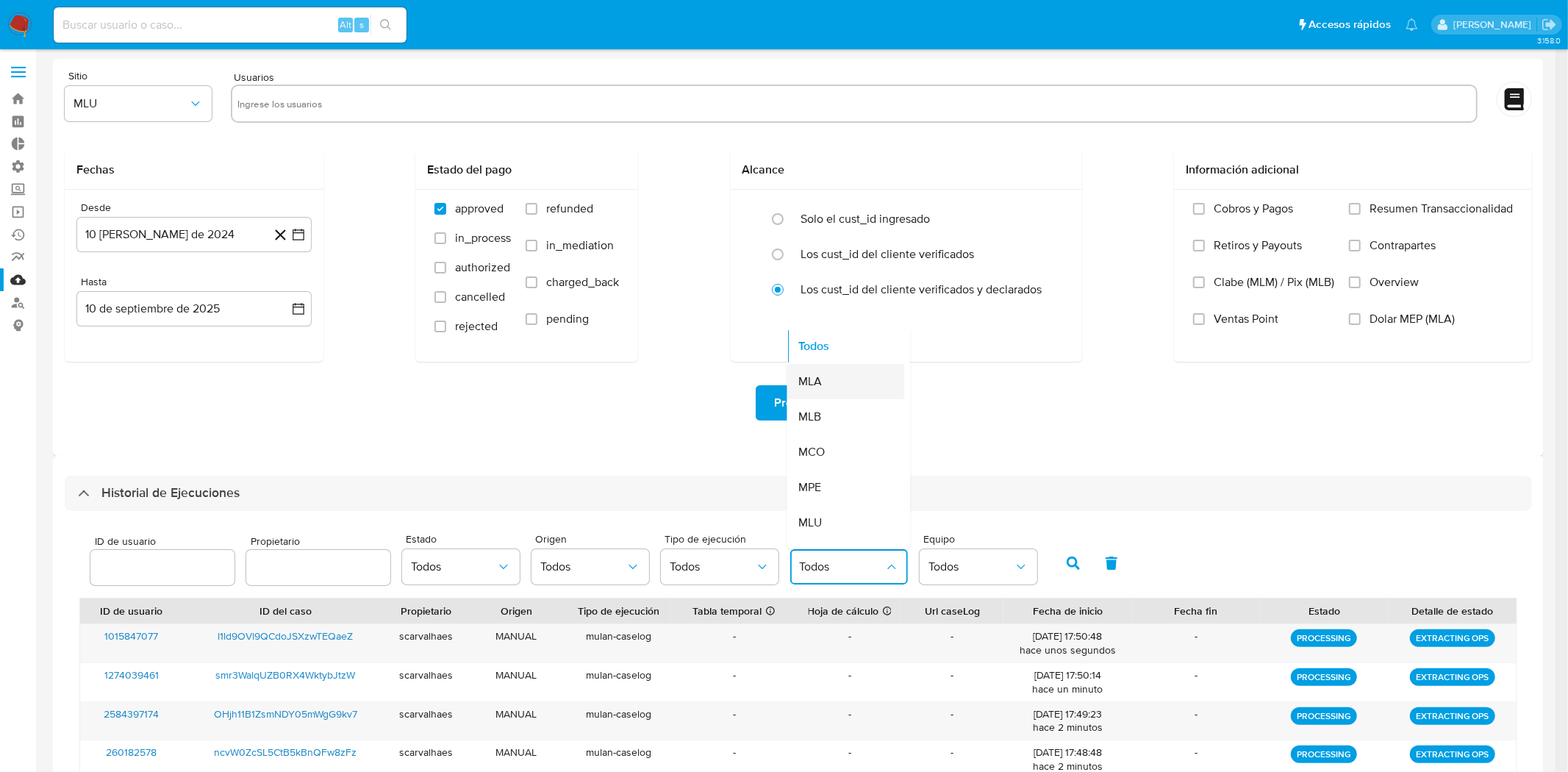
click at [827, 379] on div "MLA" at bounding box center [841, 381] width 85 height 35
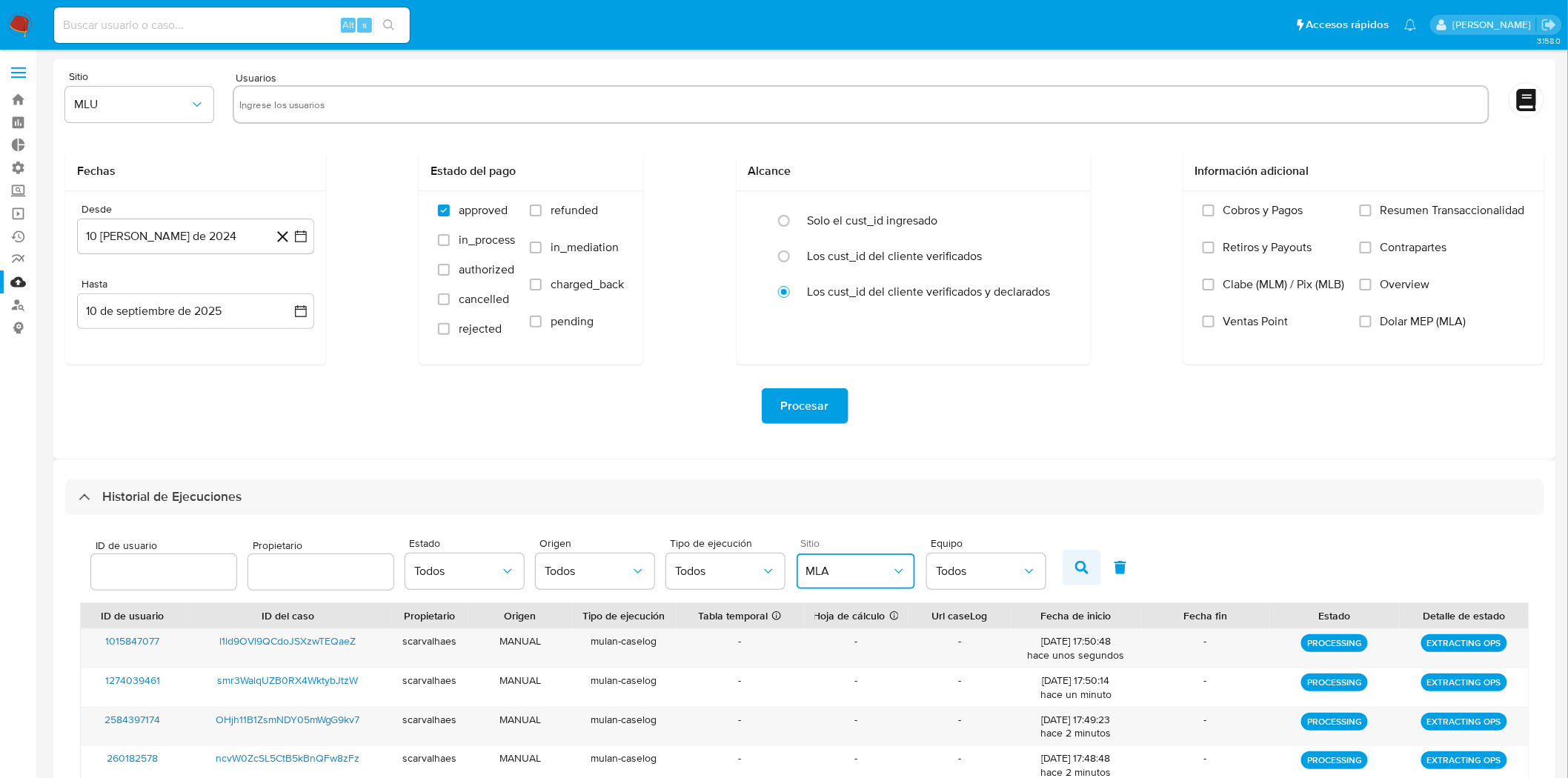
click at [1077, 559] on button "button" at bounding box center [1082, 567] width 39 height 36
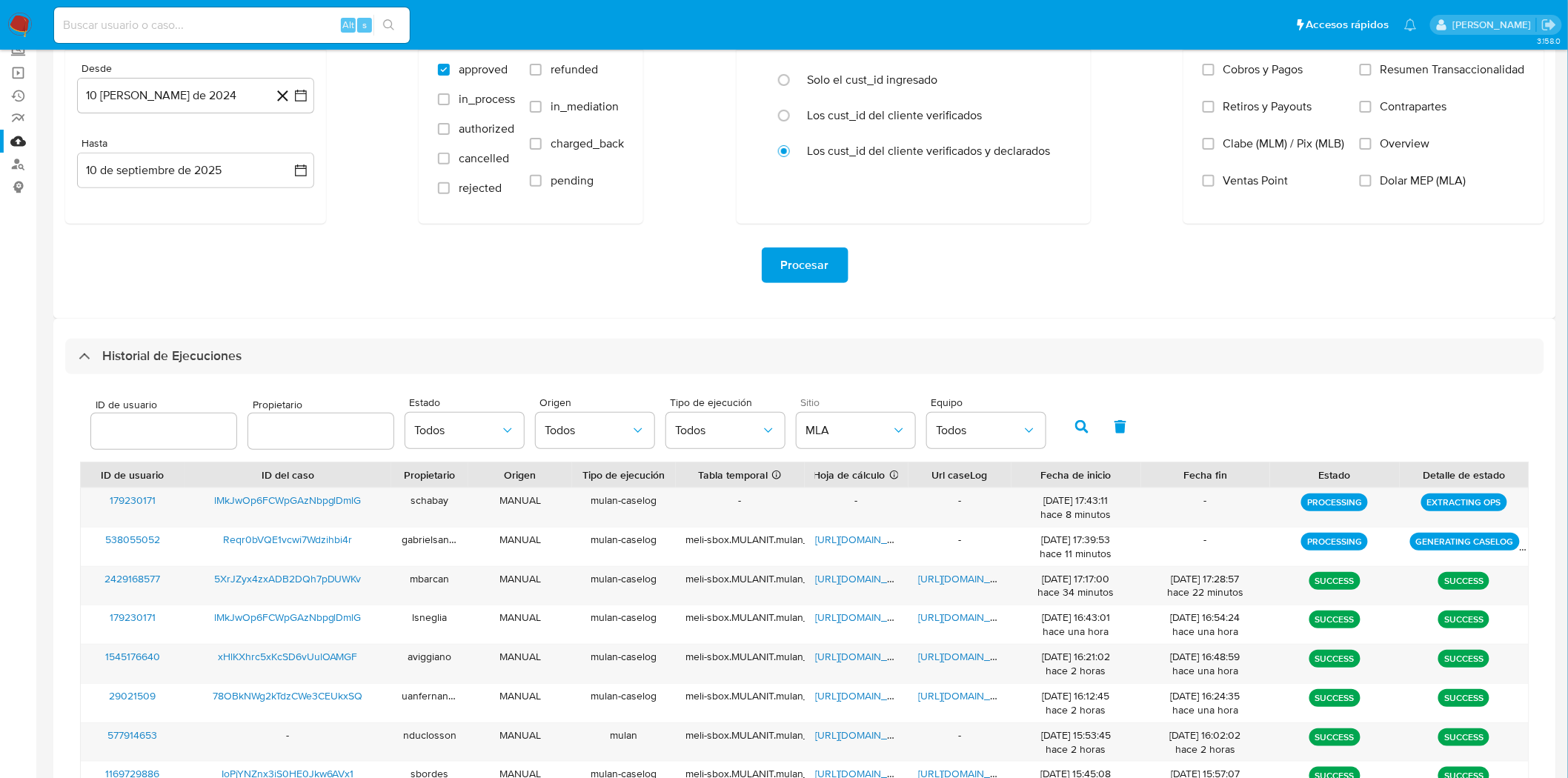
scroll to position [164, 0]
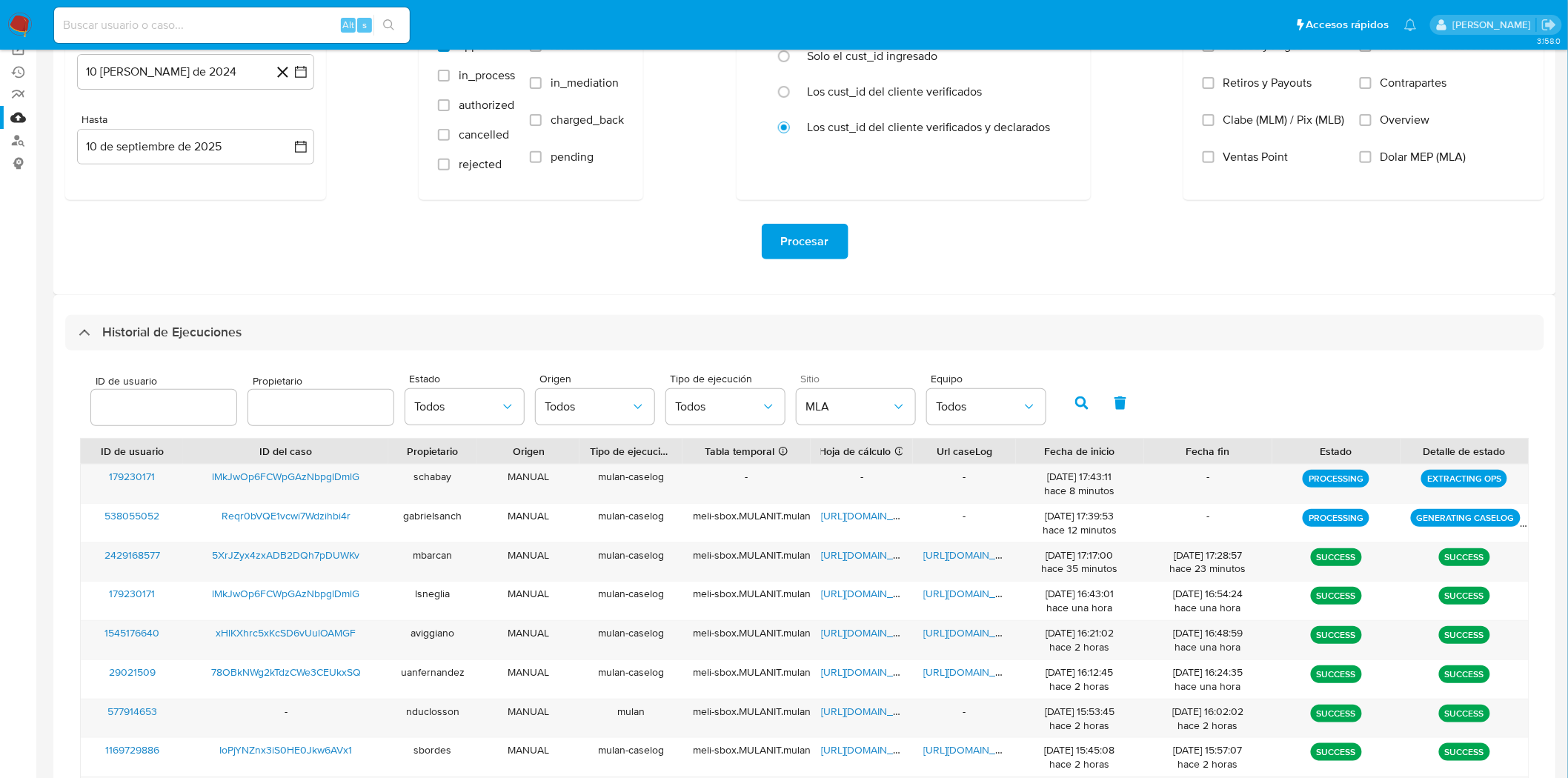
drag, startPoint x: 472, startPoint y: 449, endPoint x: 482, endPoint y: 453, distance: 10.8
click at [482, 453] on div at bounding box center [477, 451] width 27 height 25
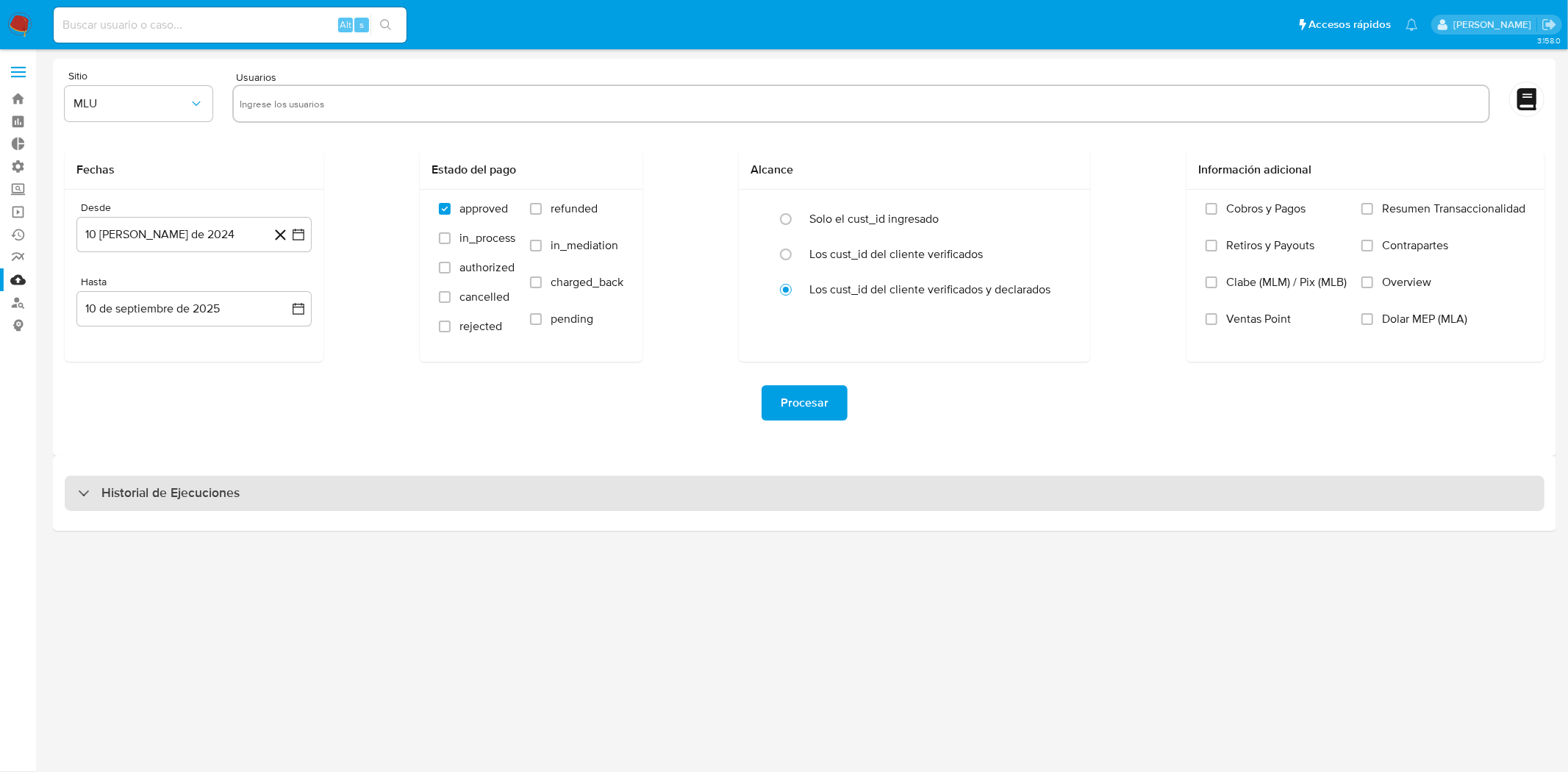
click at [856, 487] on div "Historial de Ejecuciones" at bounding box center [804, 493] width 1480 height 35
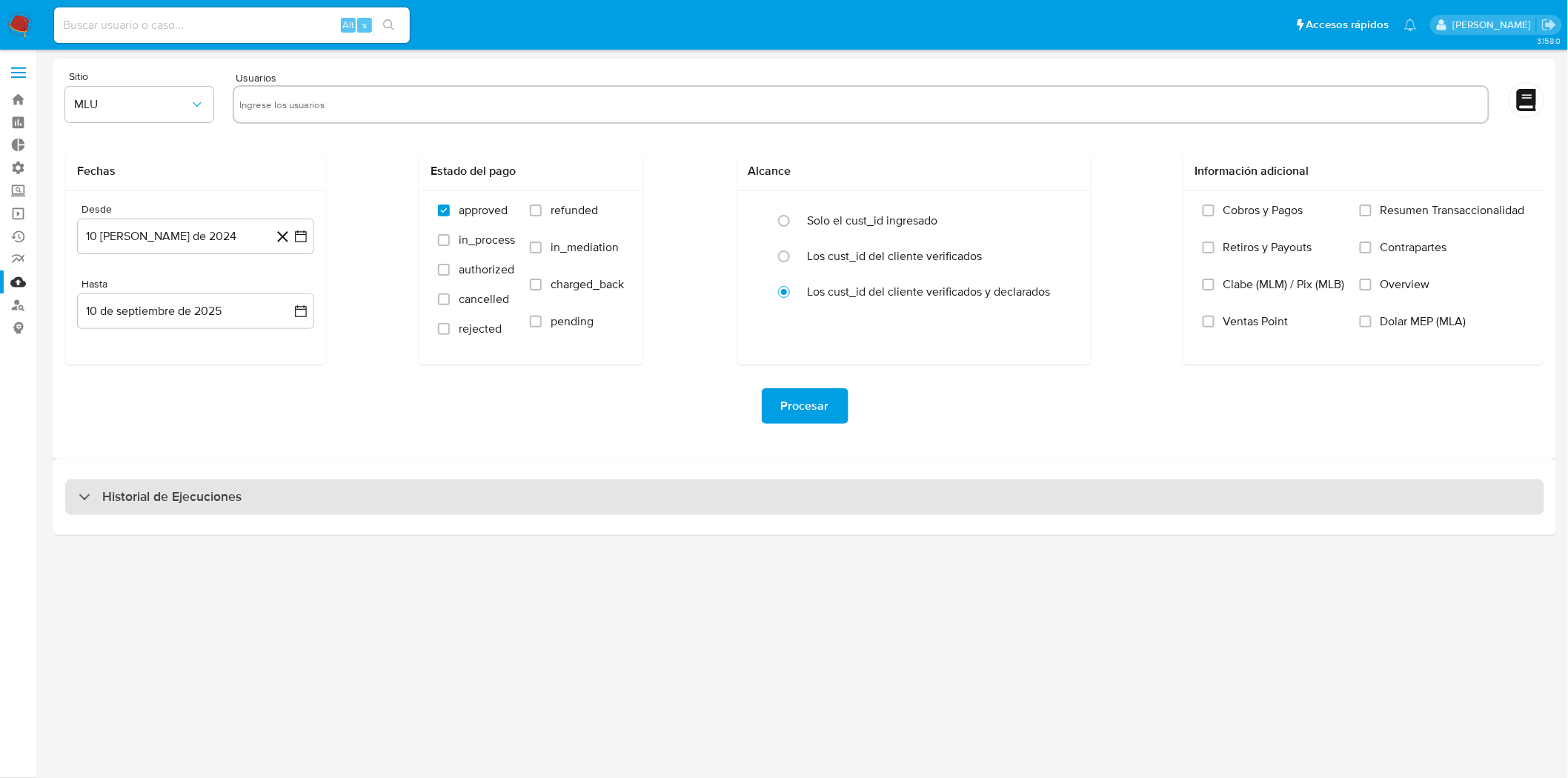
select select "10"
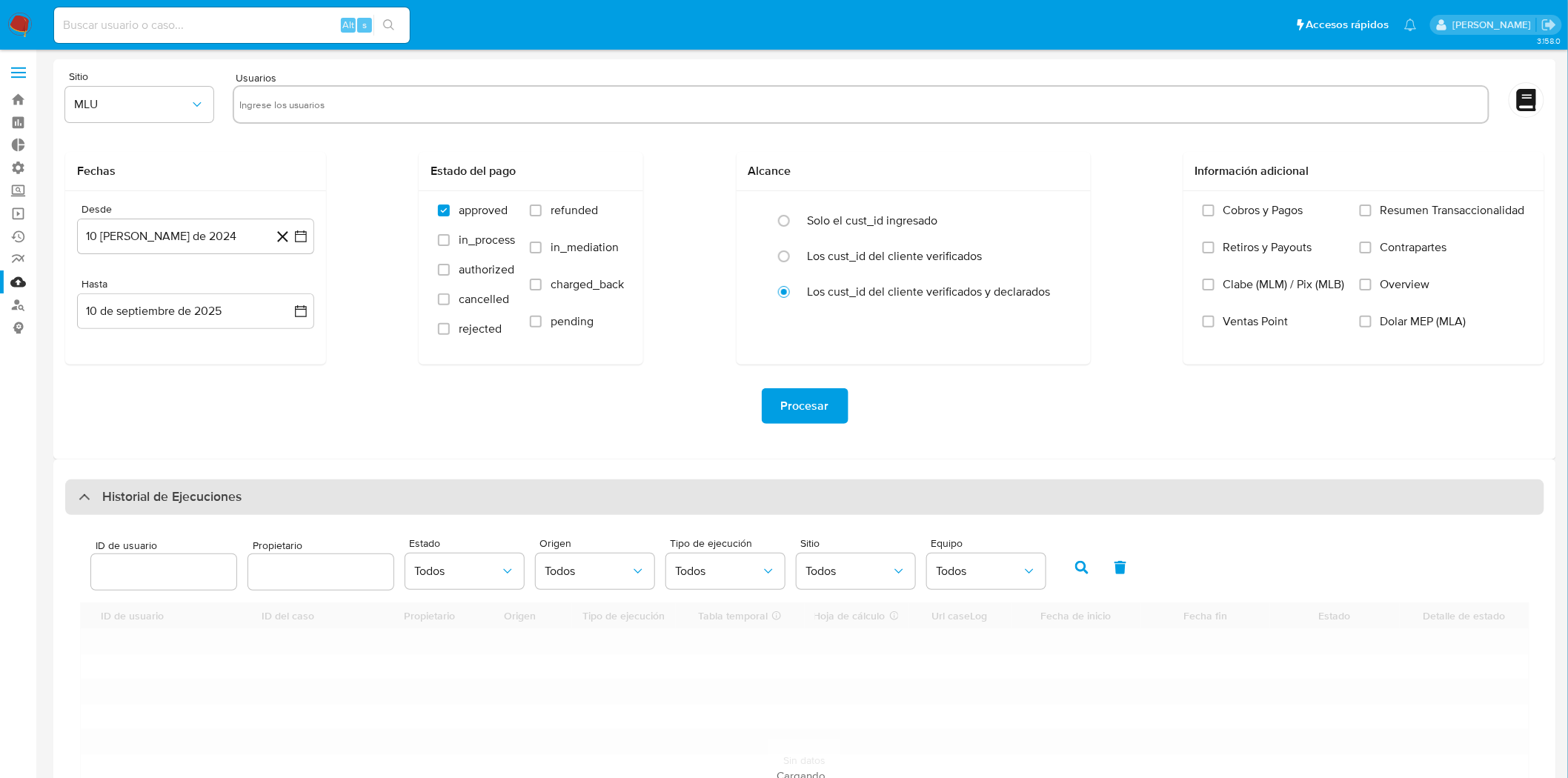
scroll to position [164, 0]
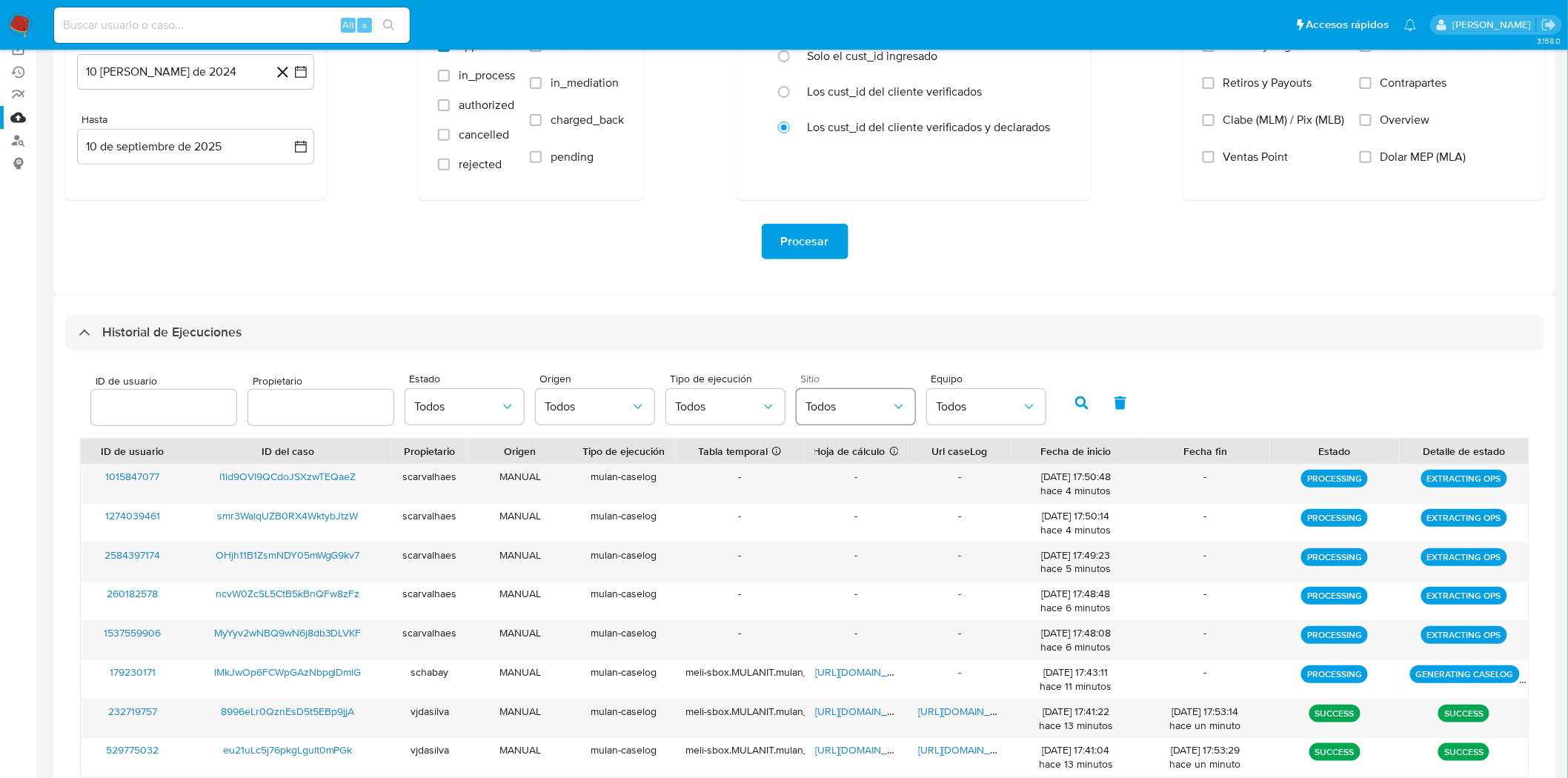
click at [873, 418] on button "Todos" at bounding box center [856, 406] width 119 height 36
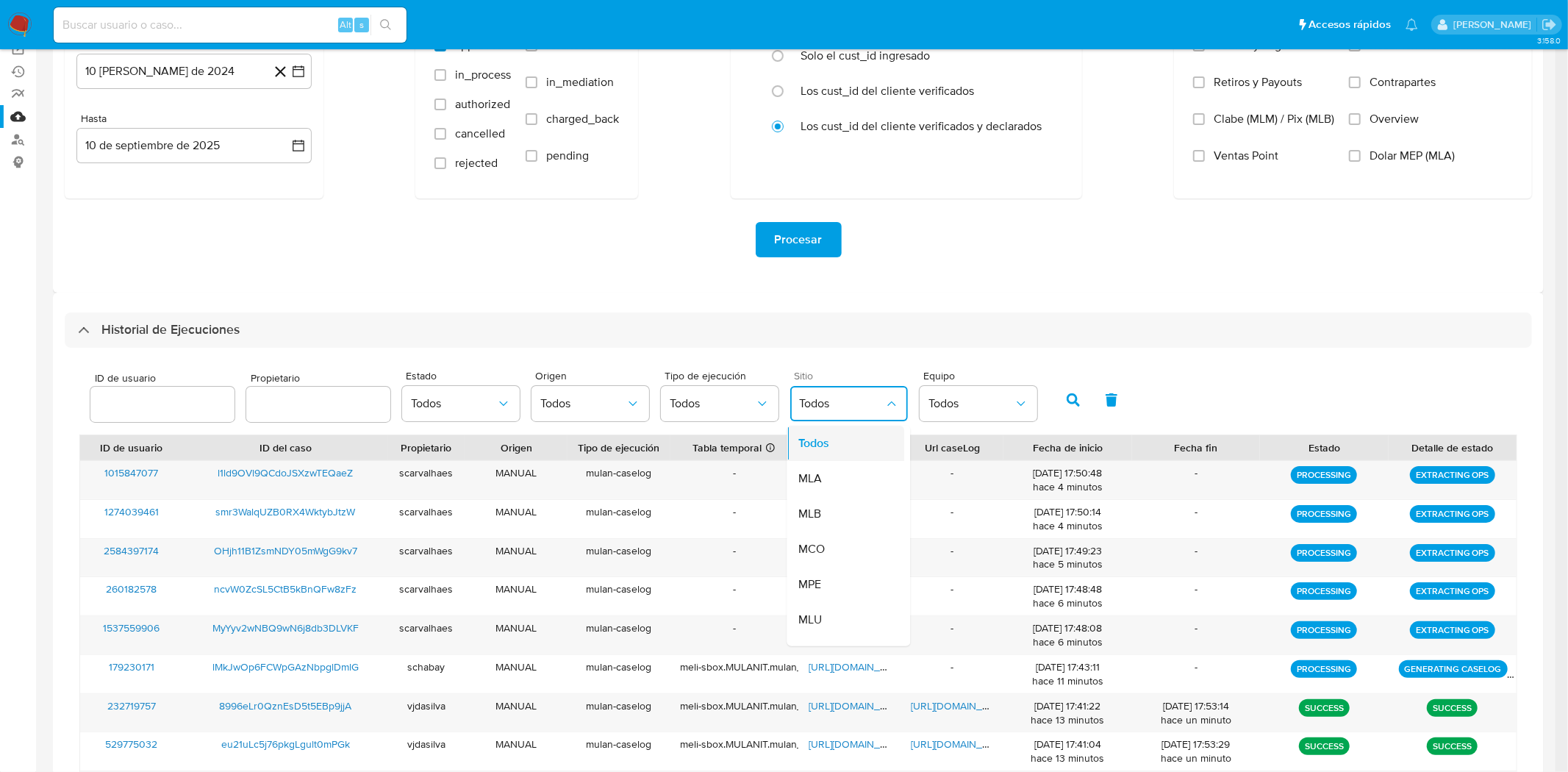
click at [862, 445] on div "Todos" at bounding box center [841, 443] width 85 height 35
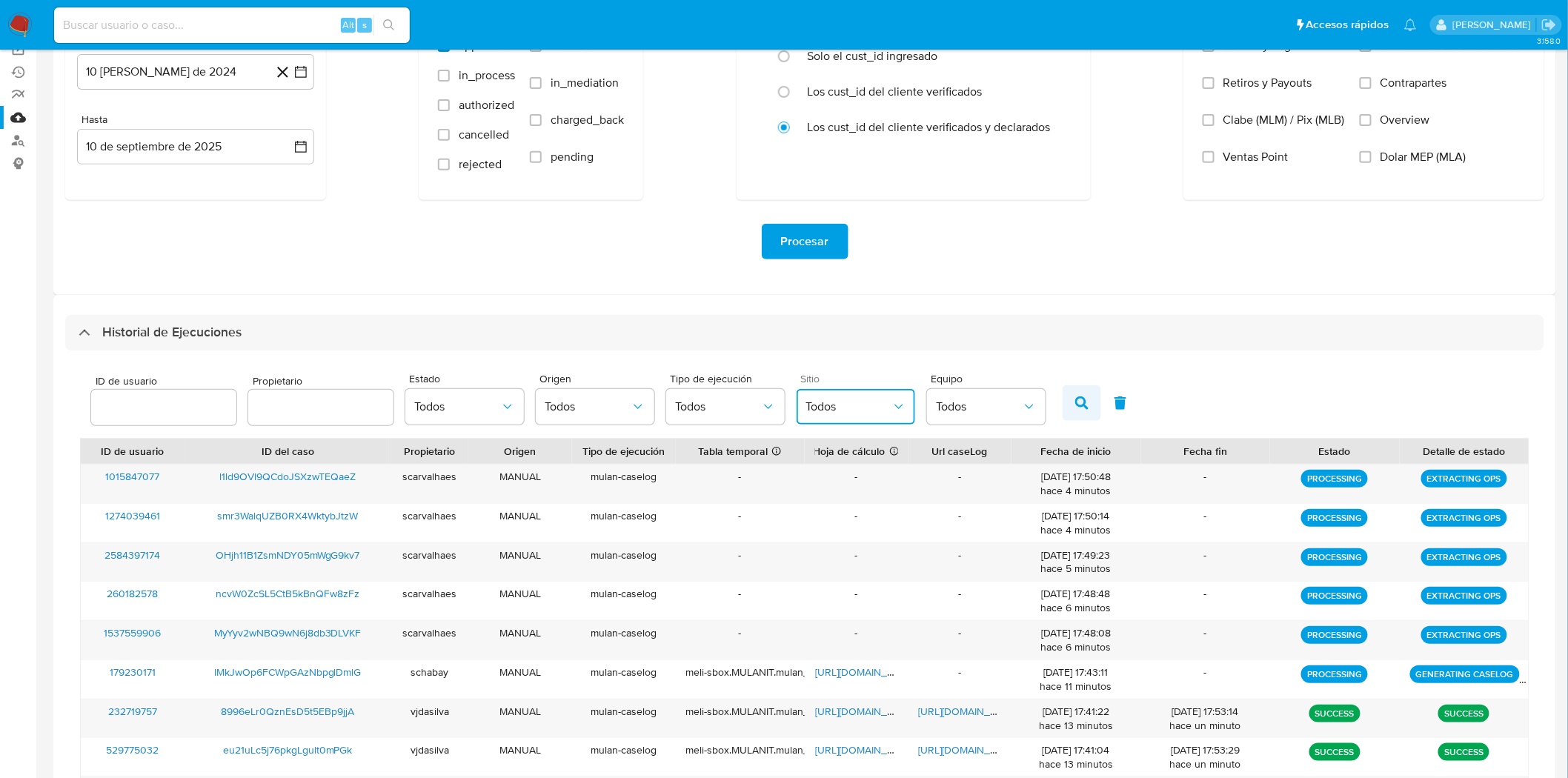
click at [1064, 415] on button "button" at bounding box center [1082, 402] width 39 height 36
click at [854, 419] on button "Todos" at bounding box center [856, 406] width 119 height 36
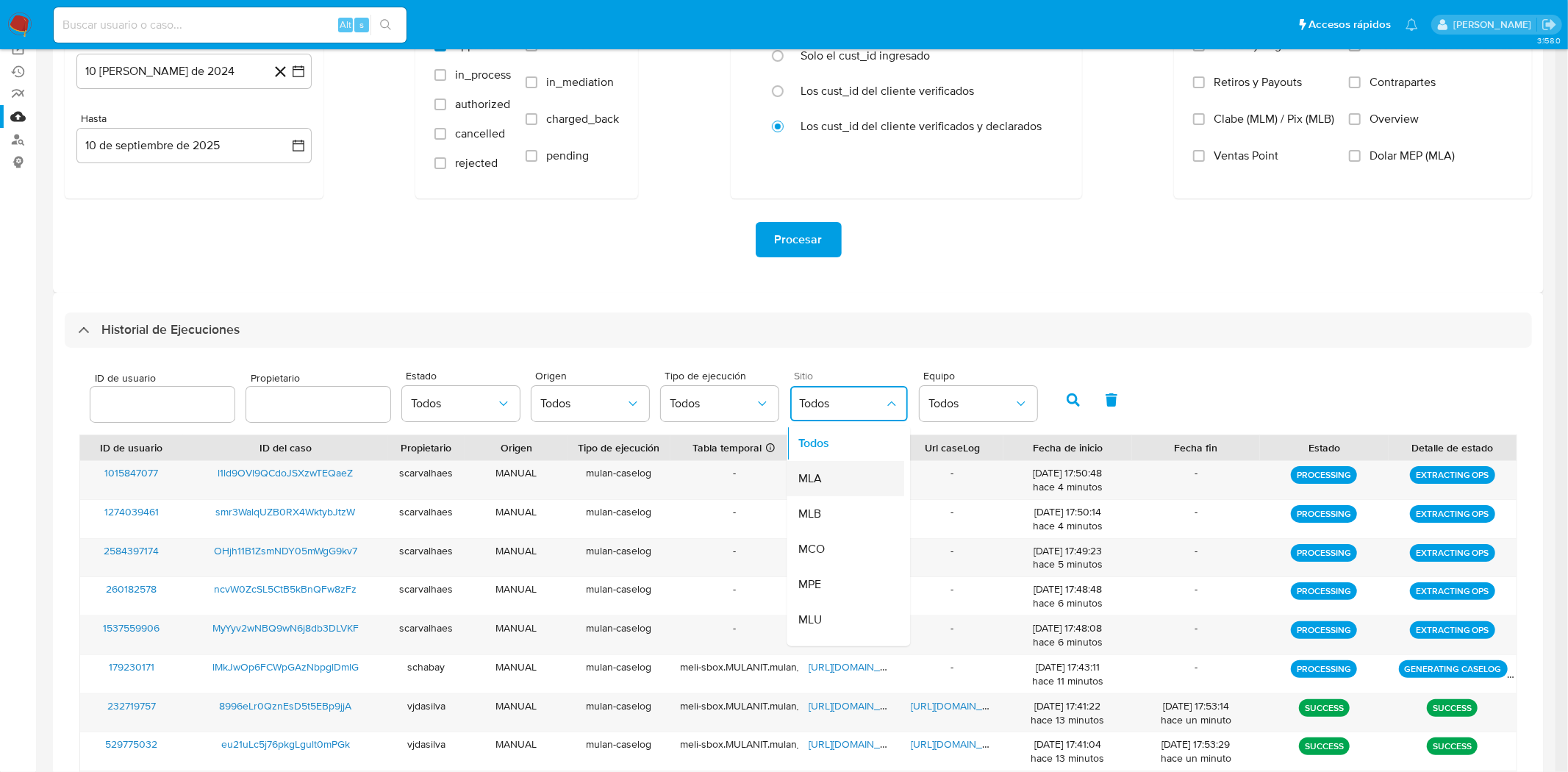
click at [842, 475] on div "MLA" at bounding box center [841, 478] width 85 height 35
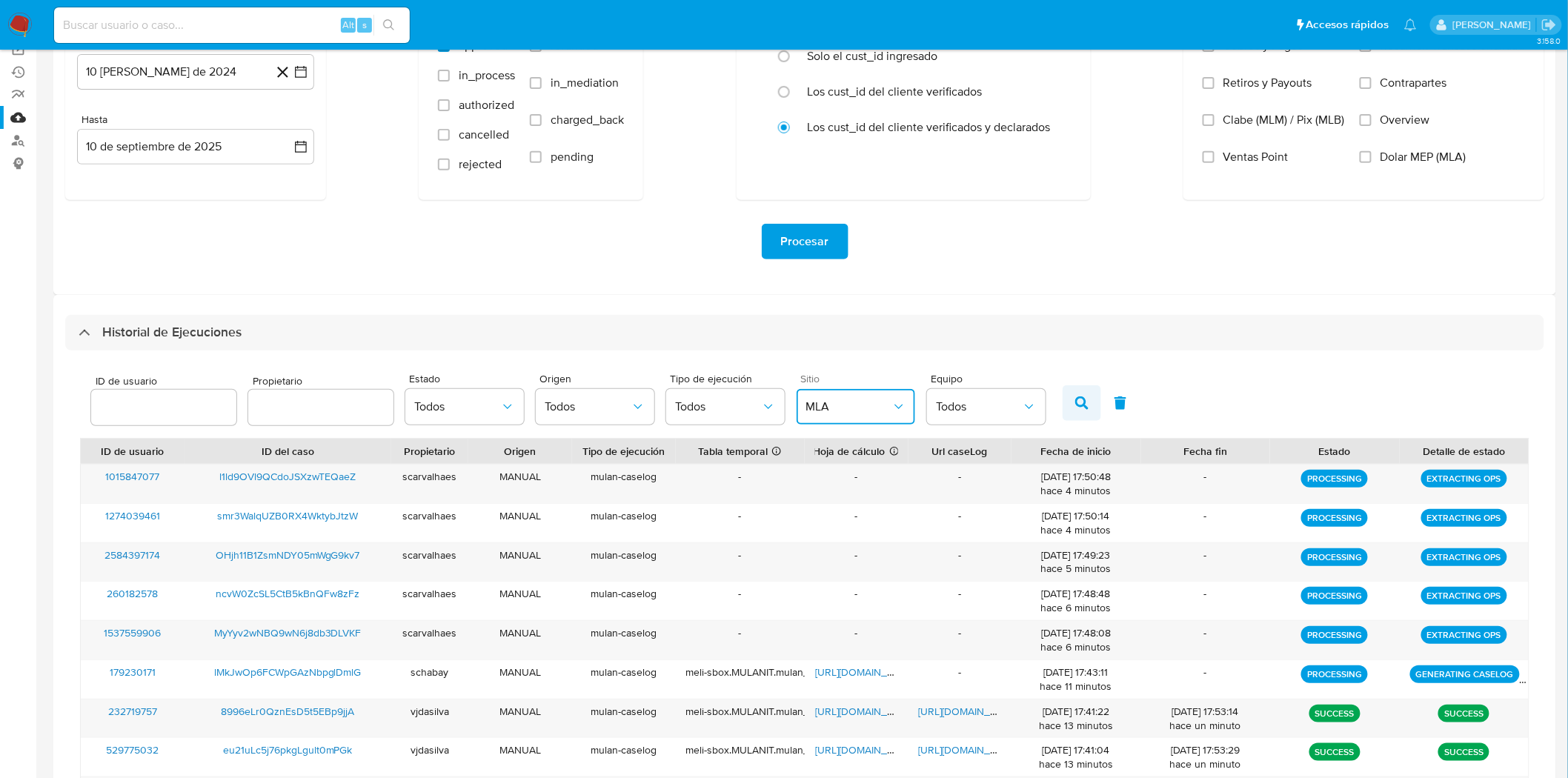
click at [1077, 405] on icon "button" at bounding box center [1082, 403] width 14 height 14
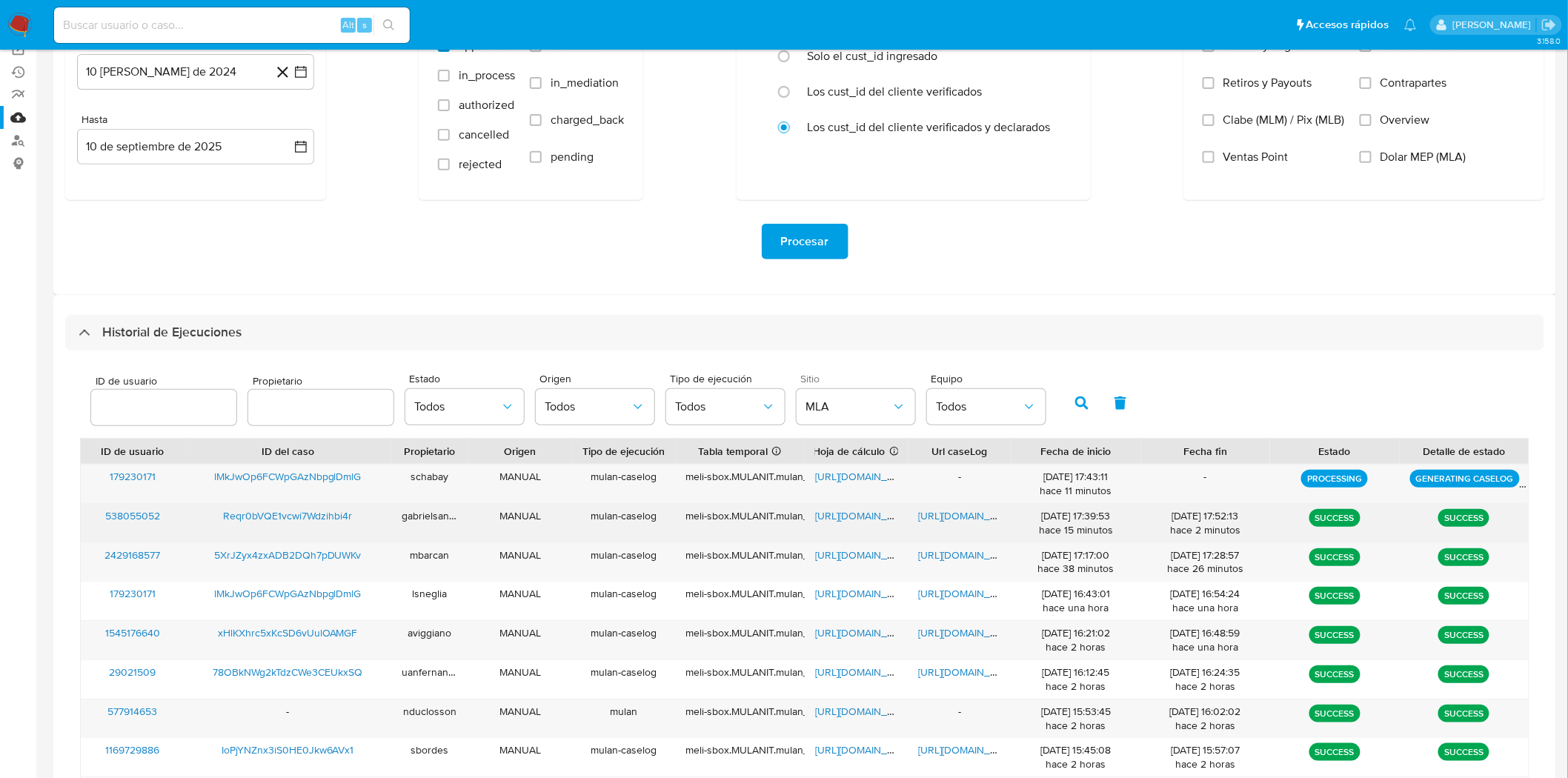
click at [978, 519] on span "[URL][DOMAIN_NAME]" at bounding box center [970, 515] width 102 height 14
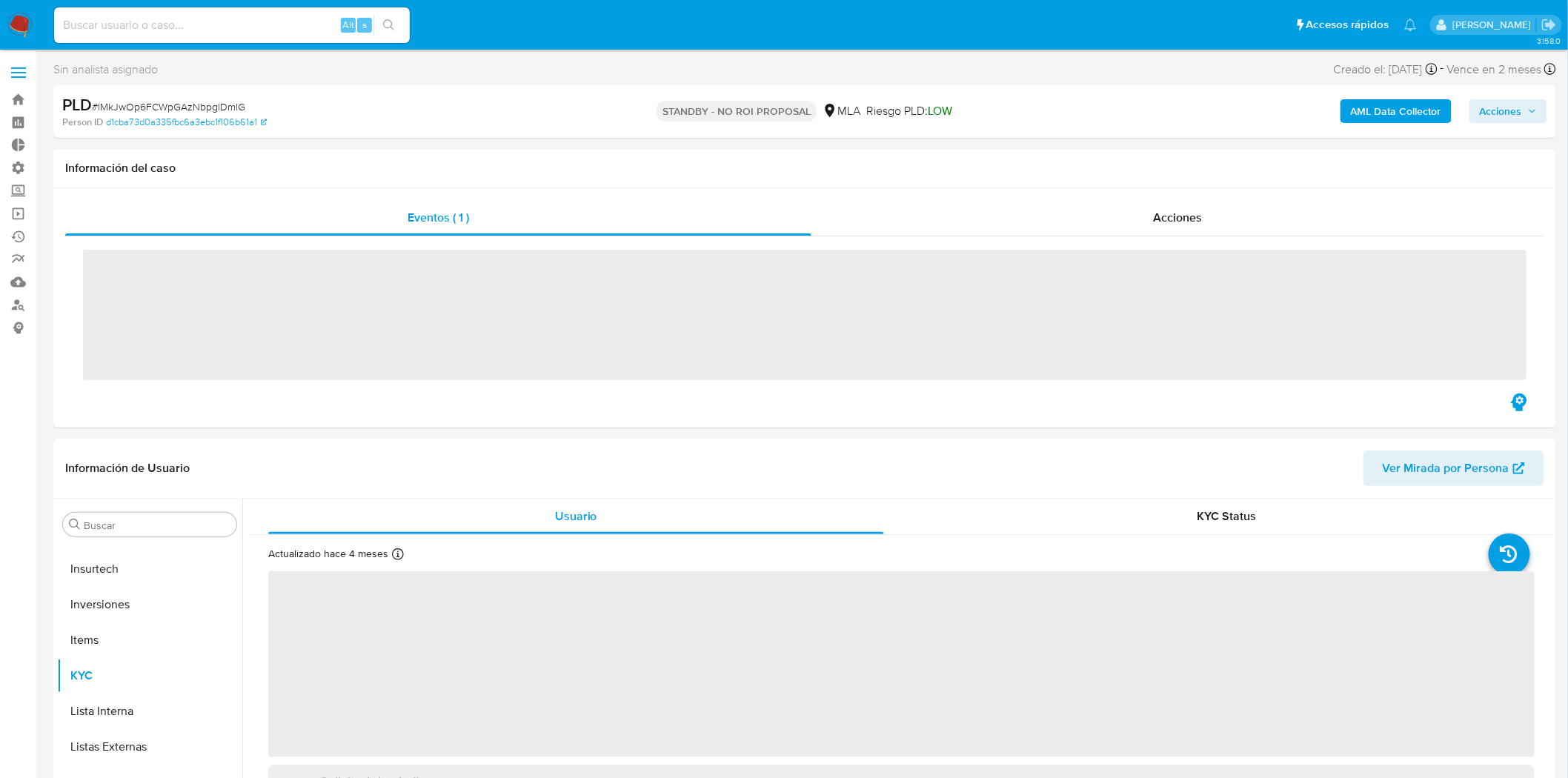
scroll to position [697, 0]
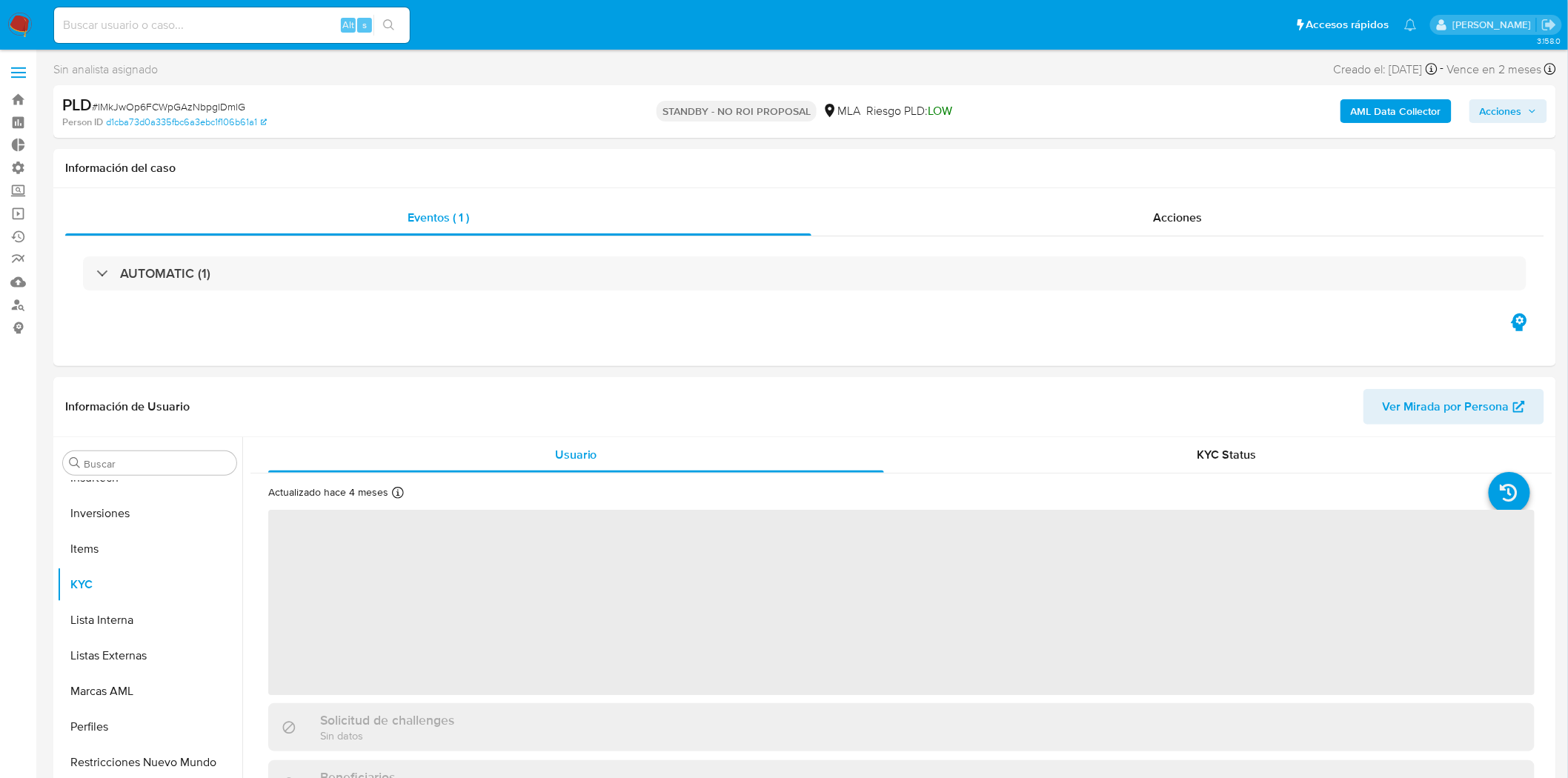
select select "10"
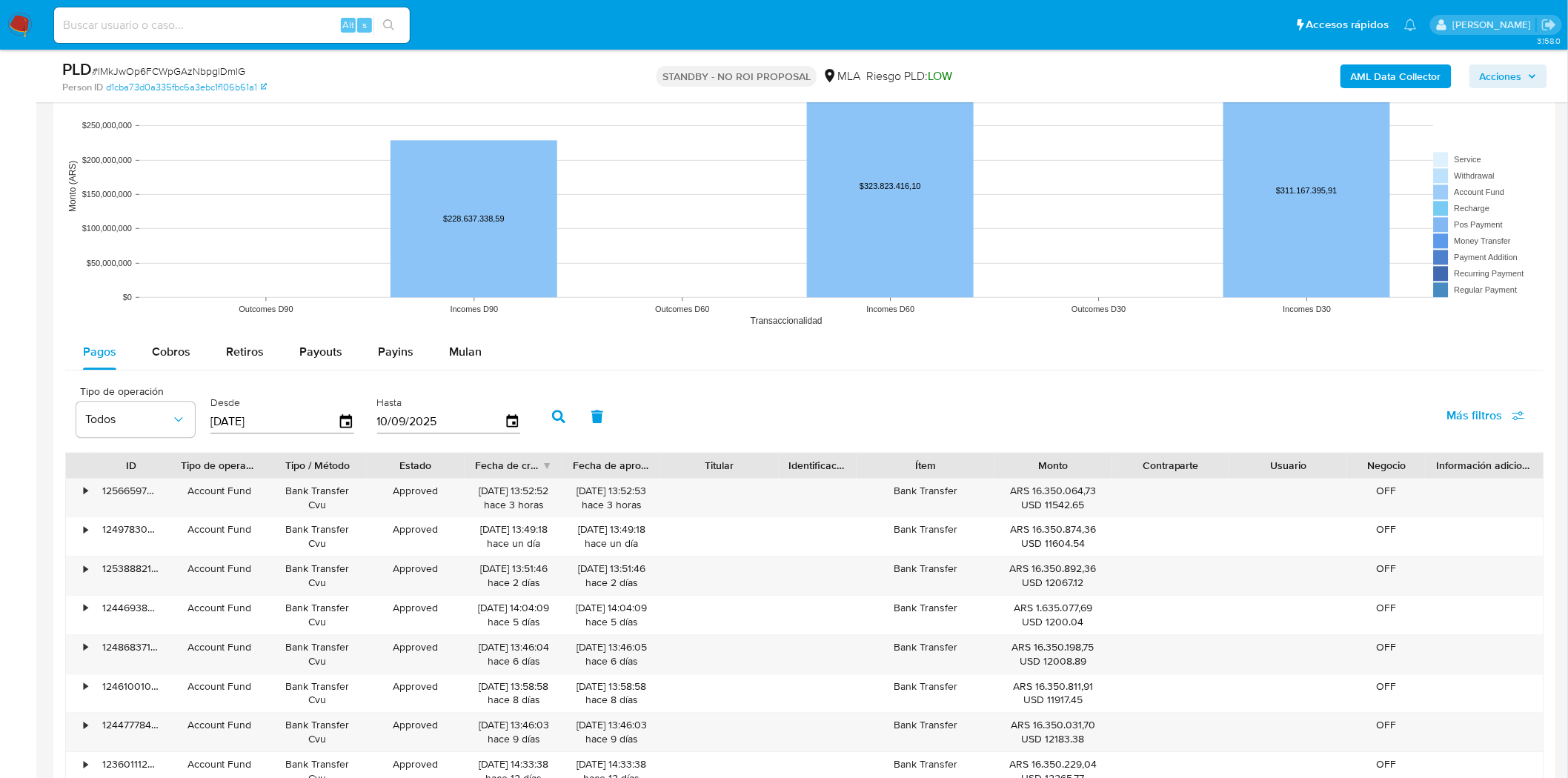
scroll to position [1399, 0]
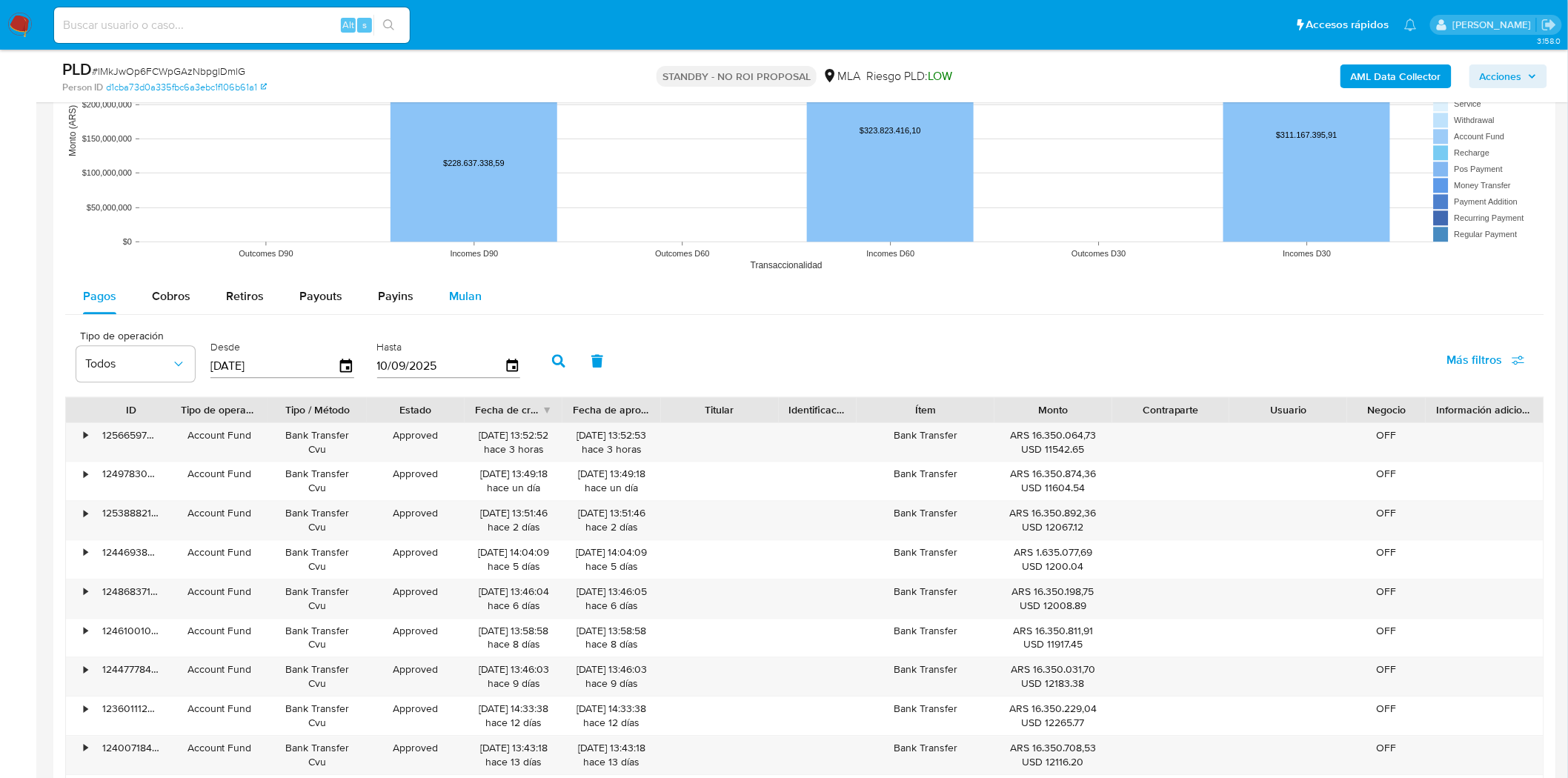
click at [457, 300] on span "Mulan" at bounding box center [465, 296] width 33 height 17
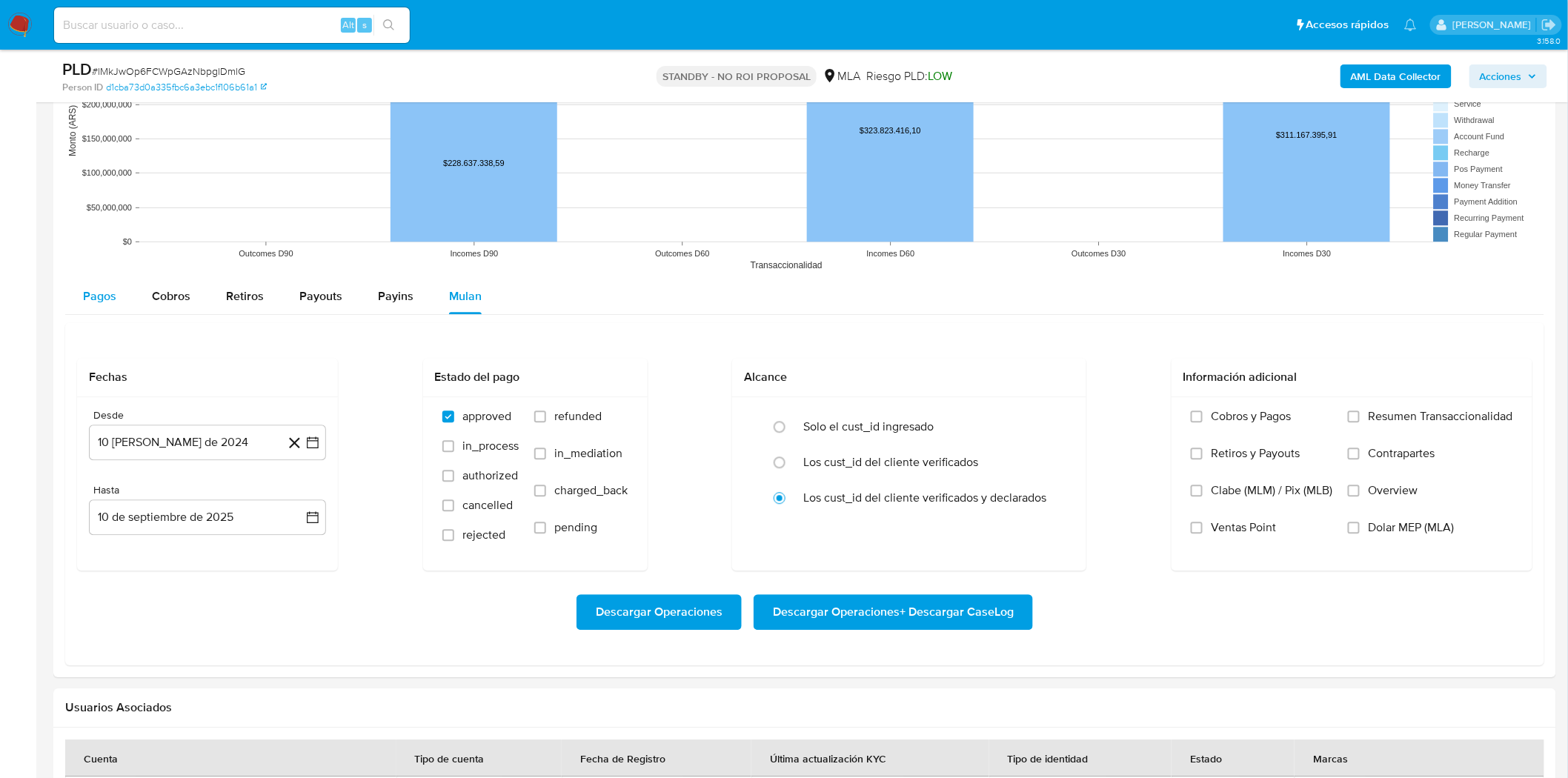
click at [109, 301] on span "Pagos" at bounding box center [100, 296] width 33 height 17
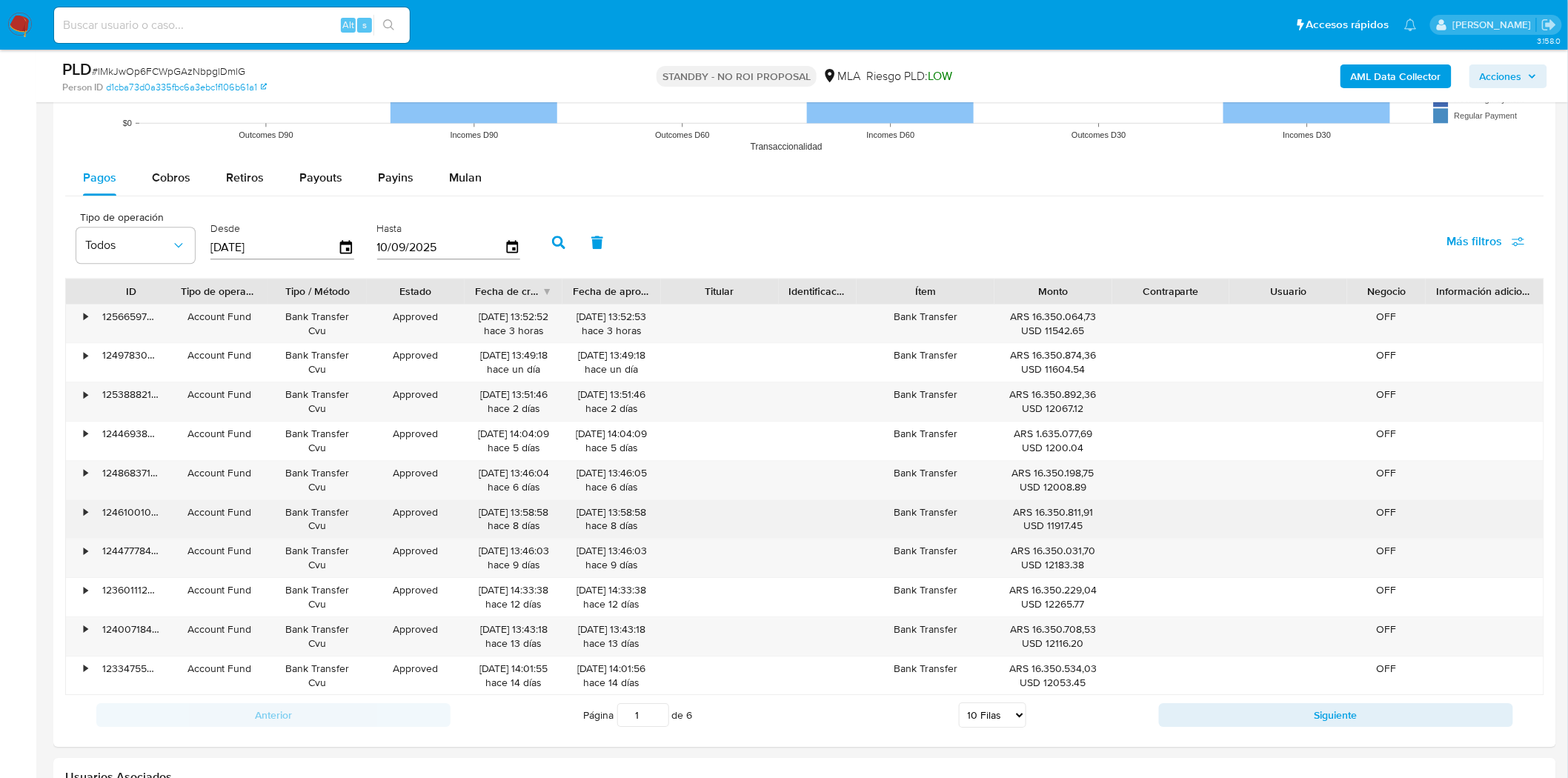
scroll to position [1564, 0]
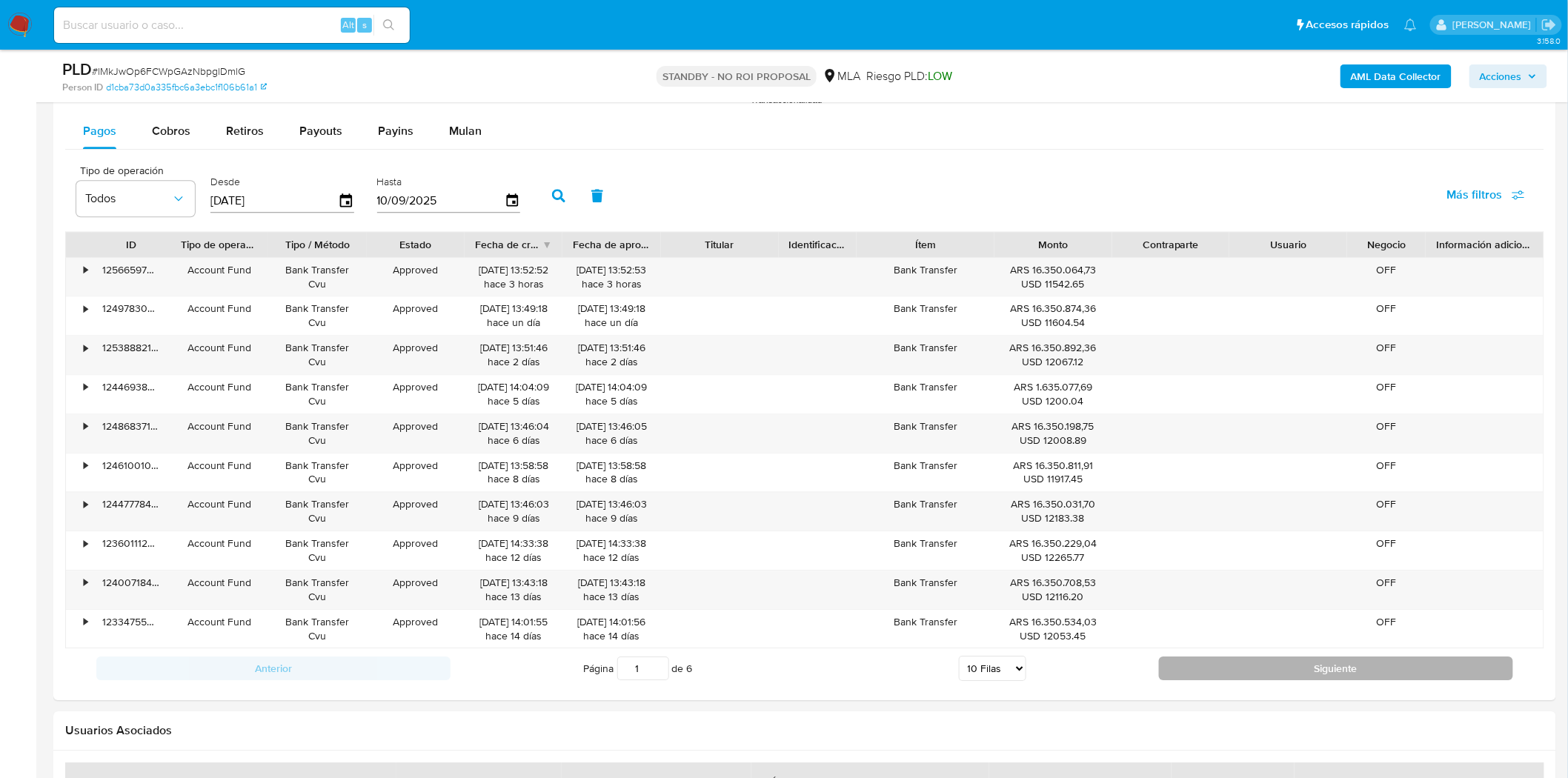
click at [1206, 670] on button "Siguiente" at bounding box center [1336, 668] width 355 height 24
click at [1263, 668] on button "Siguiente" at bounding box center [1336, 668] width 355 height 24
click at [1294, 665] on button "Siguiente" at bounding box center [1336, 668] width 355 height 24
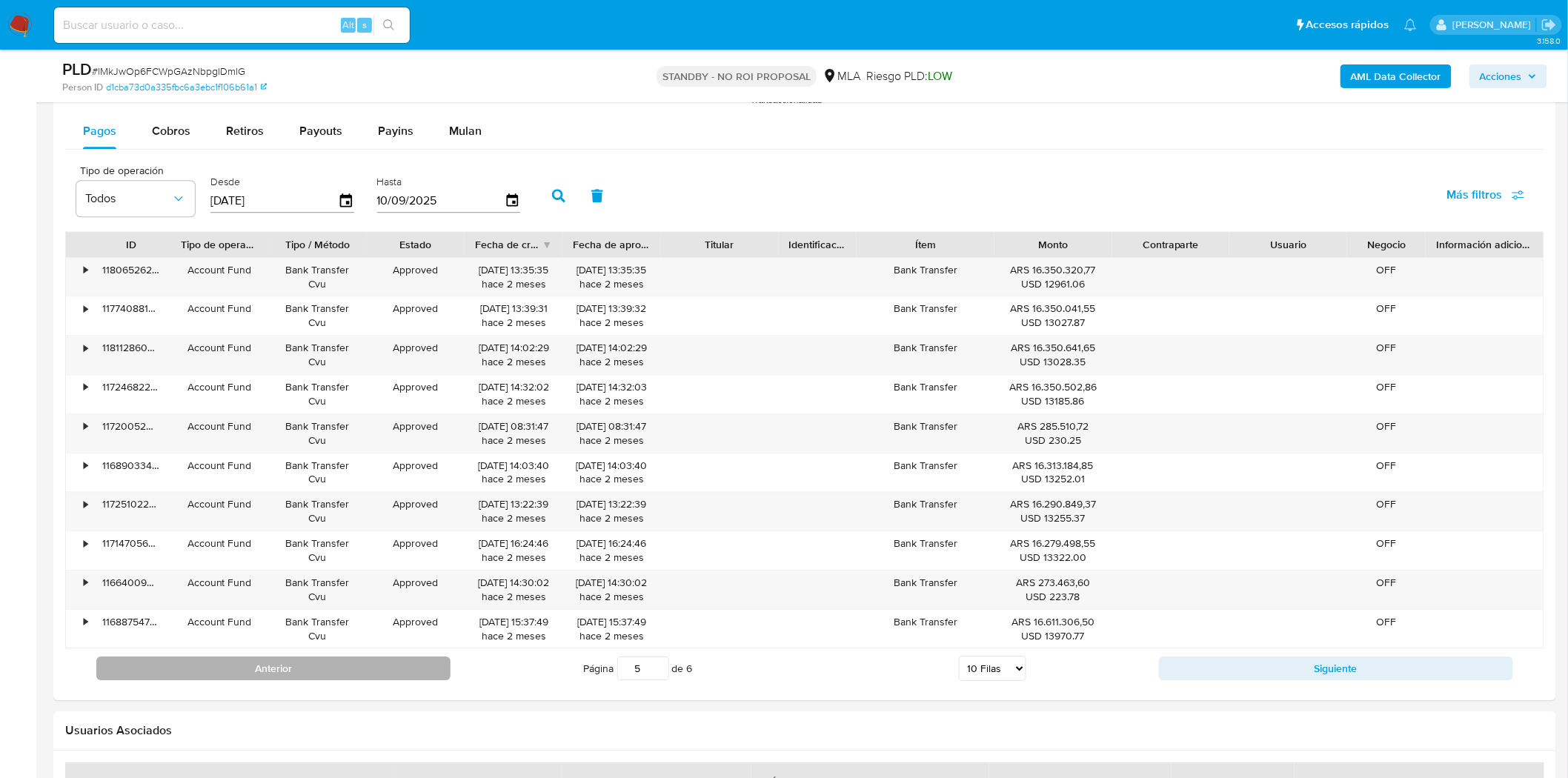
click at [398, 661] on button "Anterior" at bounding box center [274, 668] width 355 height 24
click at [404, 665] on button "Anterior" at bounding box center [274, 668] width 355 height 24
click at [402, 672] on button "Anterior" at bounding box center [274, 668] width 355 height 24
click at [406, 675] on button "Anterior" at bounding box center [274, 668] width 355 height 24
type input "1"
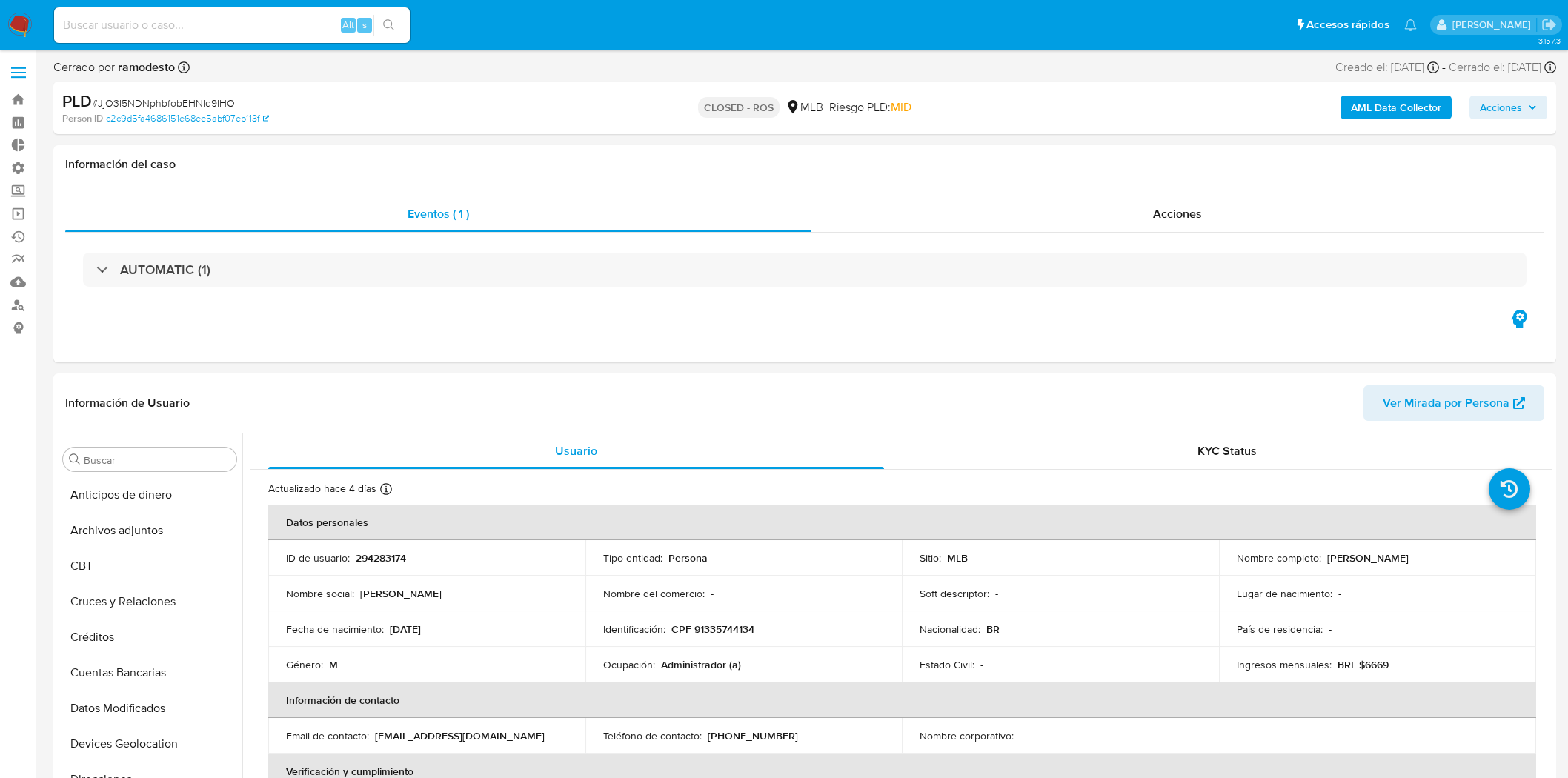
select select "10"
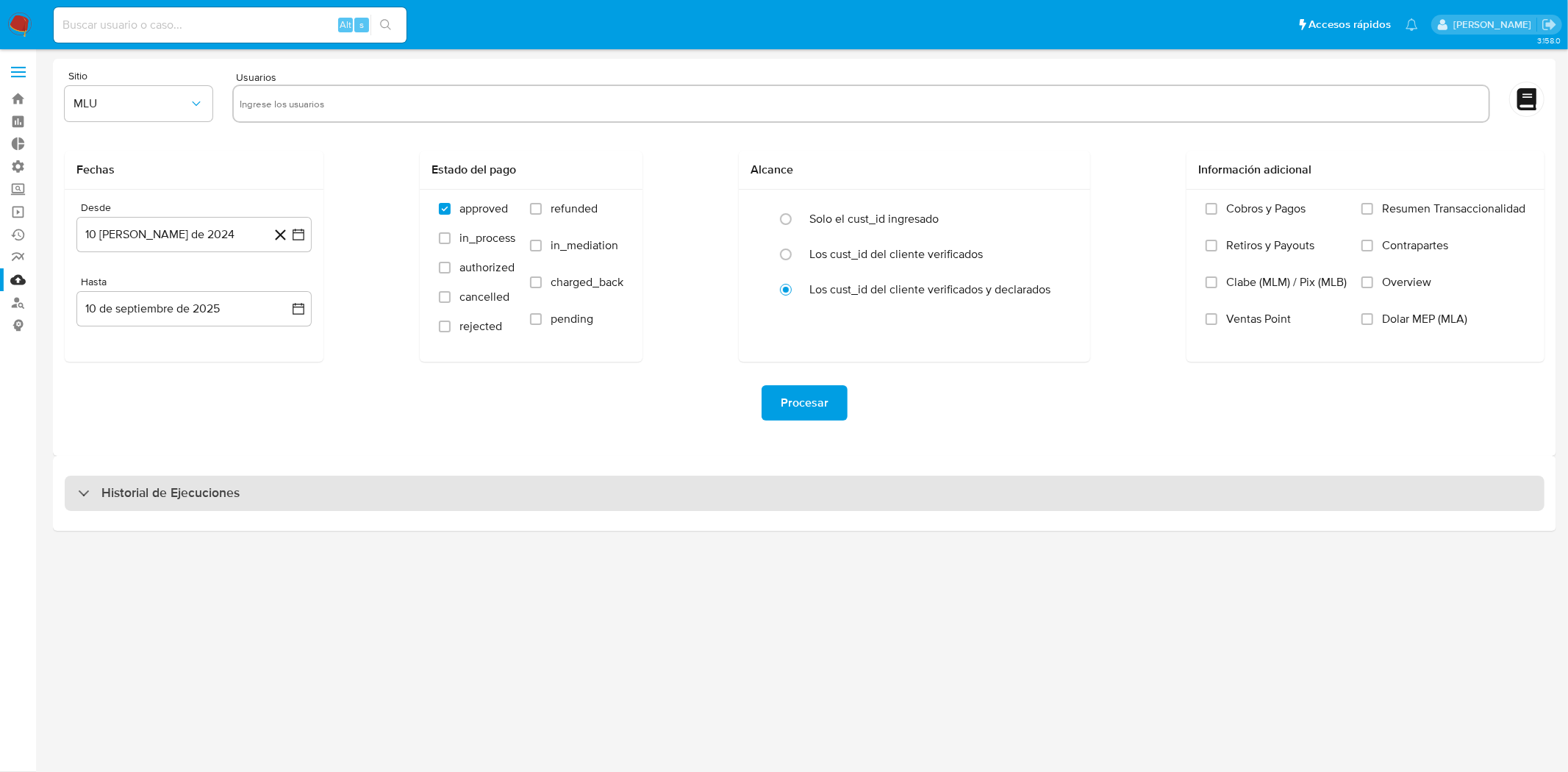
click at [548, 504] on div "Historial de Ejecuciones" at bounding box center [804, 493] width 1480 height 35
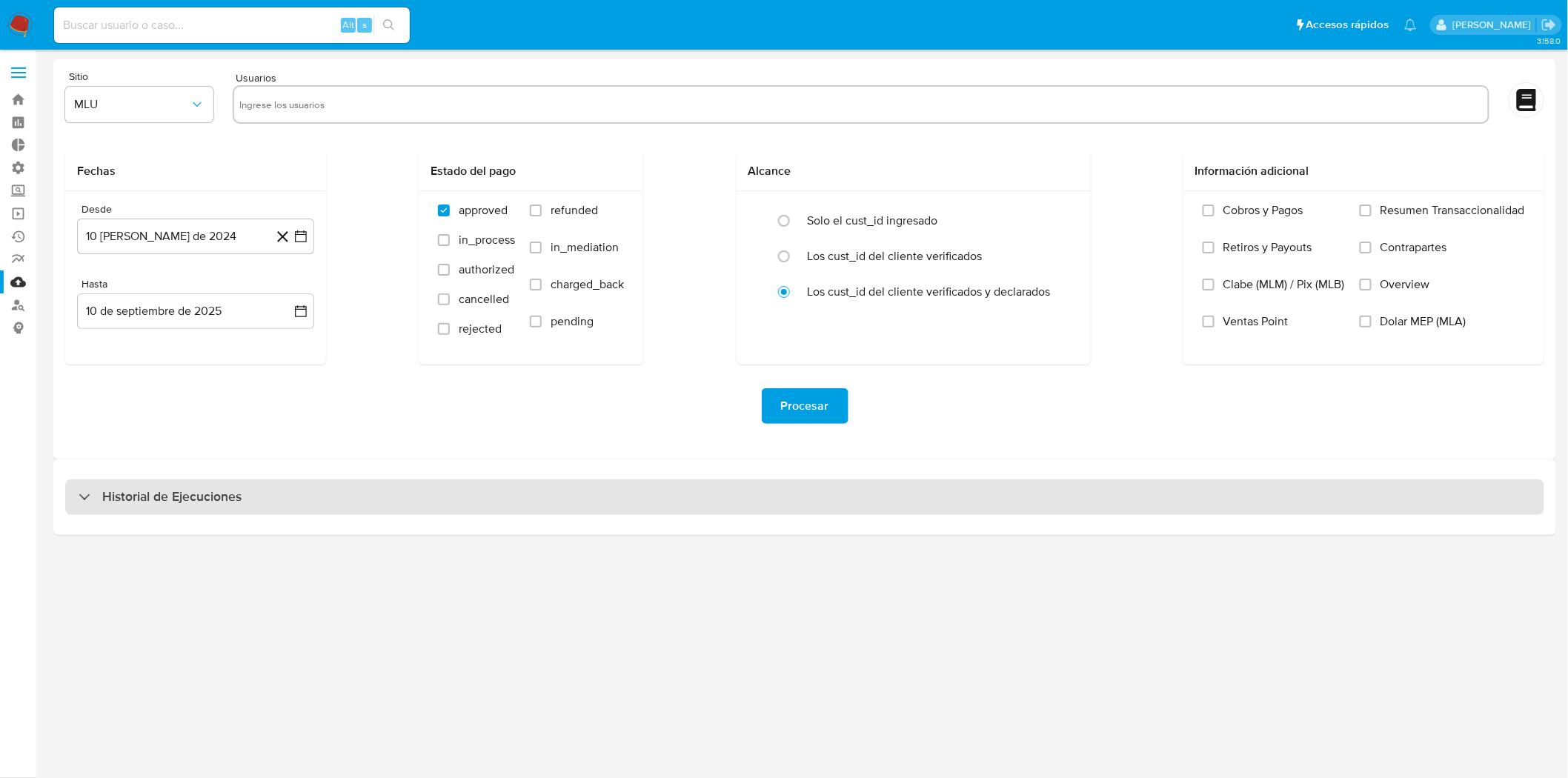
select select "10"
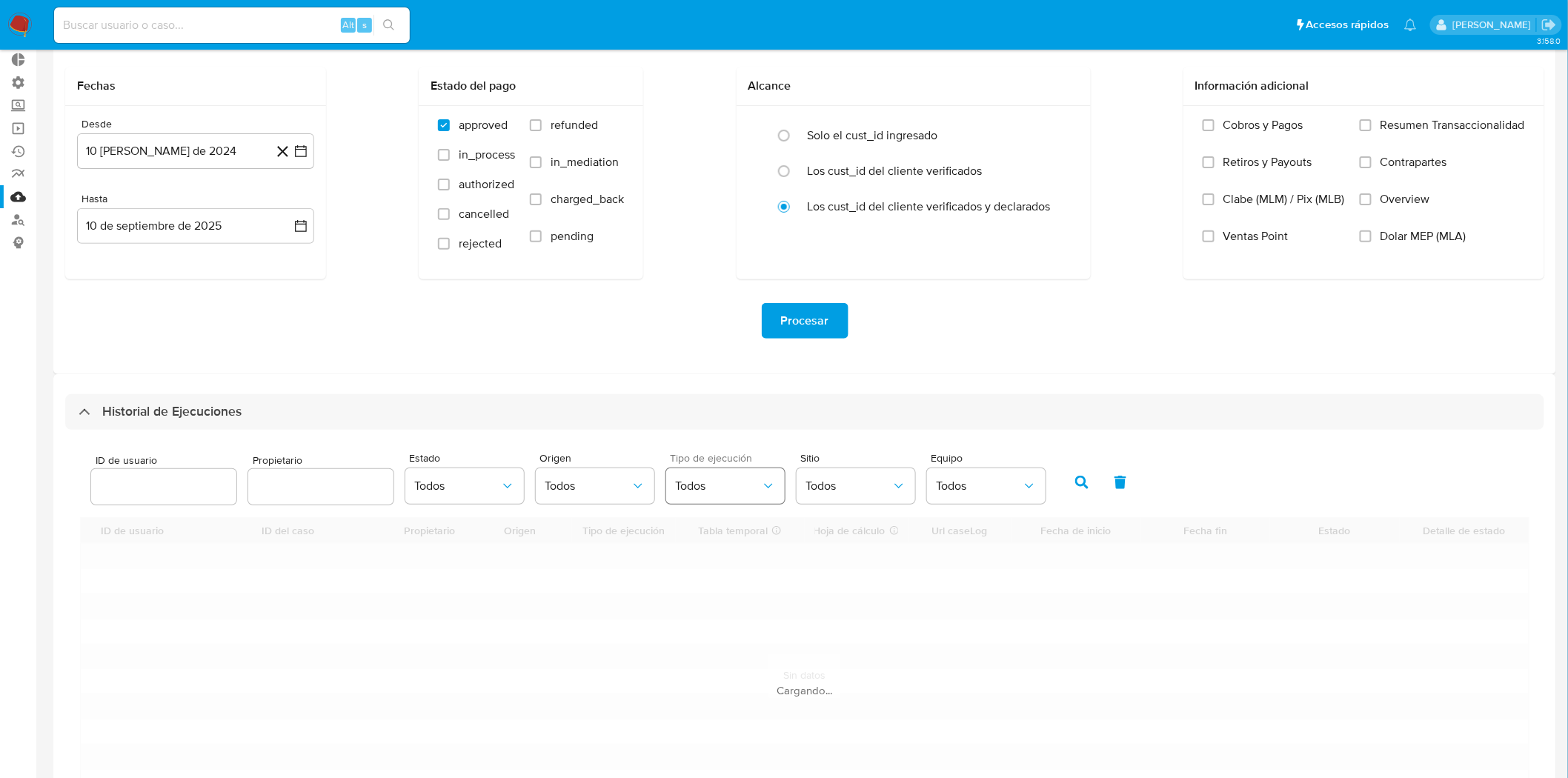
scroll to position [164, 0]
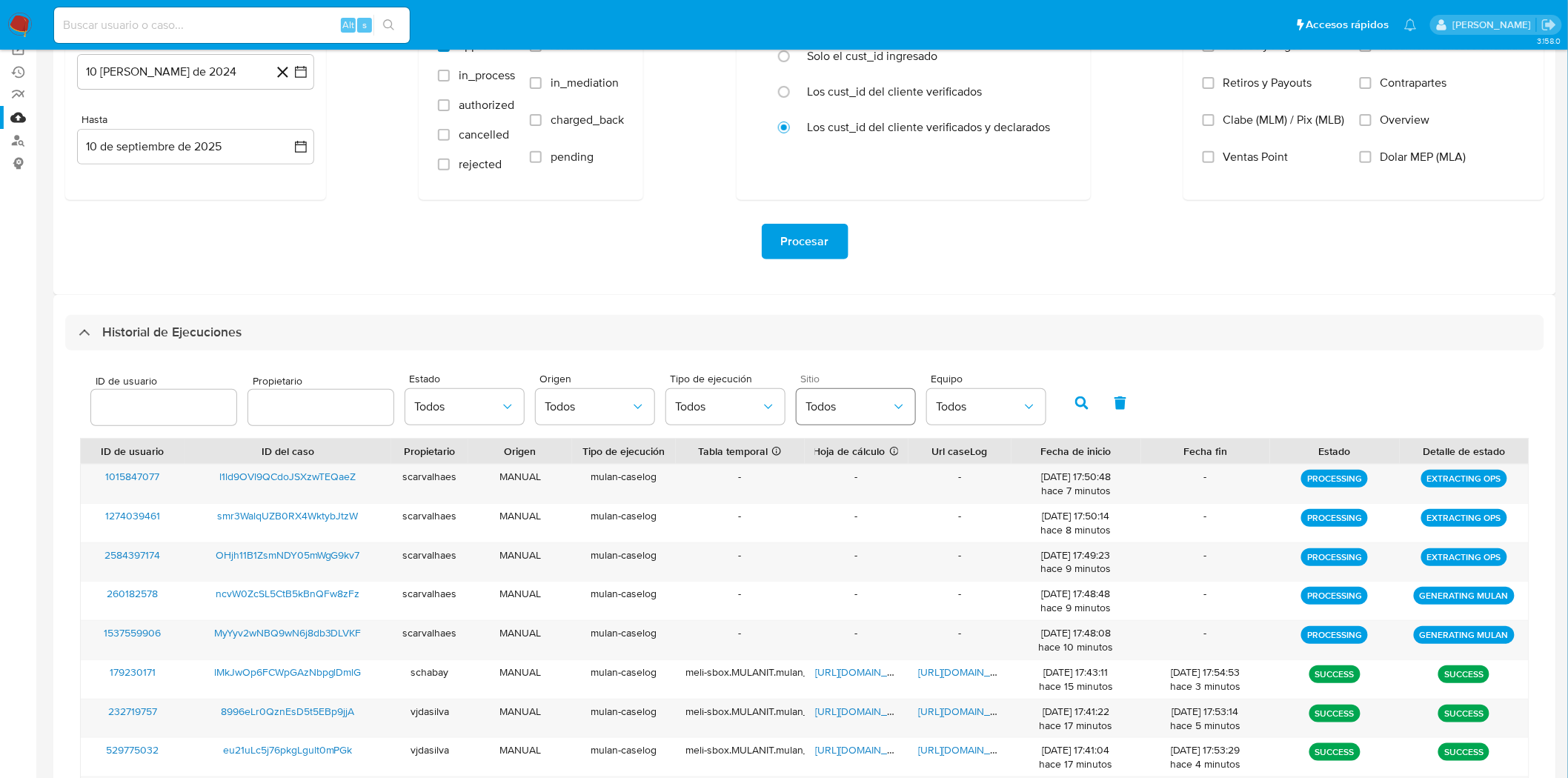
click at [835, 404] on span "Todos" at bounding box center [848, 406] width 86 height 14
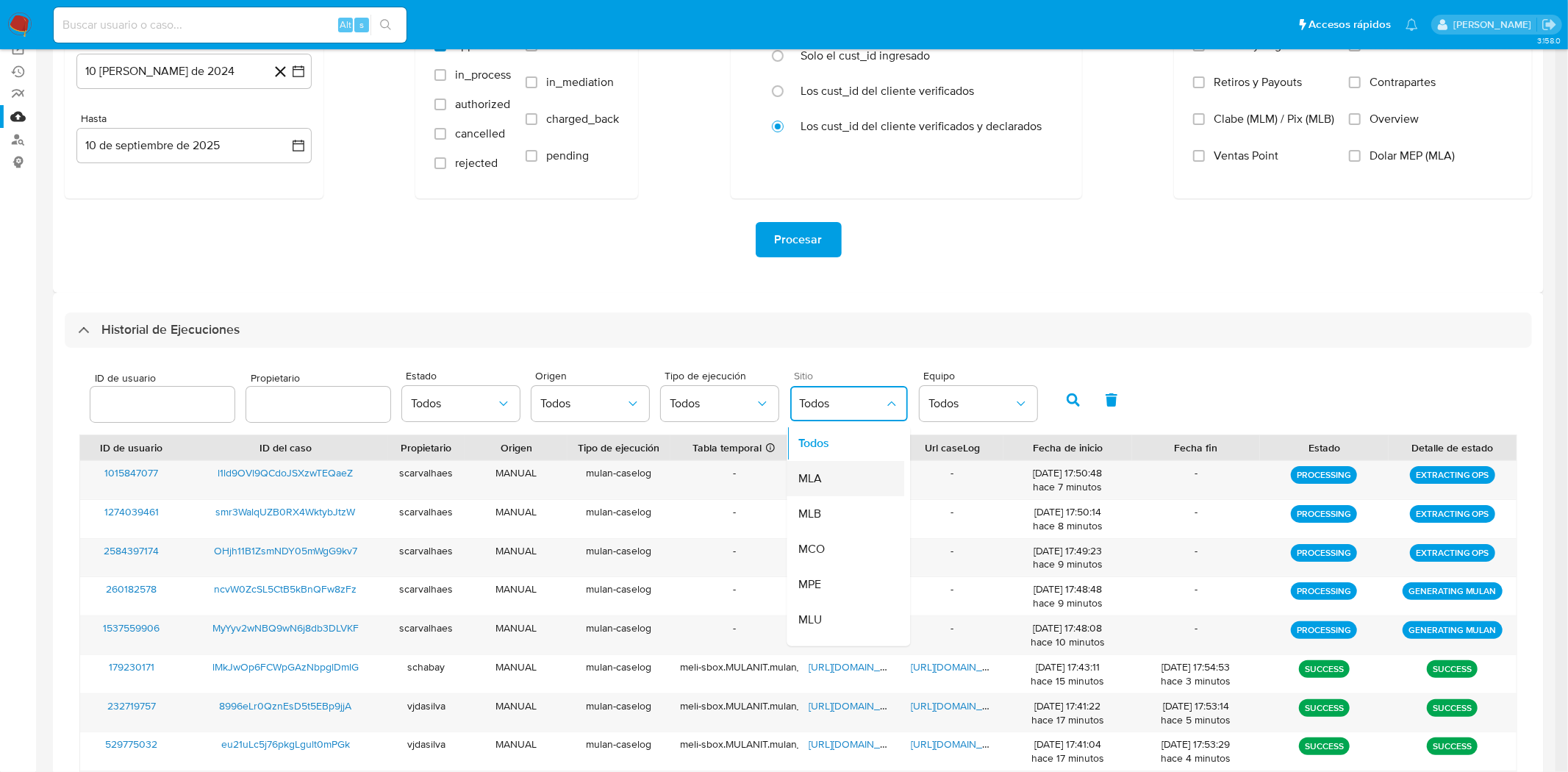
click at [814, 481] on span "MLA" at bounding box center [810, 478] width 23 height 14
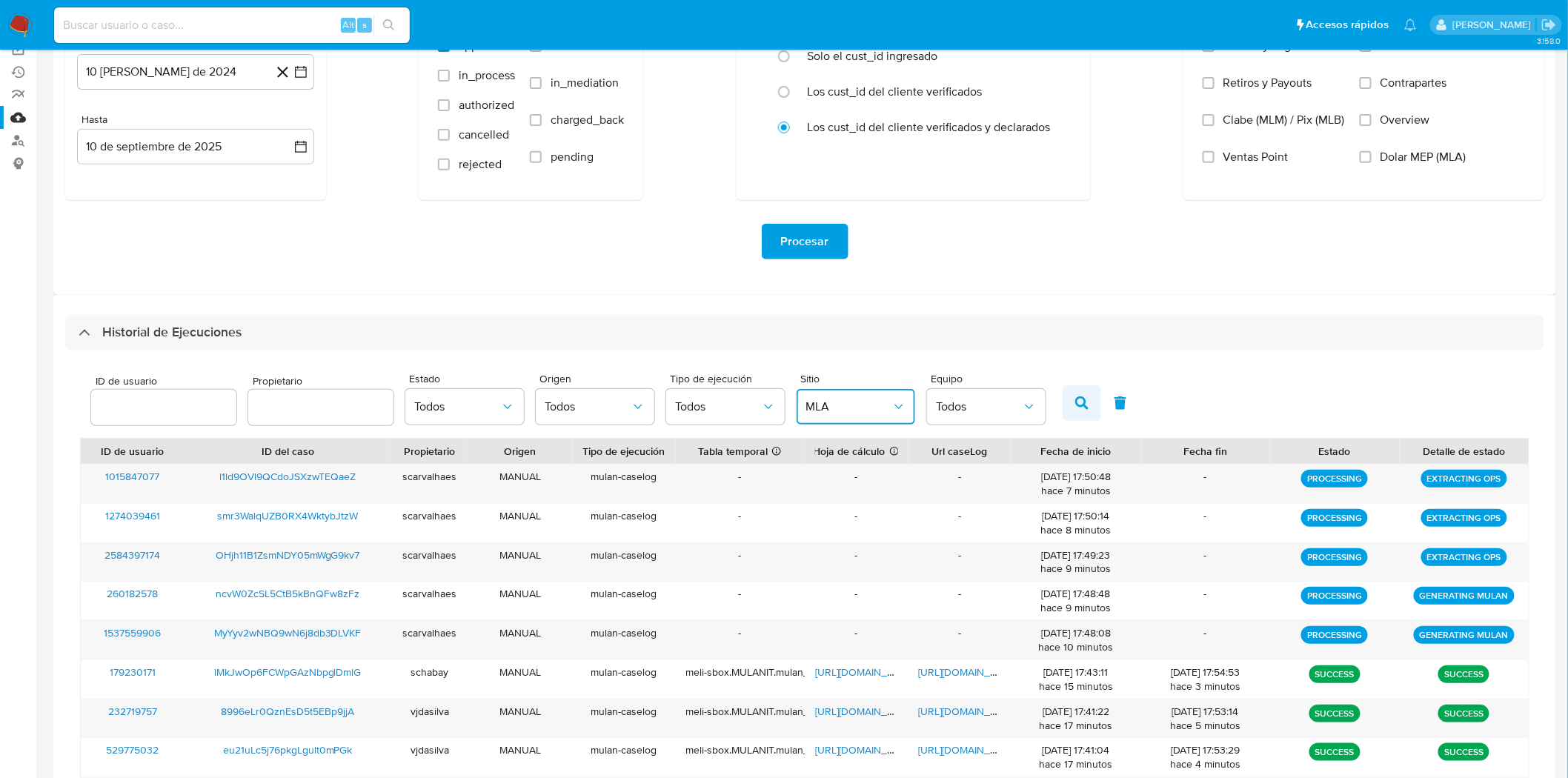
click at [1089, 413] on button "button" at bounding box center [1082, 402] width 39 height 36
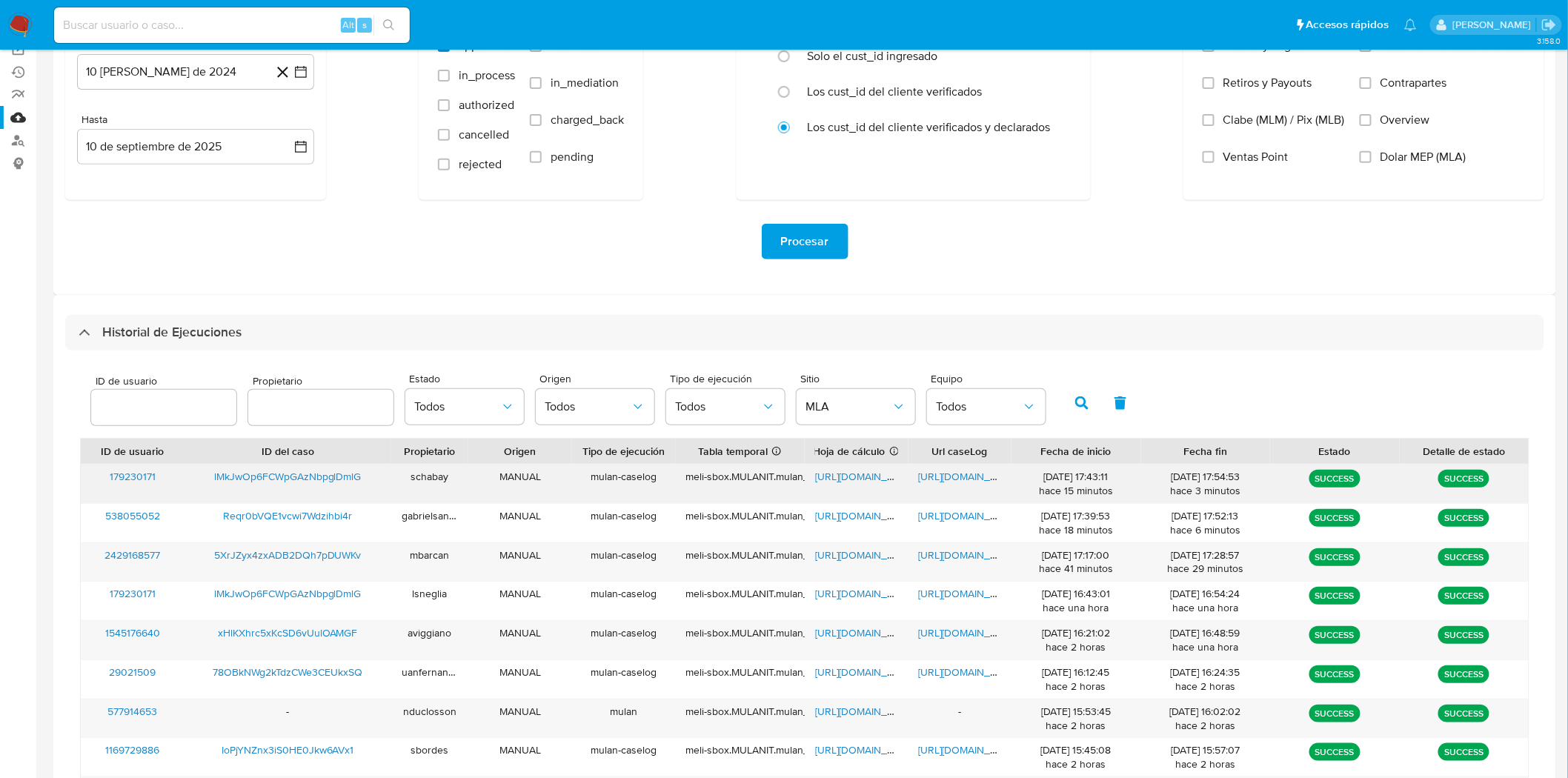
click at [946, 478] on span "[URL][DOMAIN_NAME]" at bounding box center [970, 476] width 102 height 14
